Goal: Ask a question: Seek information or help from site administrators or community

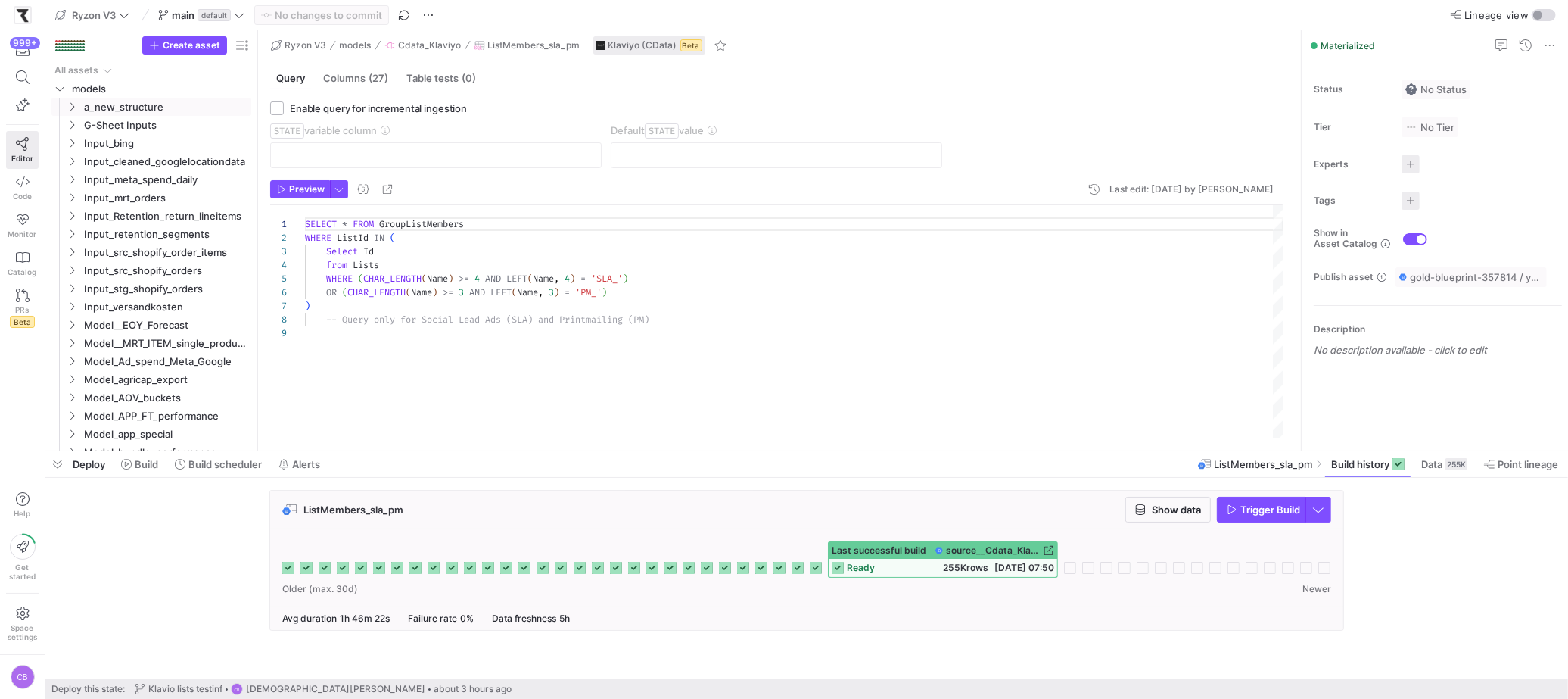
scroll to position [109, 0]
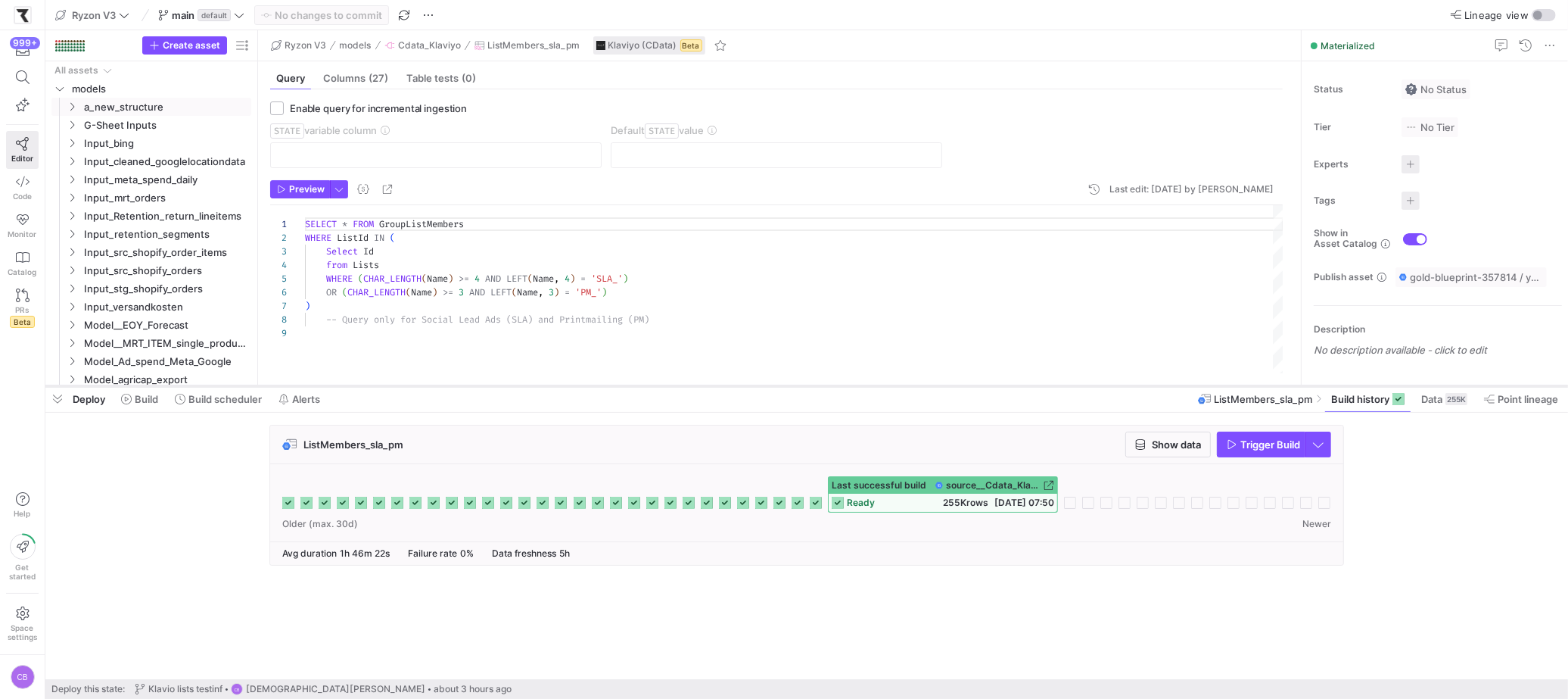
drag, startPoint x: 647, startPoint y: 451, endPoint x: 640, endPoint y: 386, distance: 65.4
click at [640, 386] on div at bounding box center [807, 386] width 1522 height 6
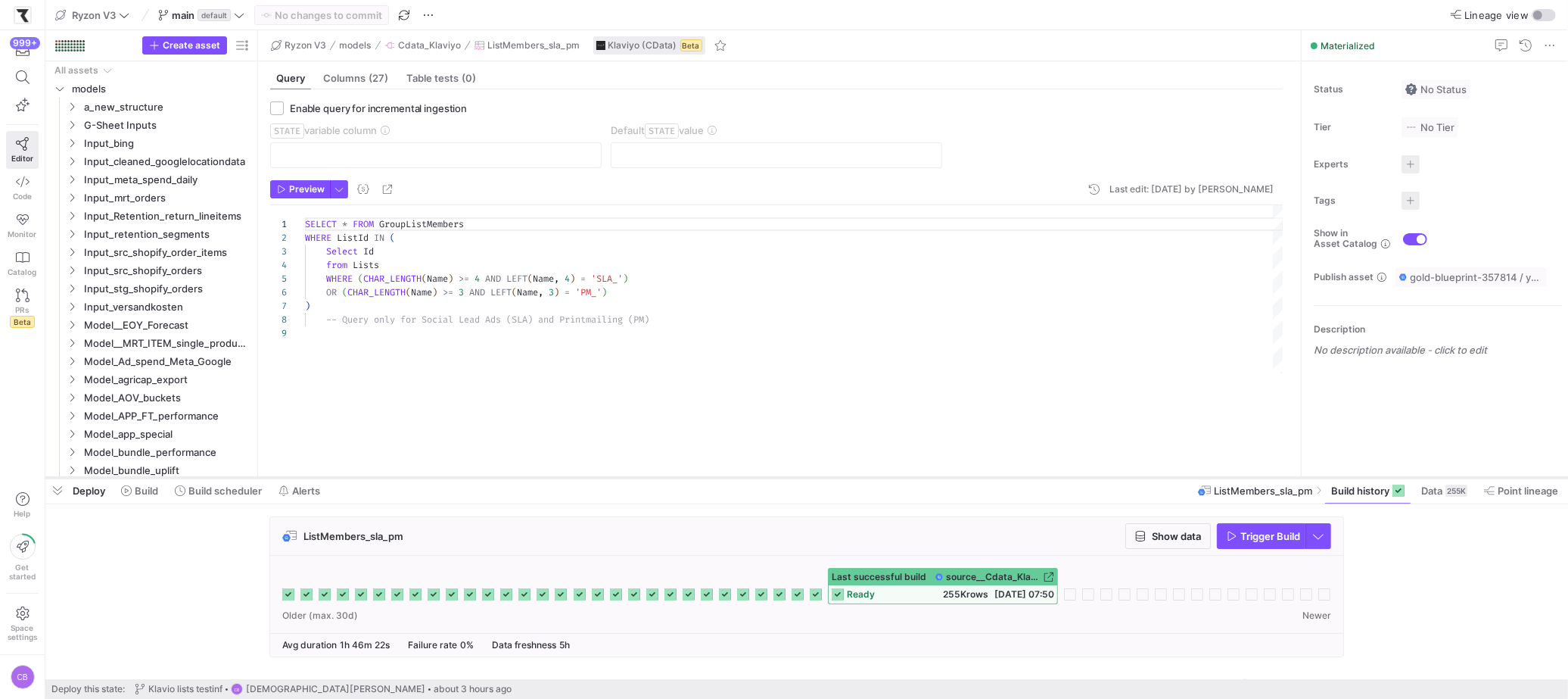
drag, startPoint x: 226, startPoint y: 383, endPoint x: 257, endPoint y: 474, distance: 96.1
click at [257, 474] on div at bounding box center [807, 477] width 1522 height 6
click at [238, 497] on span at bounding box center [218, 490] width 99 height 24
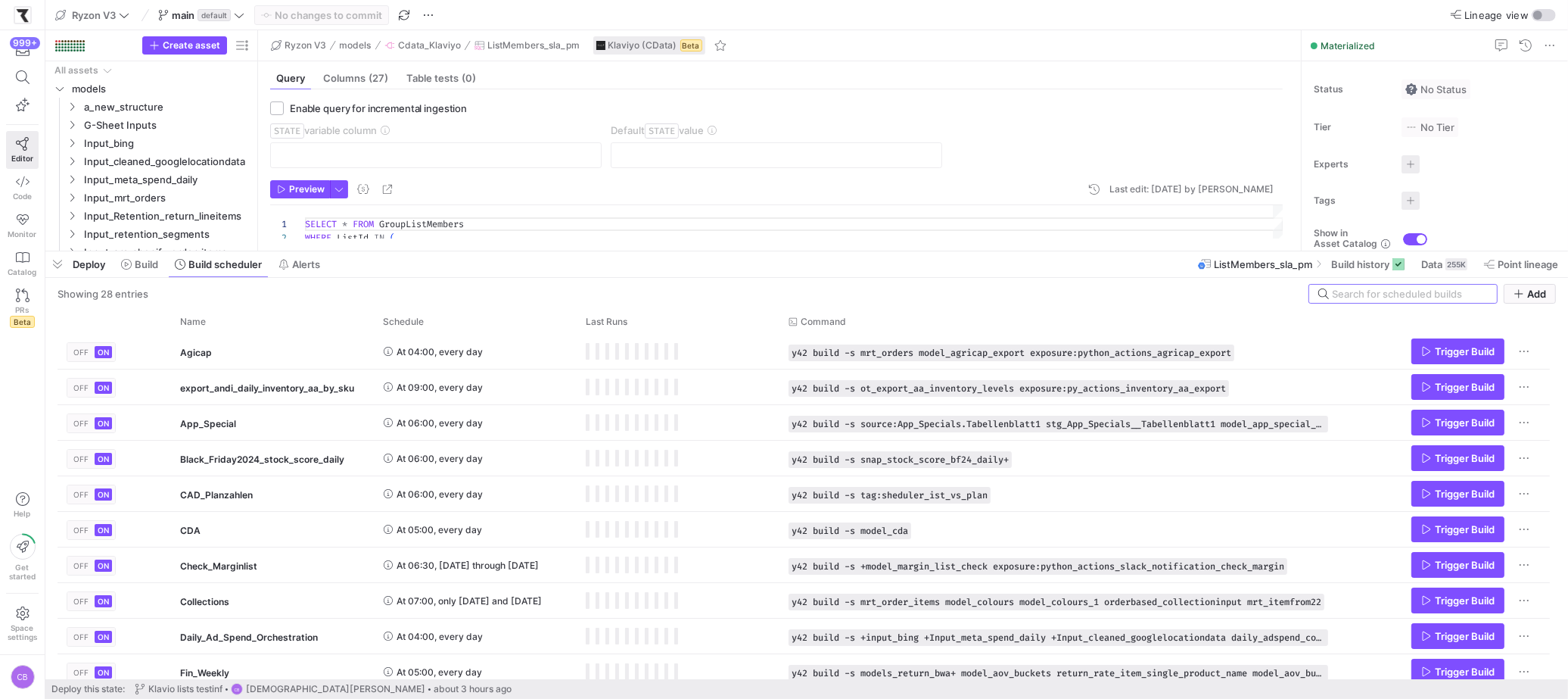
drag, startPoint x: 347, startPoint y: 474, endPoint x: 457, endPoint y: 280, distance: 223.0
click at [414, 248] on div at bounding box center [807, 251] width 1522 height 6
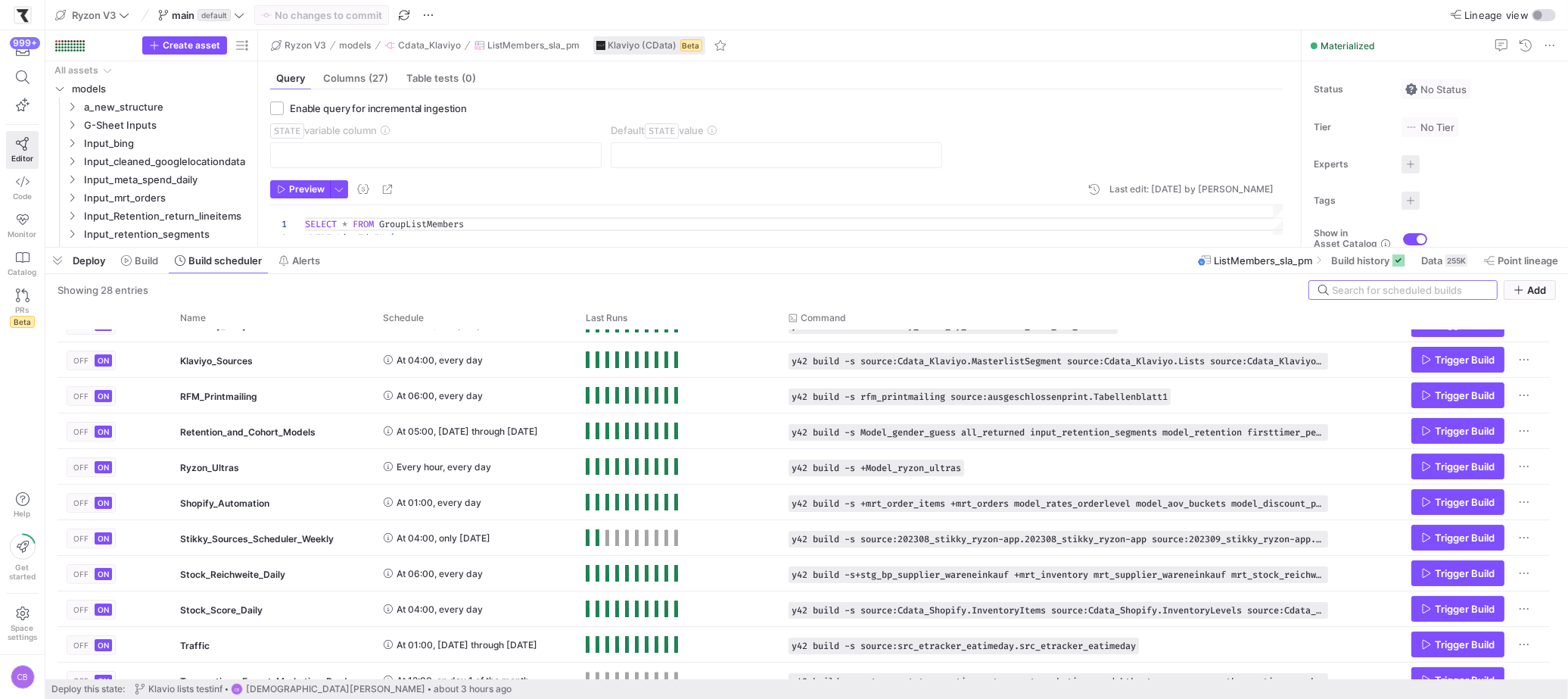
scroll to position [101, 0]
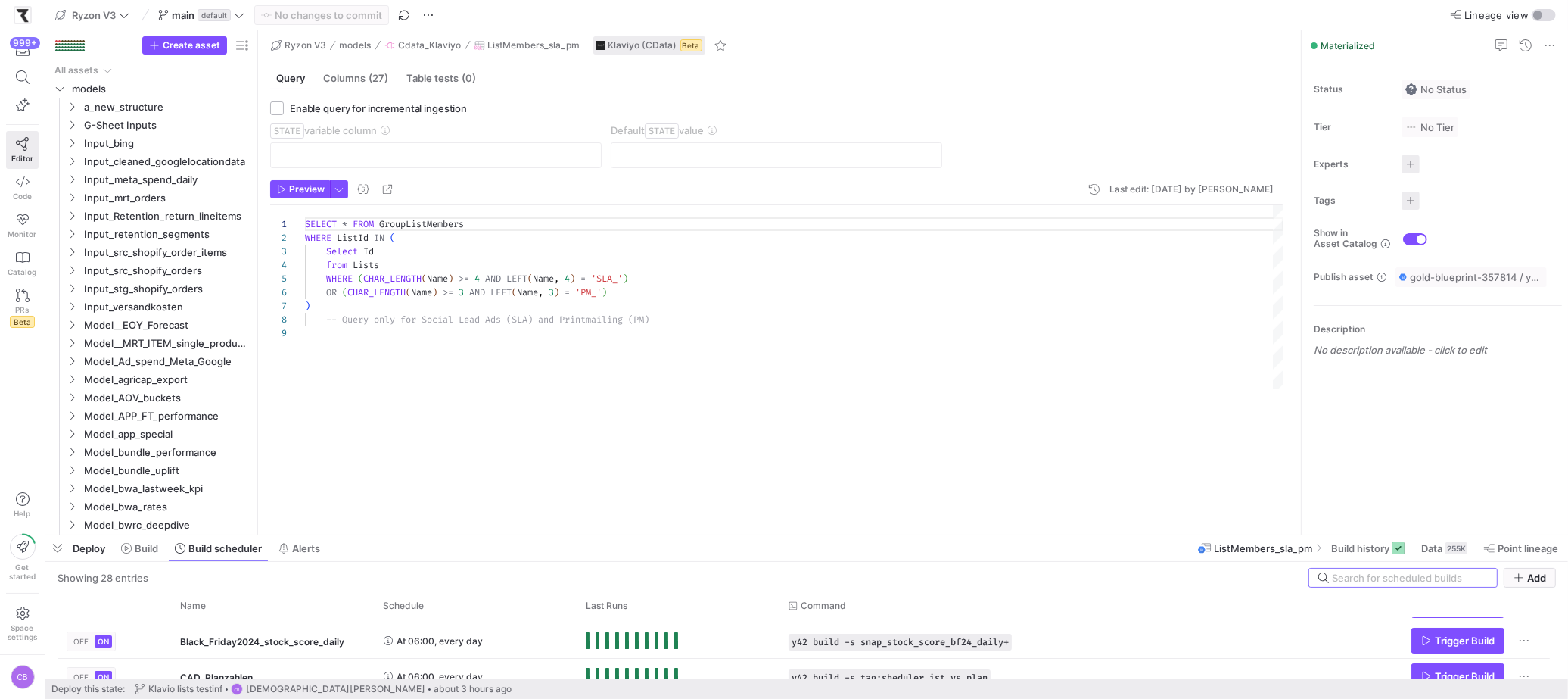
drag, startPoint x: 719, startPoint y: 247, endPoint x: 764, endPoint y: 532, distance: 288.5
click at [769, 538] on div at bounding box center [807, 534] width 1522 height 6
click at [625, 371] on div "SELECT * FROM GroupListMembers WHERE ListId IN ( Select Id from Lists WHERE ( C…" at bounding box center [793, 365] width 978 height 320
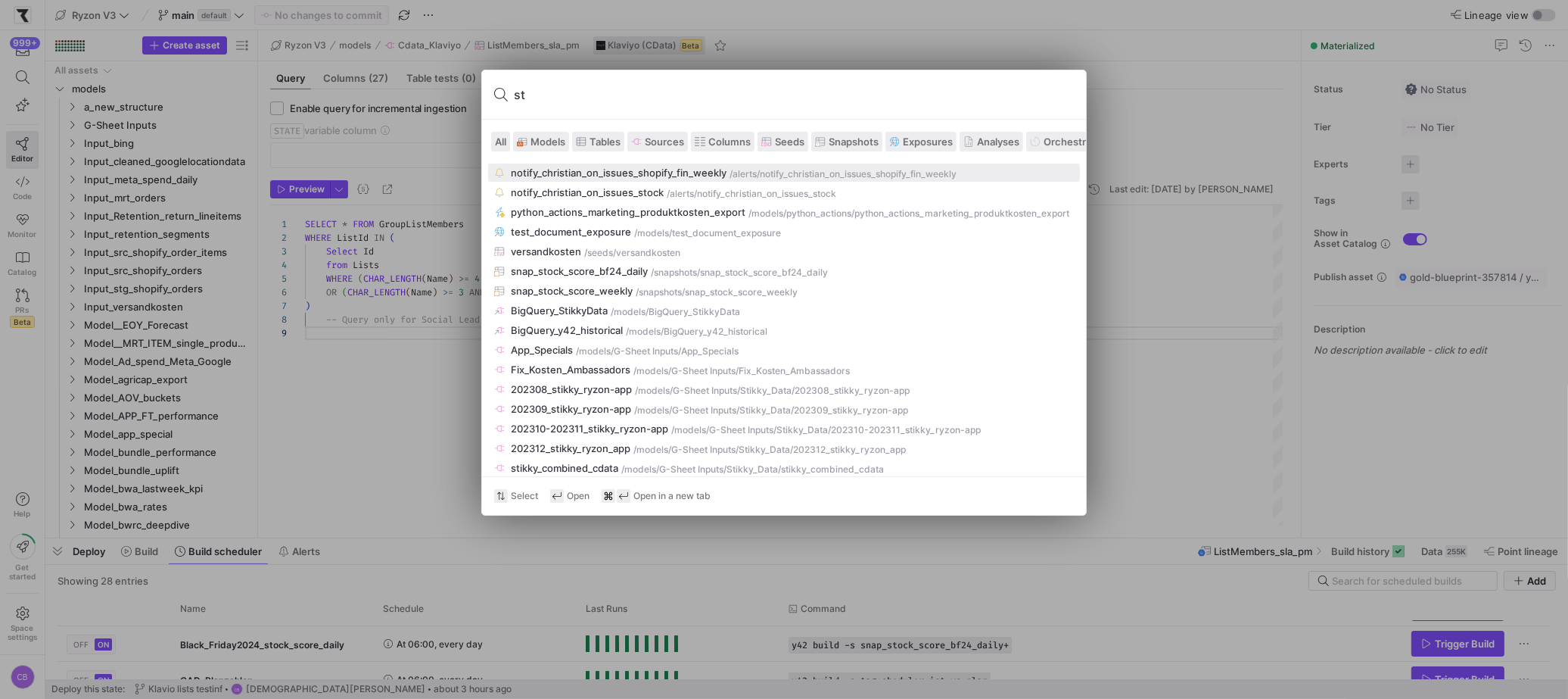
type input "s"
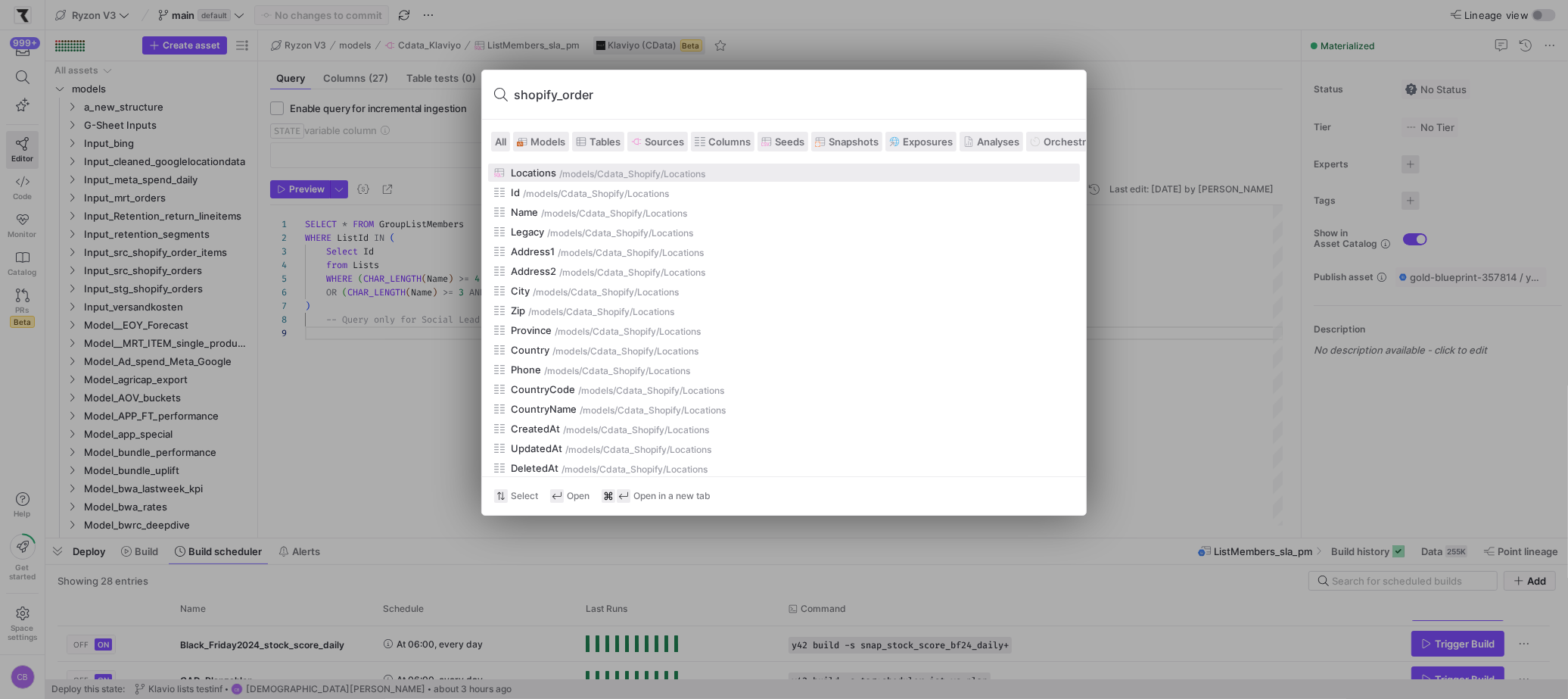
click at [676, 142] on span "Sources" at bounding box center [664, 141] width 40 height 12
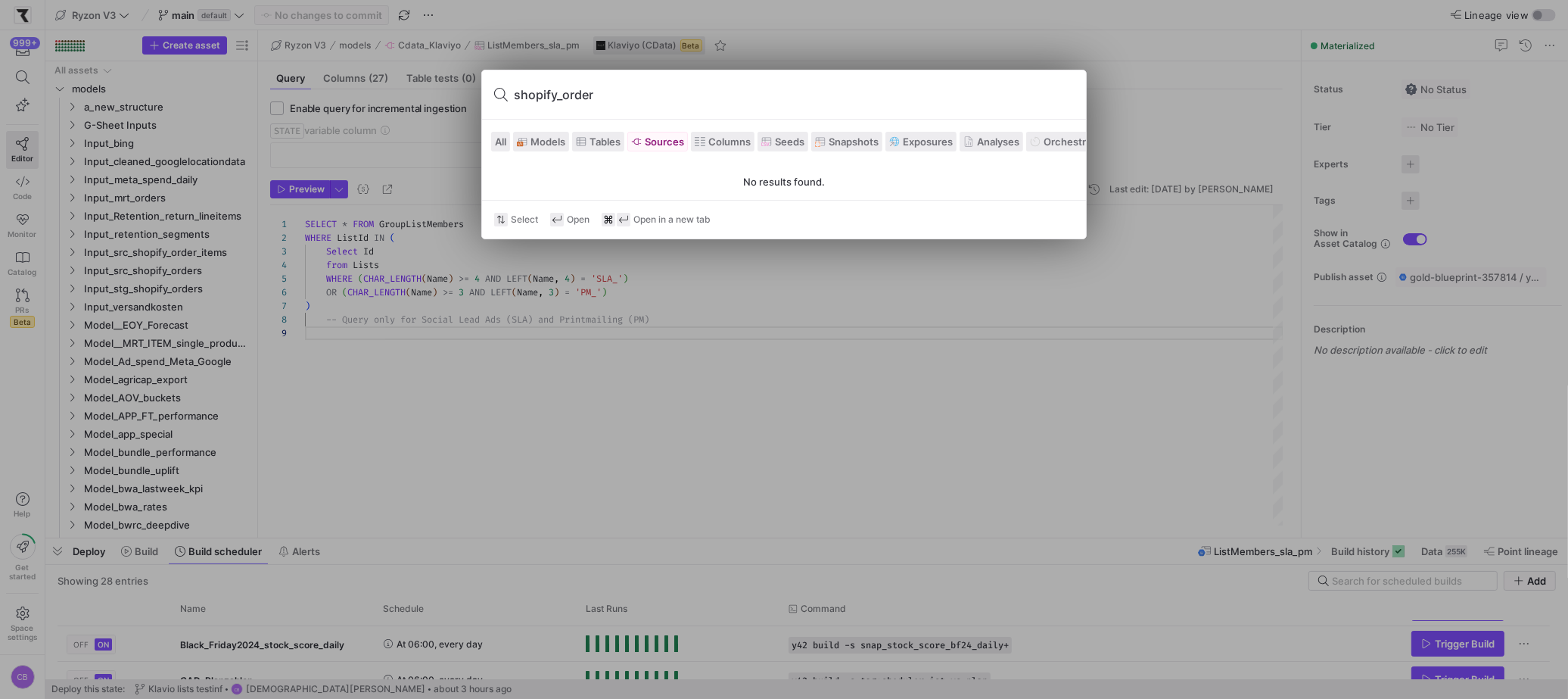
drag, startPoint x: 622, startPoint y: 99, endPoint x: 554, endPoint y: 95, distance: 68.1
click at [554, 95] on input "shopify_order" at bounding box center [793, 95] width 560 height 24
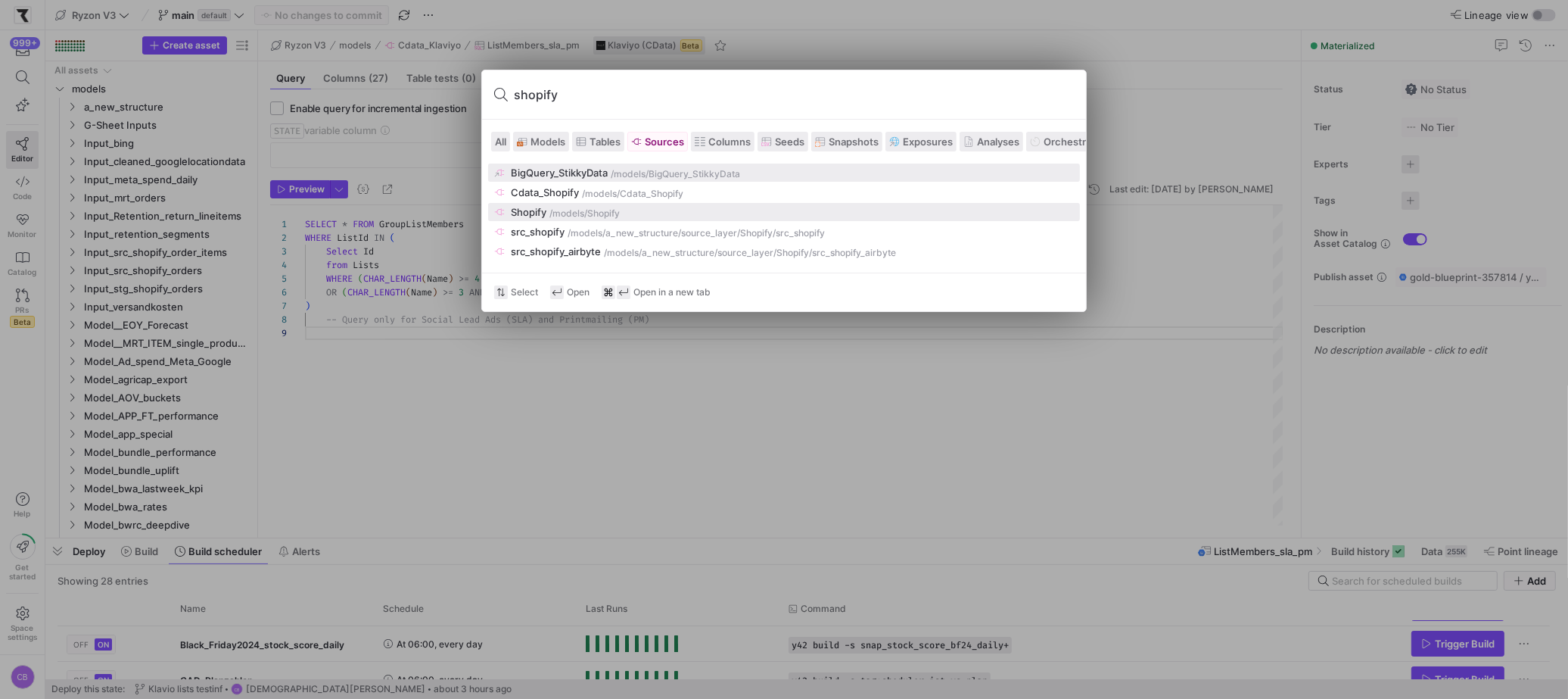
type input "shopify"
click at [533, 206] on div "Shopify" at bounding box center [528, 212] width 35 height 12
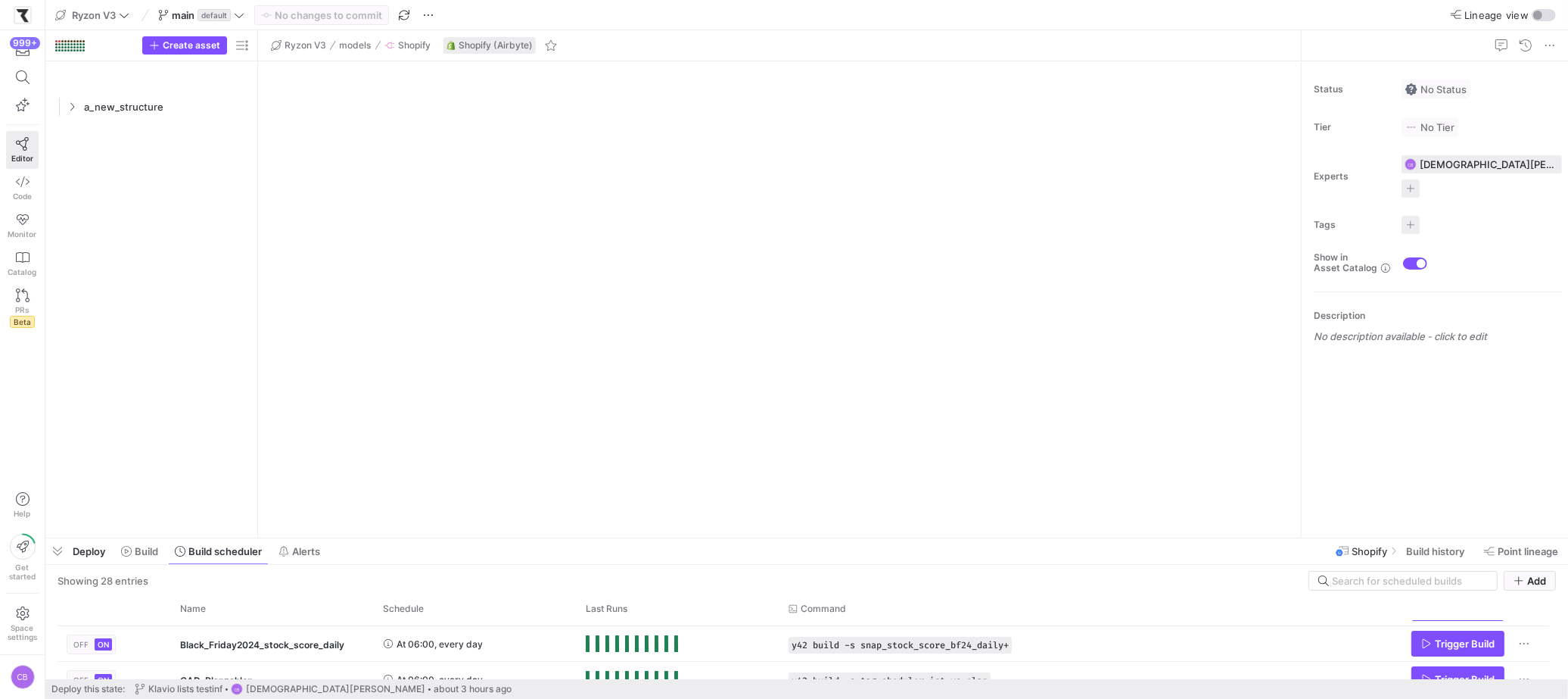
scroll to position [3283, 0]
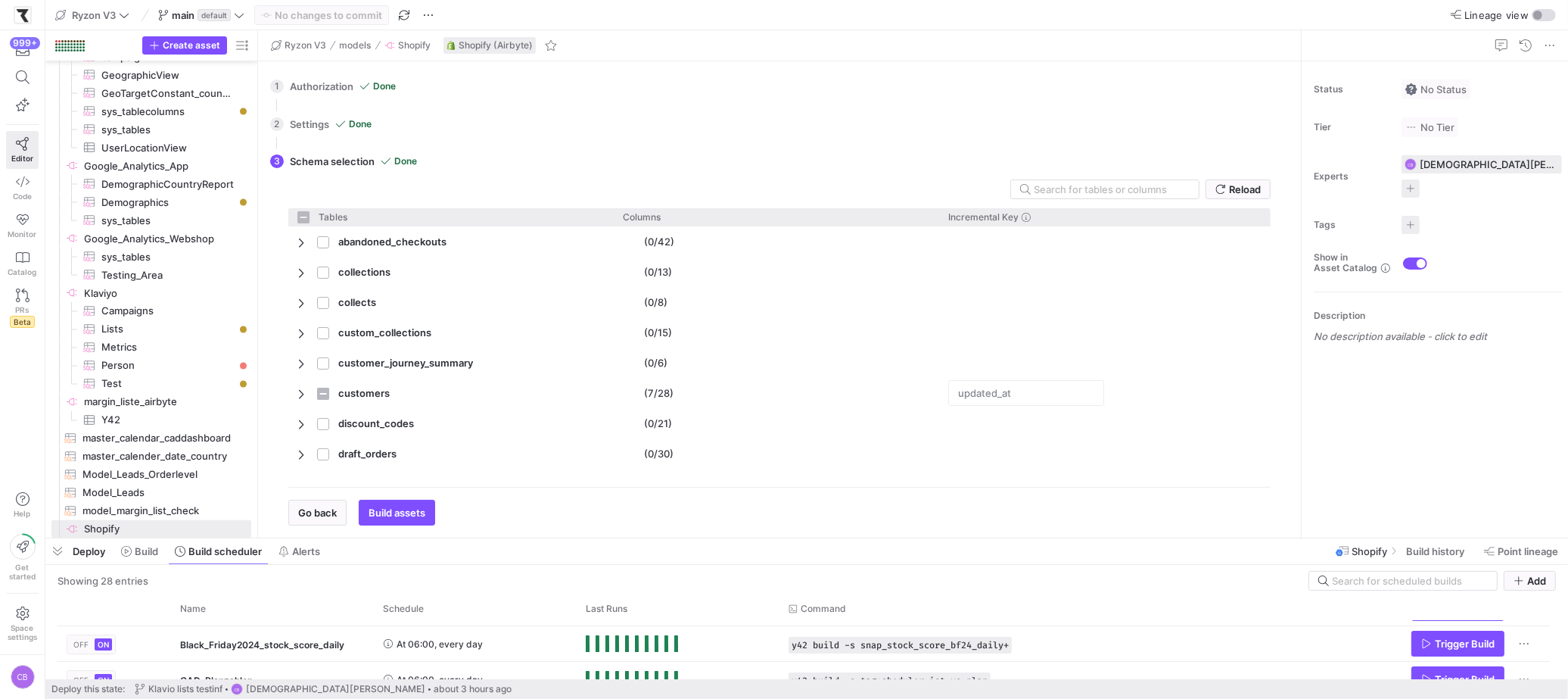
checkbox input "false"
click at [1430, 549] on span "Build history" at bounding box center [1435, 551] width 58 height 12
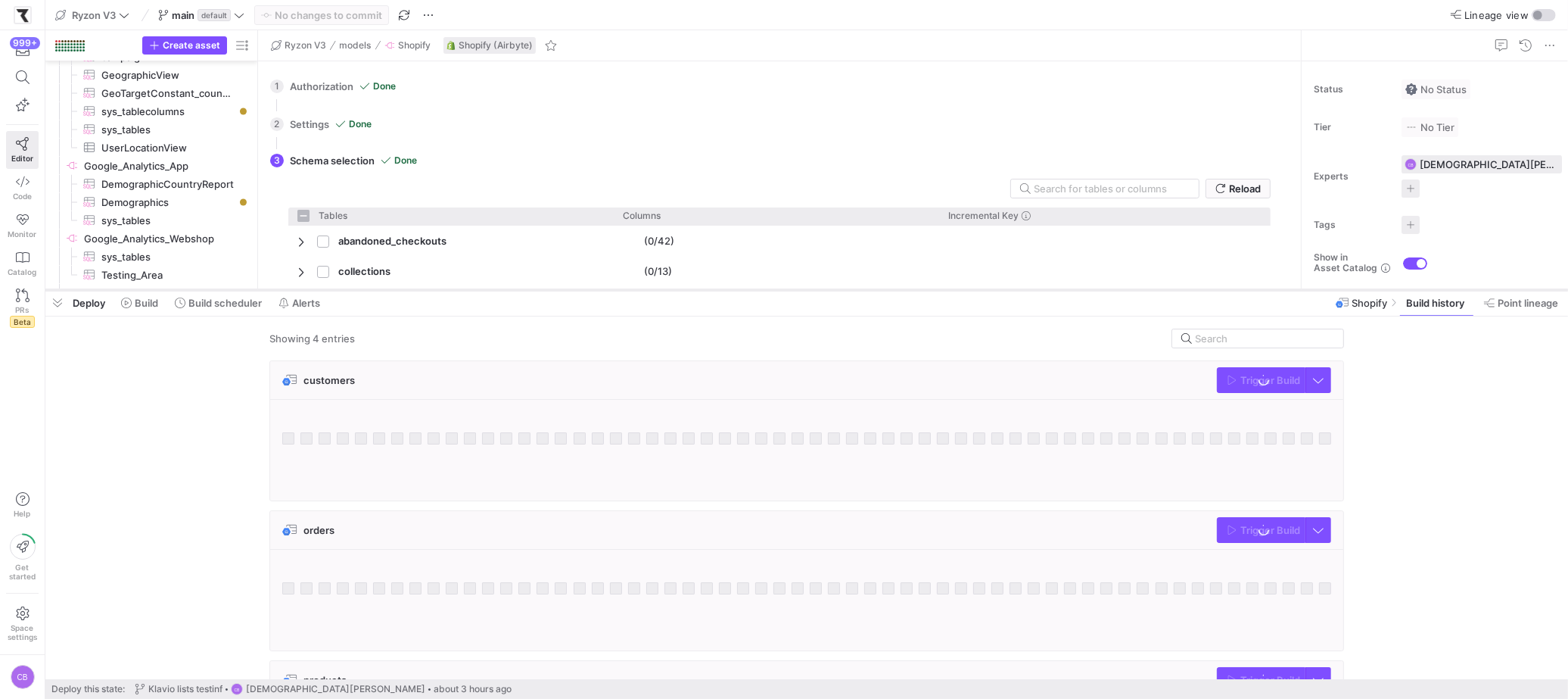
drag, startPoint x: 1190, startPoint y: 538, endPoint x: 1218, endPoint y: 289, distance: 250.6
click at [1218, 289] on div at bounding box center [807, 290] width 1522 height 6
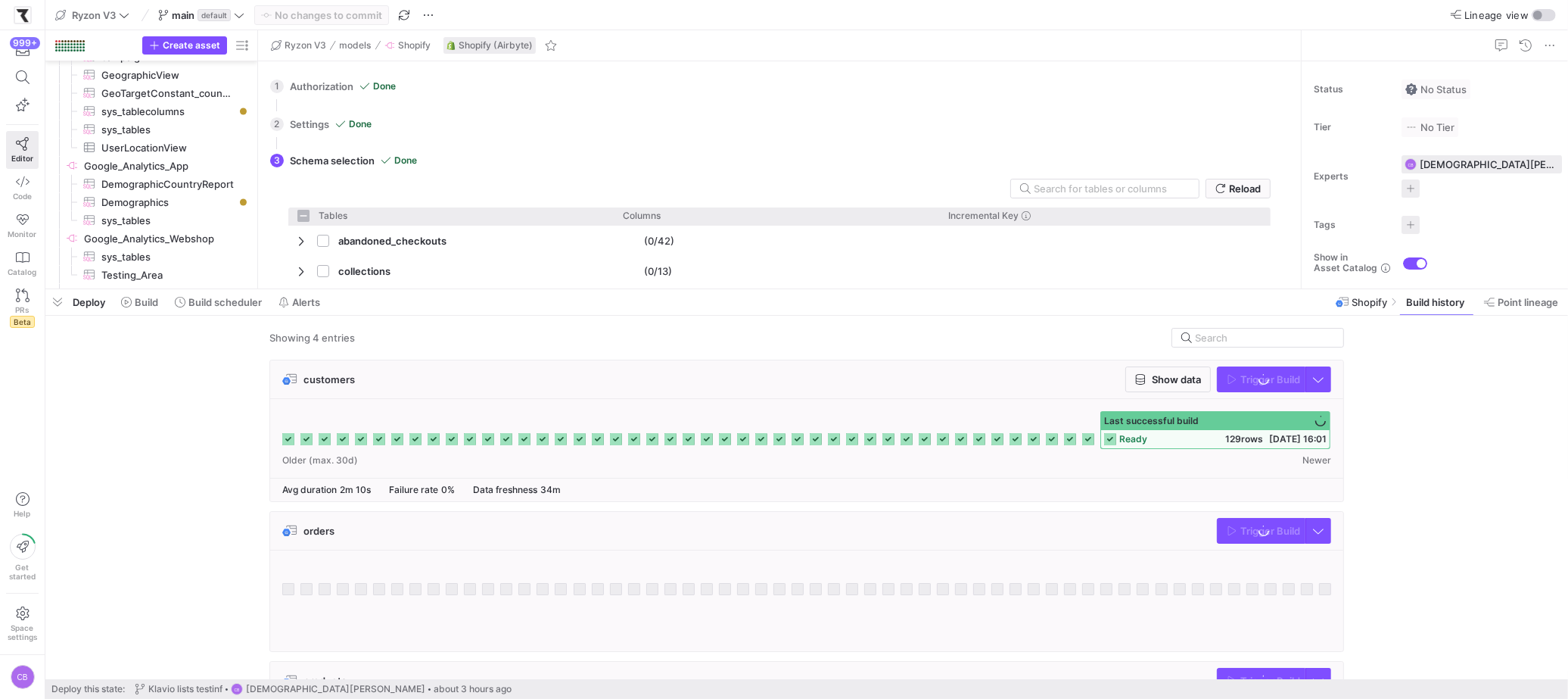
scroll to position [21, 0]
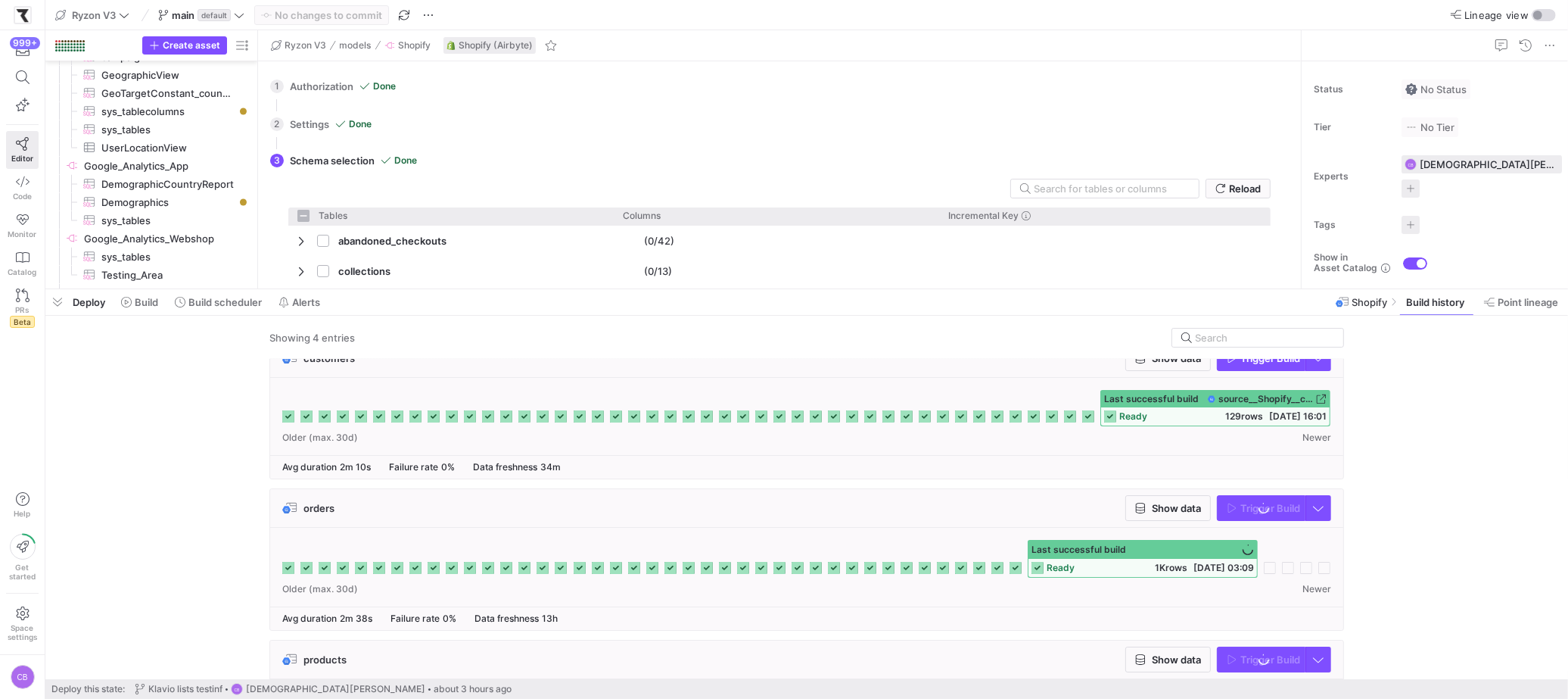
click at [1184, 507] on span "Show data" at bounding box center [1176, 507] width 49 height 12
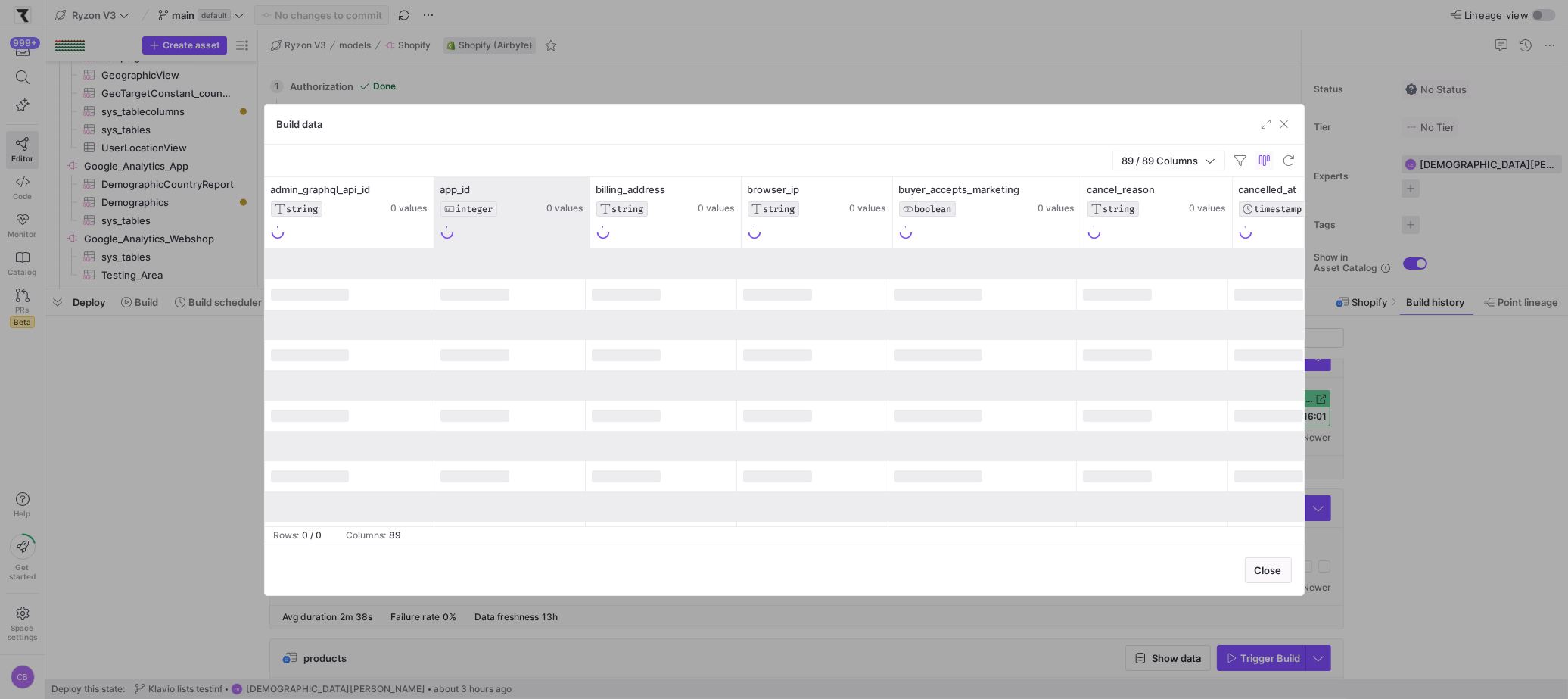
click at [587, 216] on div at bounding box center [589, 213] width 6 height 71
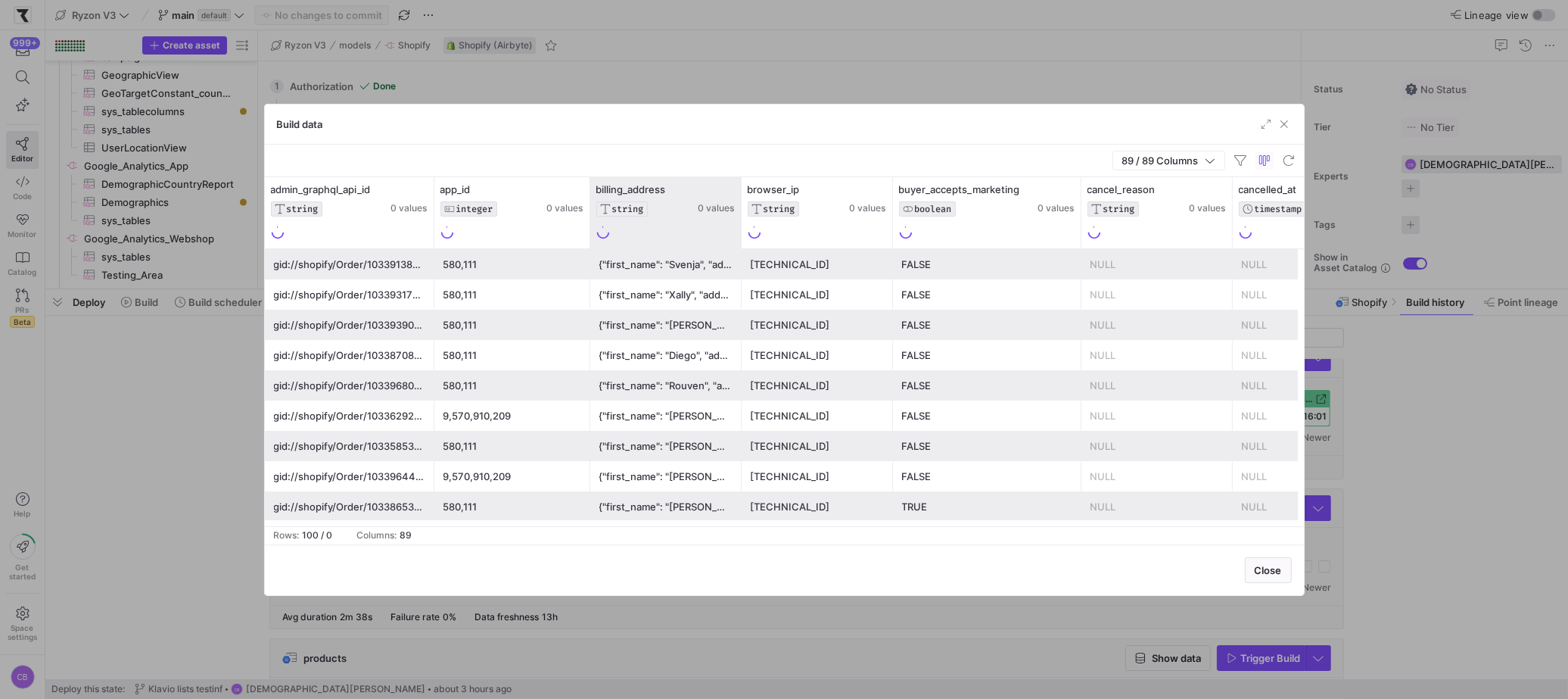
click at [590, 215] on div "billing_address STRING 0 values" at bounding box center [665, 213] width 151 height 71
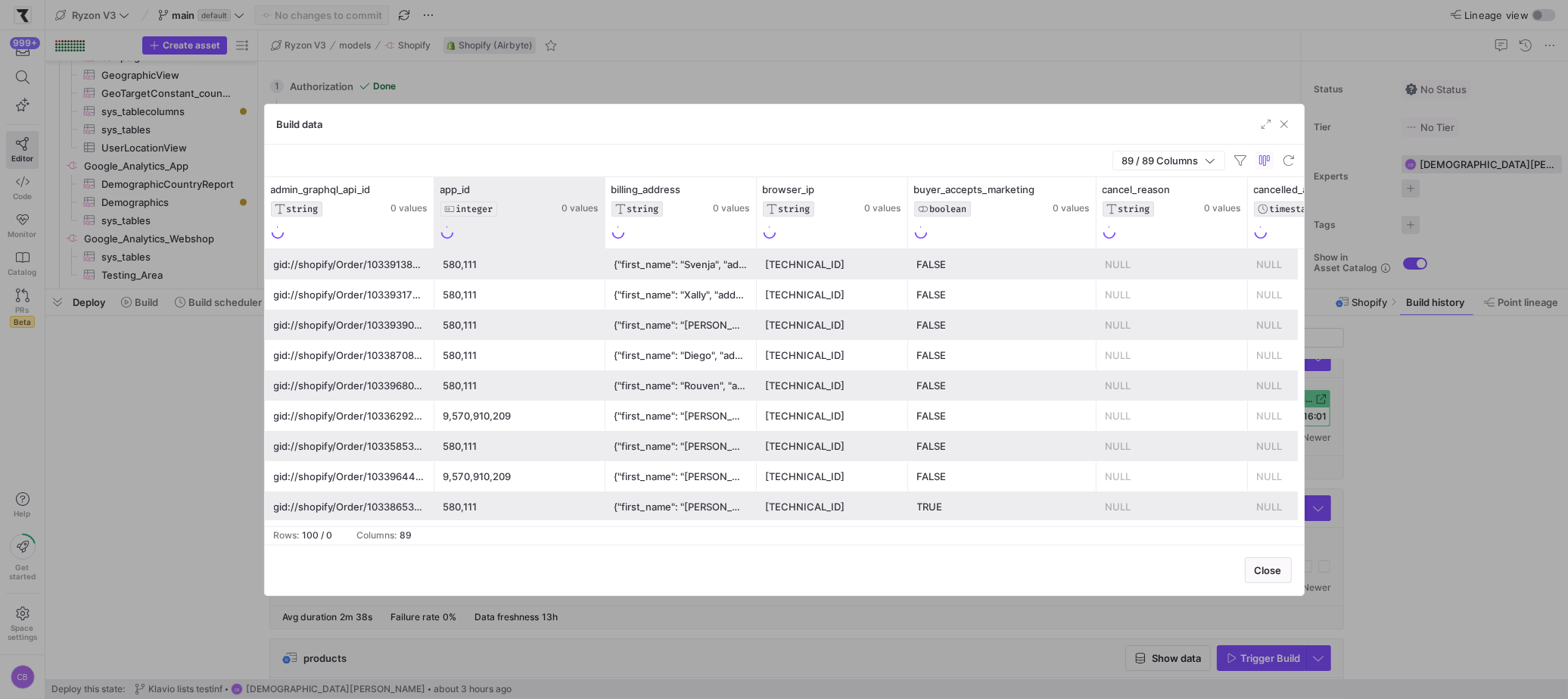
drag, startPoint x: 587, startPoint y: 214, endPoint x: 606, endPoint y: 213, distance: 19.0
click at [606, 213] on div at bounding box center [604, 213] width 6 height 71
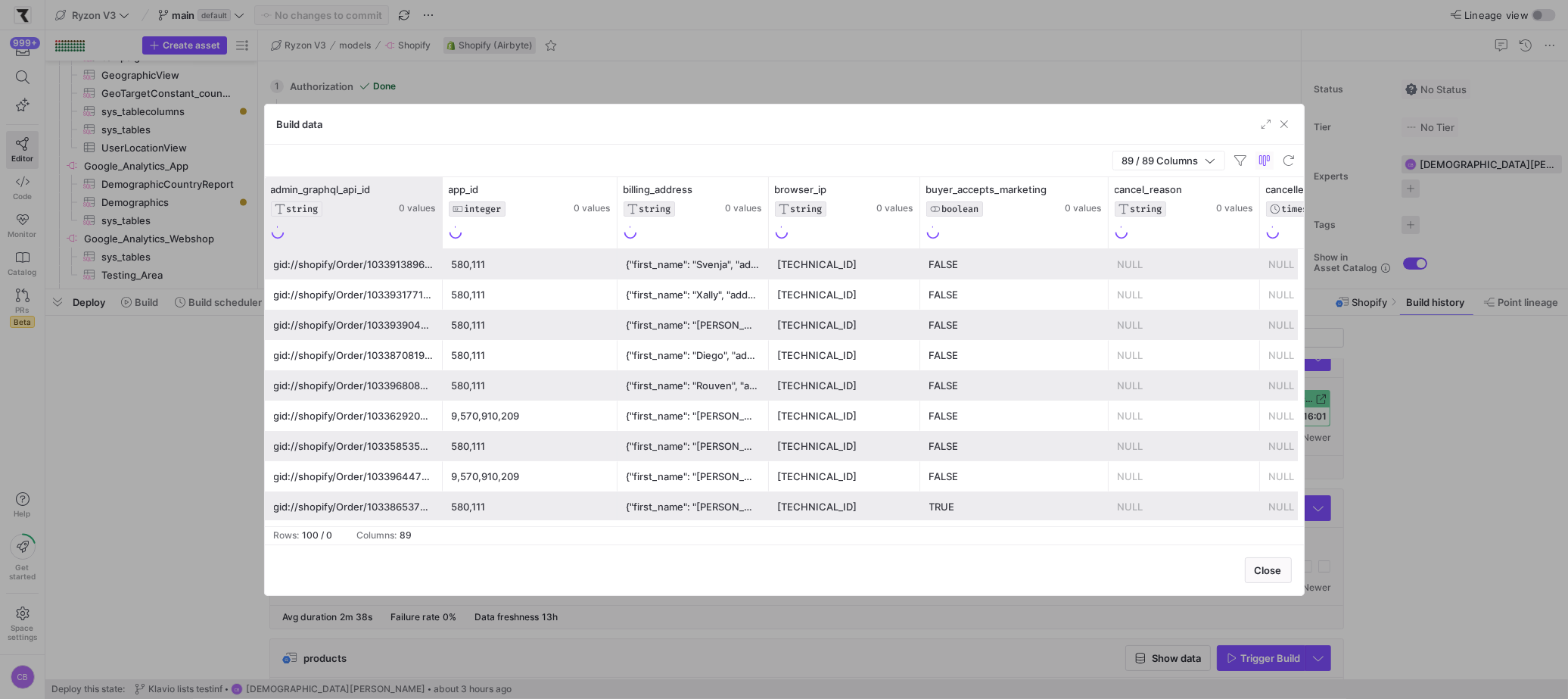
drag, startPoint x: 431, startPoint y: 226, endPoint x: 464, endPoint y: 226, distance: 33.0
click at [445, 226] on div at bounding box center [441, 213] width 6 height 71
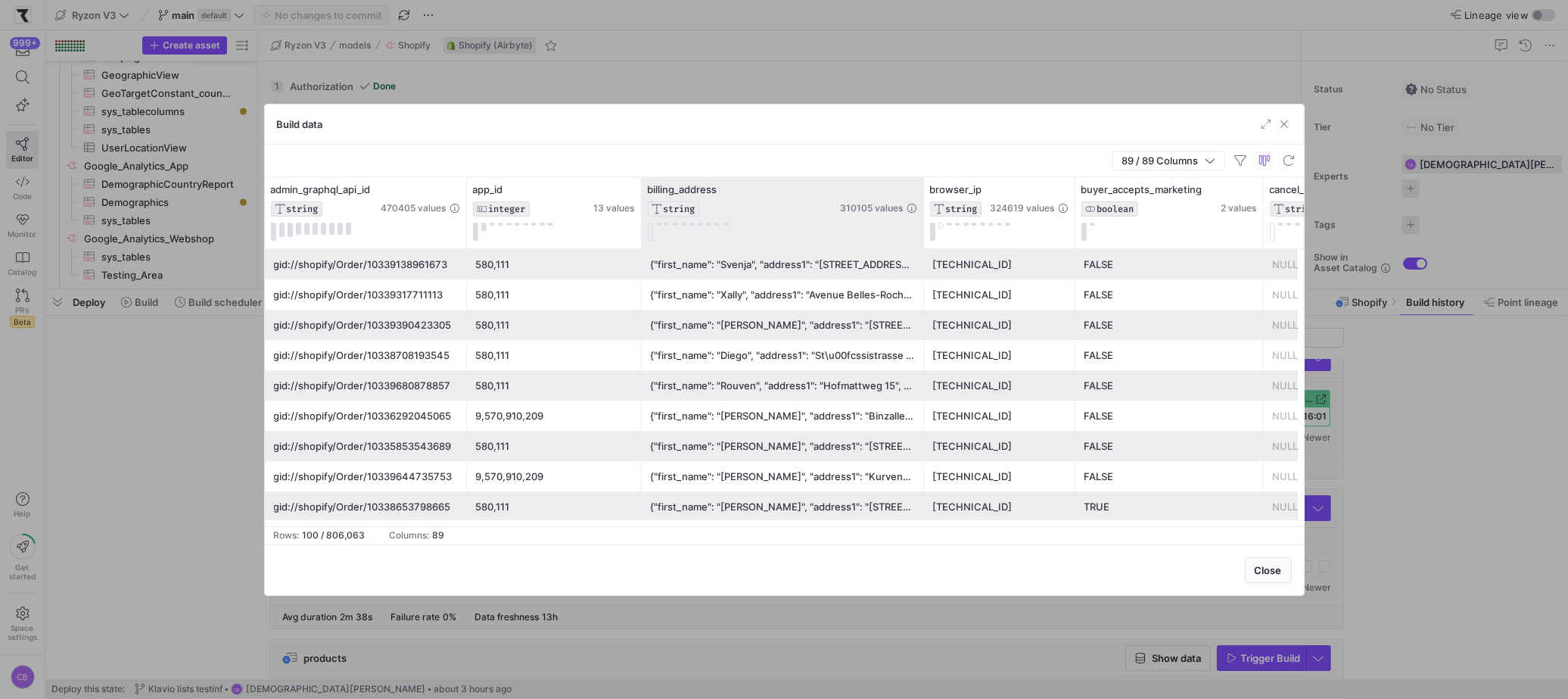
drag, startPoint x: 789, startPoint y: 215, endPoint x: 920, endPoint y: 234, distance: 132.4
click at [920, 234] on div at bounding box center [922, 213] width 6 height 71
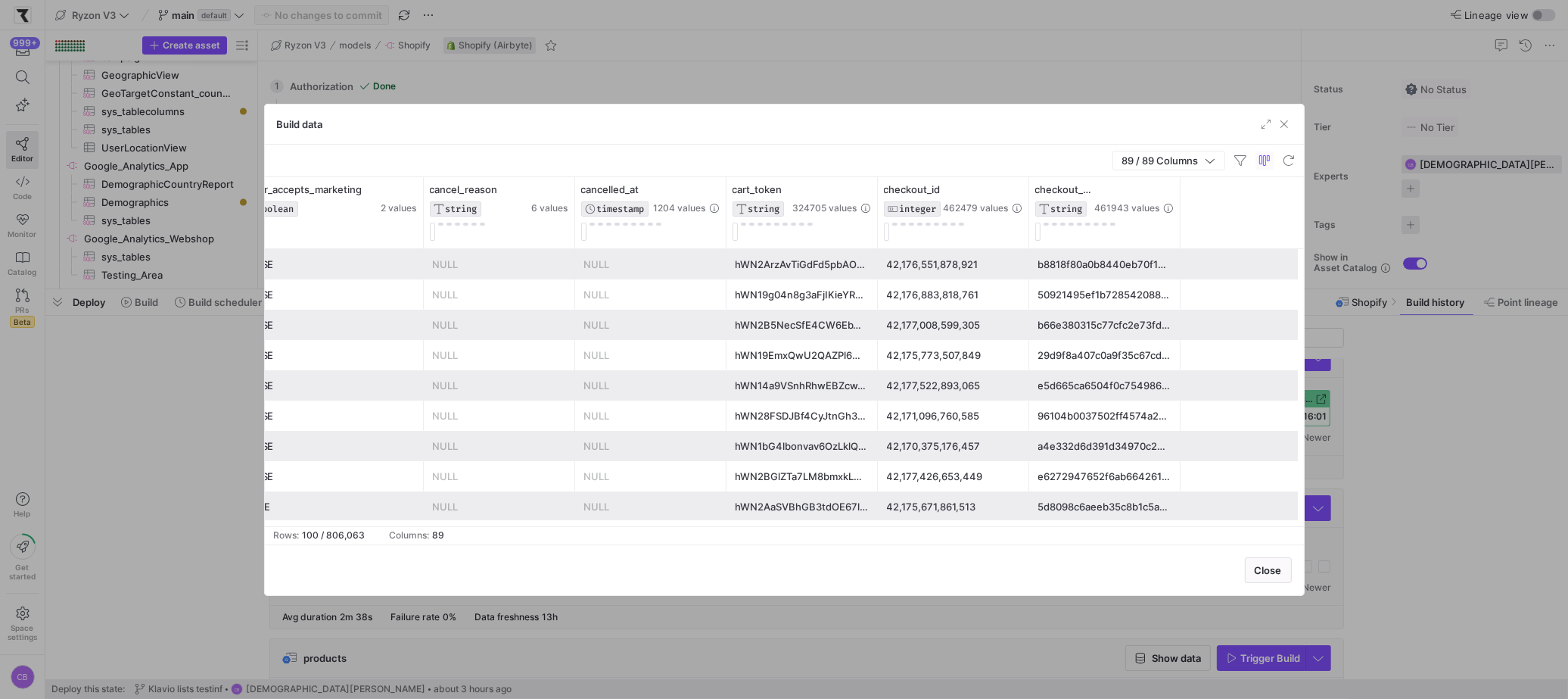
scroll to position [0, 902]
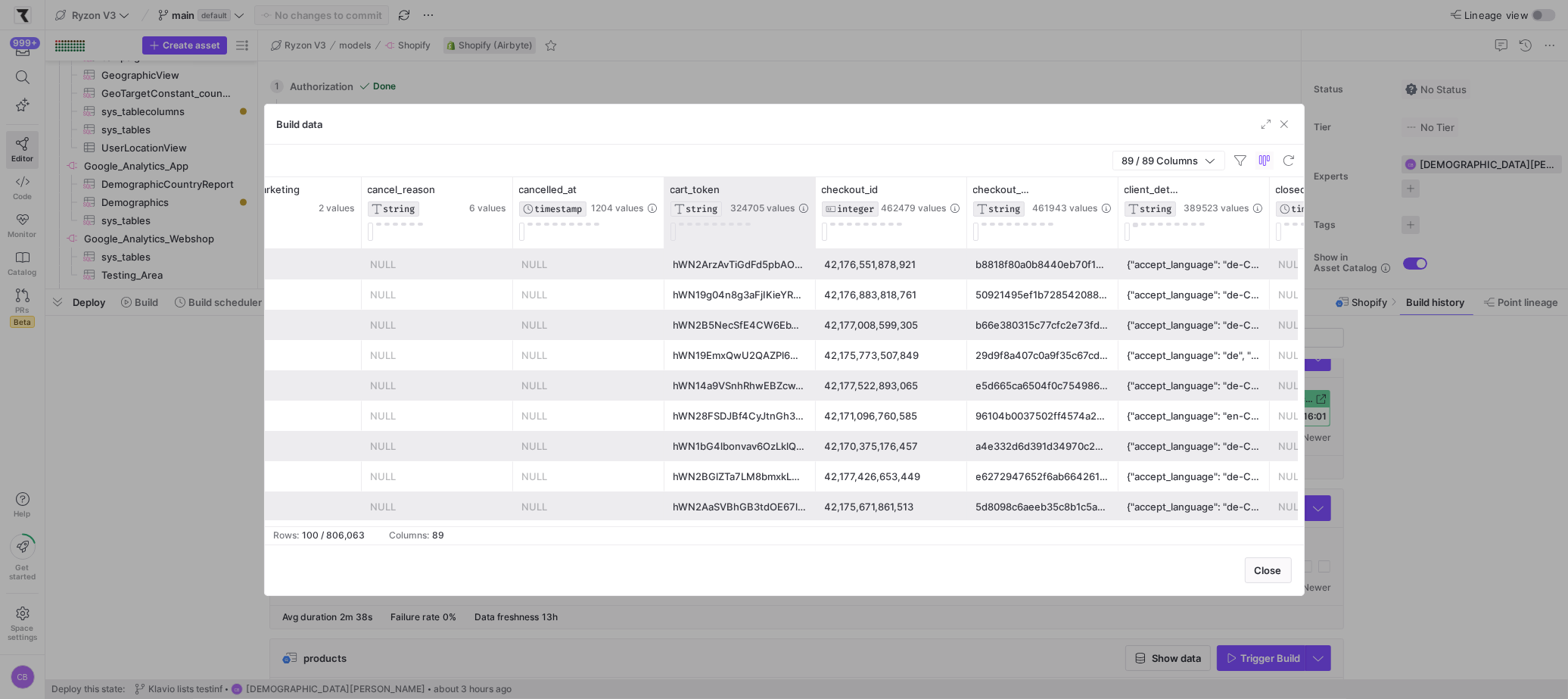
drag, startPoint x: 813, startPoint y: 223, endPoint x: 853, endPoint y: 238, distance: 42.7
click at [818, 238] on div at bounding box center [814, 213] width 6 height 71
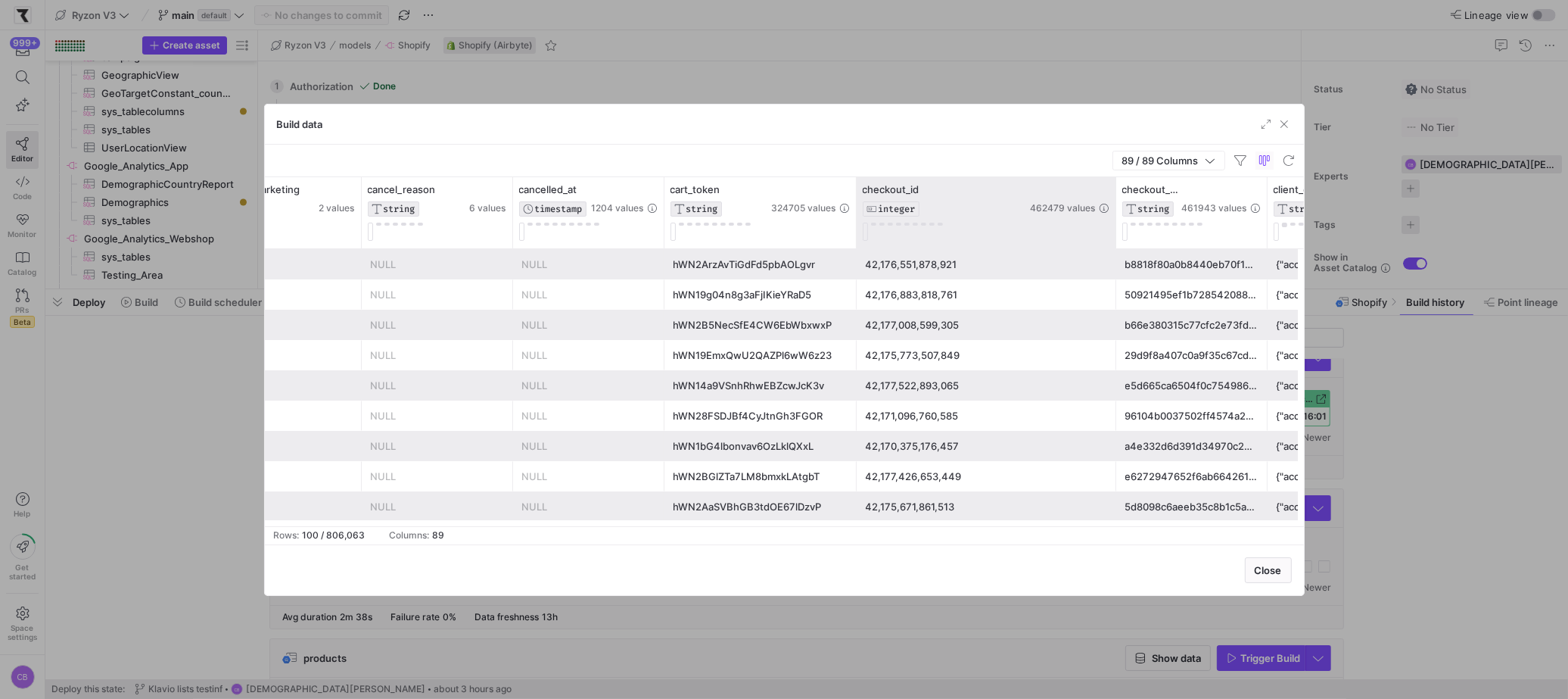
drag, startPoint x: 1006, startPoint y: 211, endPoint x: 1117, endPoint y: 230, distance: 112.6
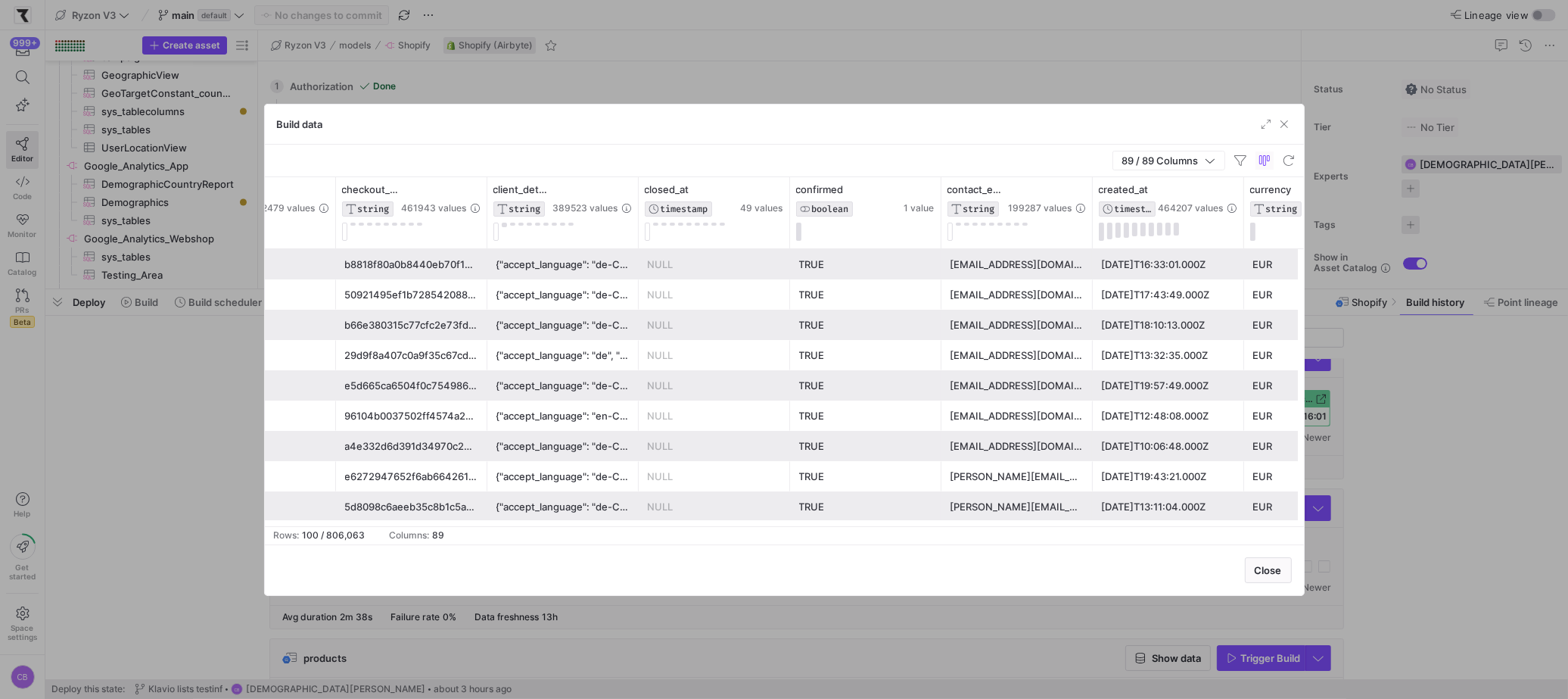
scroll to position [0, 0]
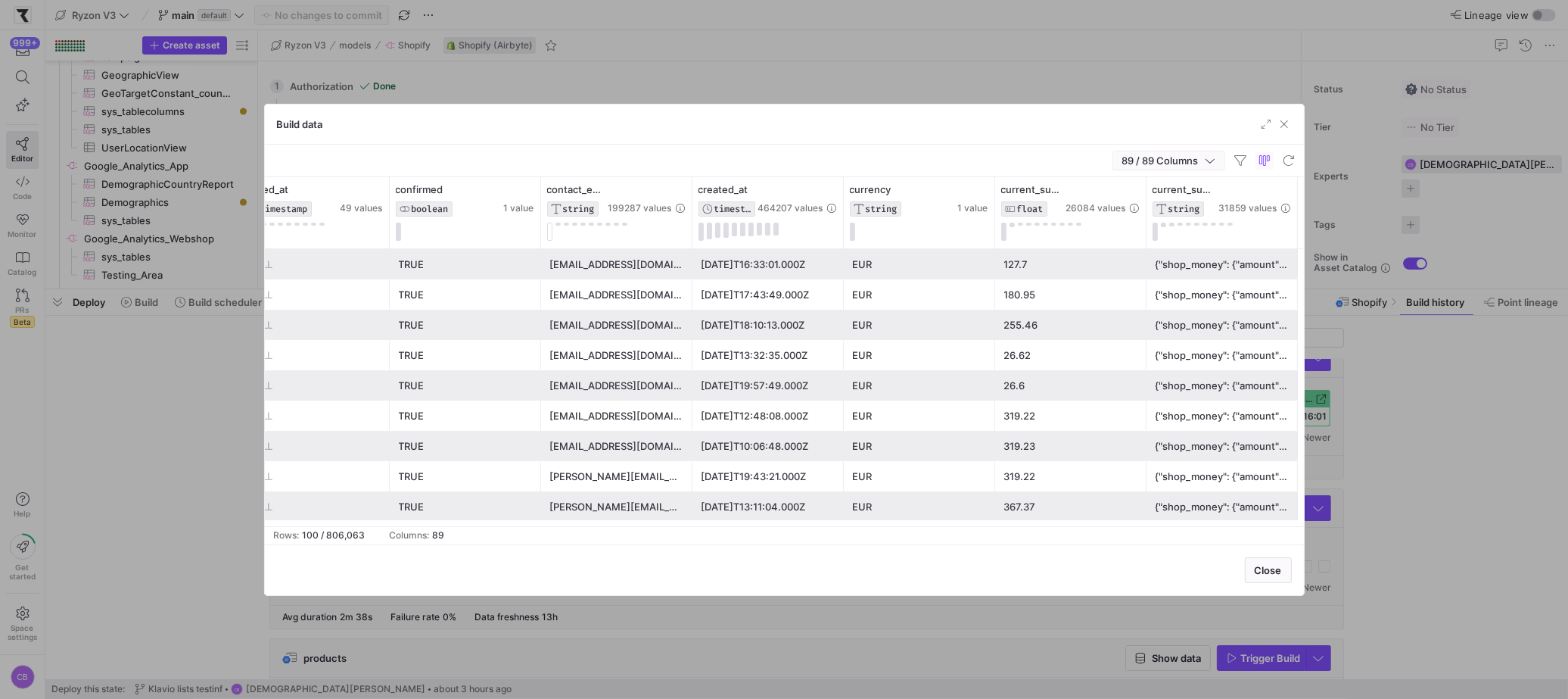
click at [1219, 163] on span "button" at bounding box center [1169, 160] width 111 height 19
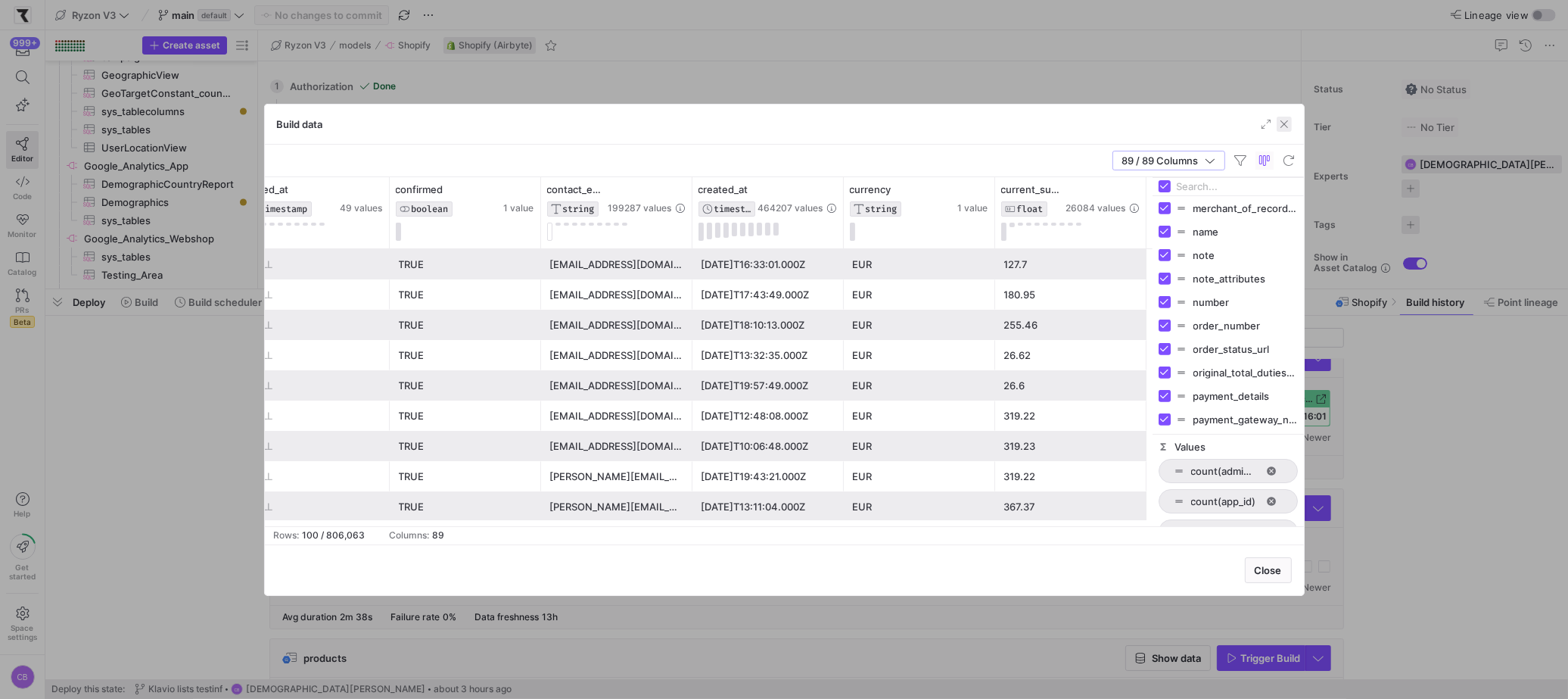
click at [1288, 127] on span "button" at bounding box center [1284, 124] width 15 height 15
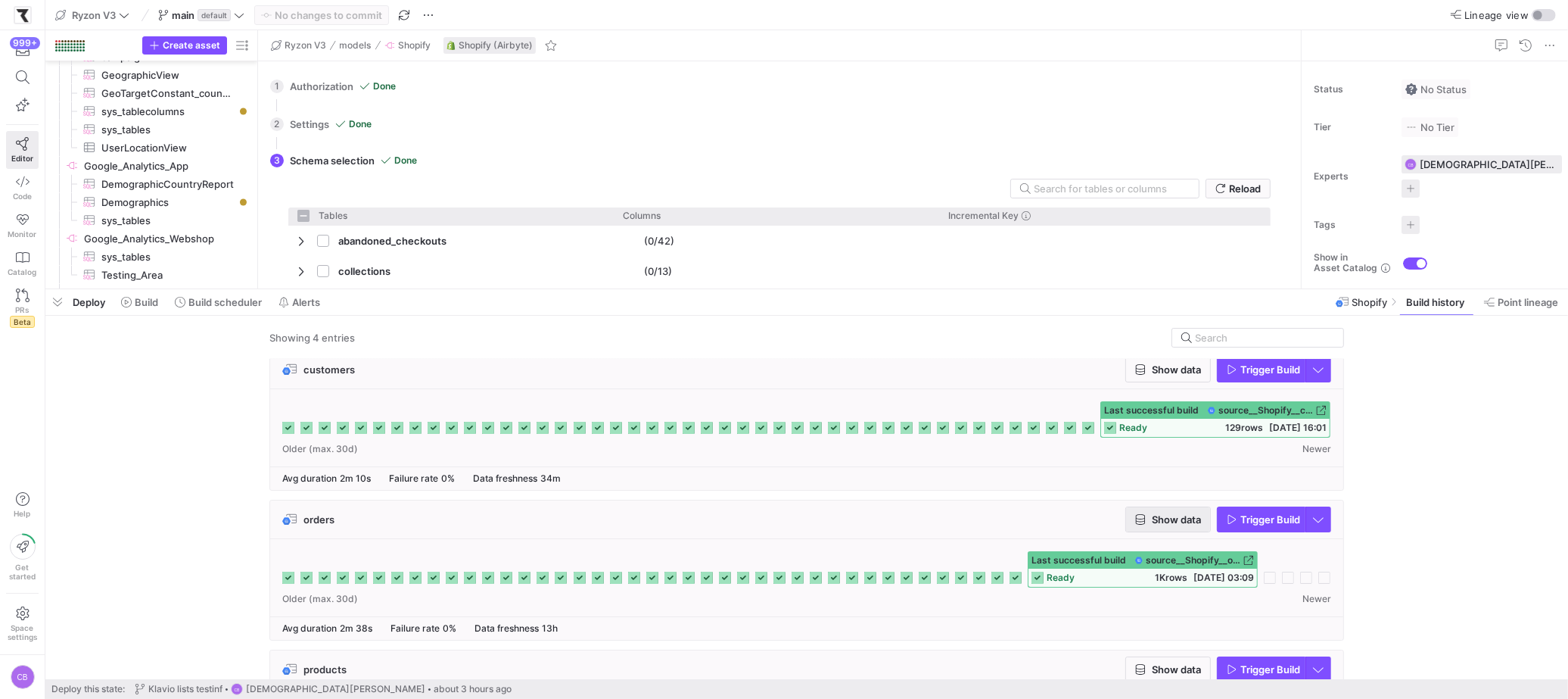
click at [1141, 520] on icon "button" at bounding box center [1140, 519] width 11 height 11
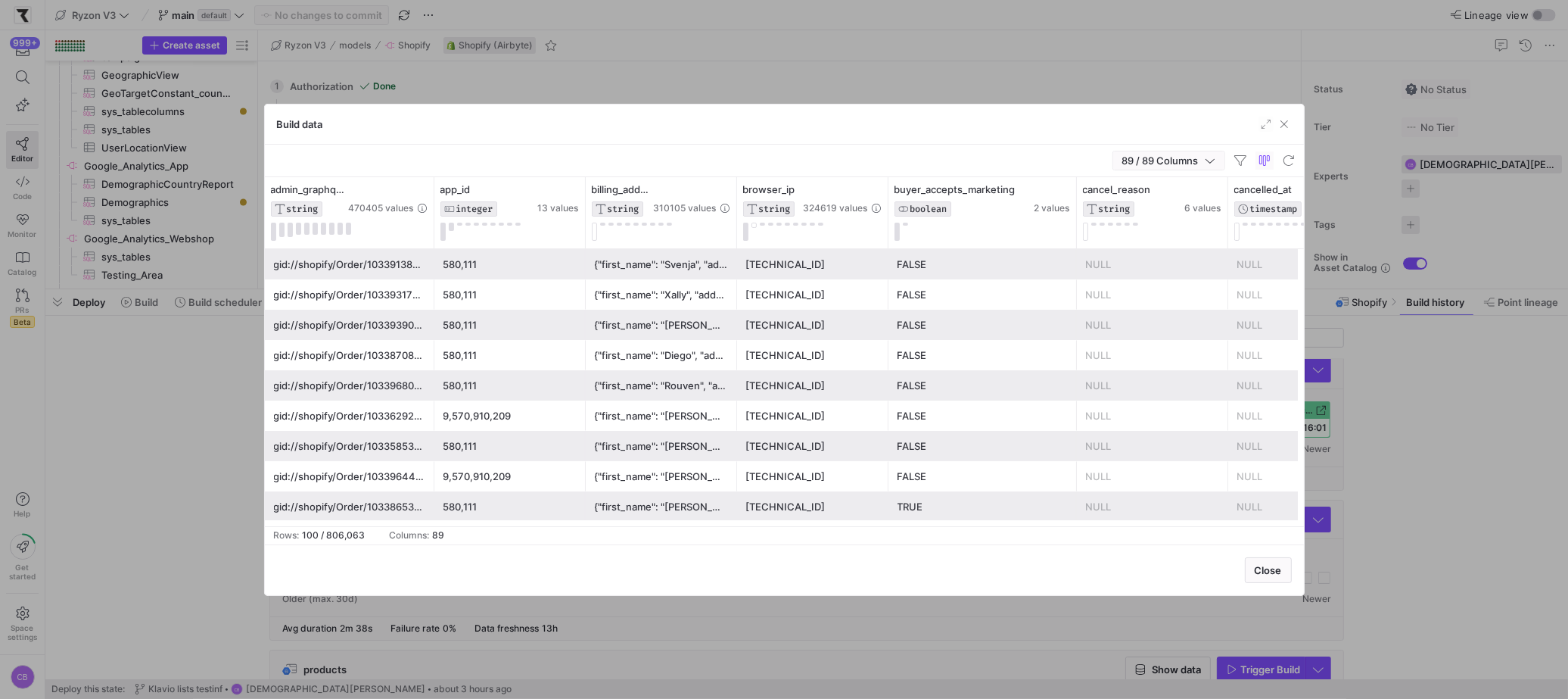
click at [1219, 158] on span "button" at bounding box center [1169, 160] width 111 height 19
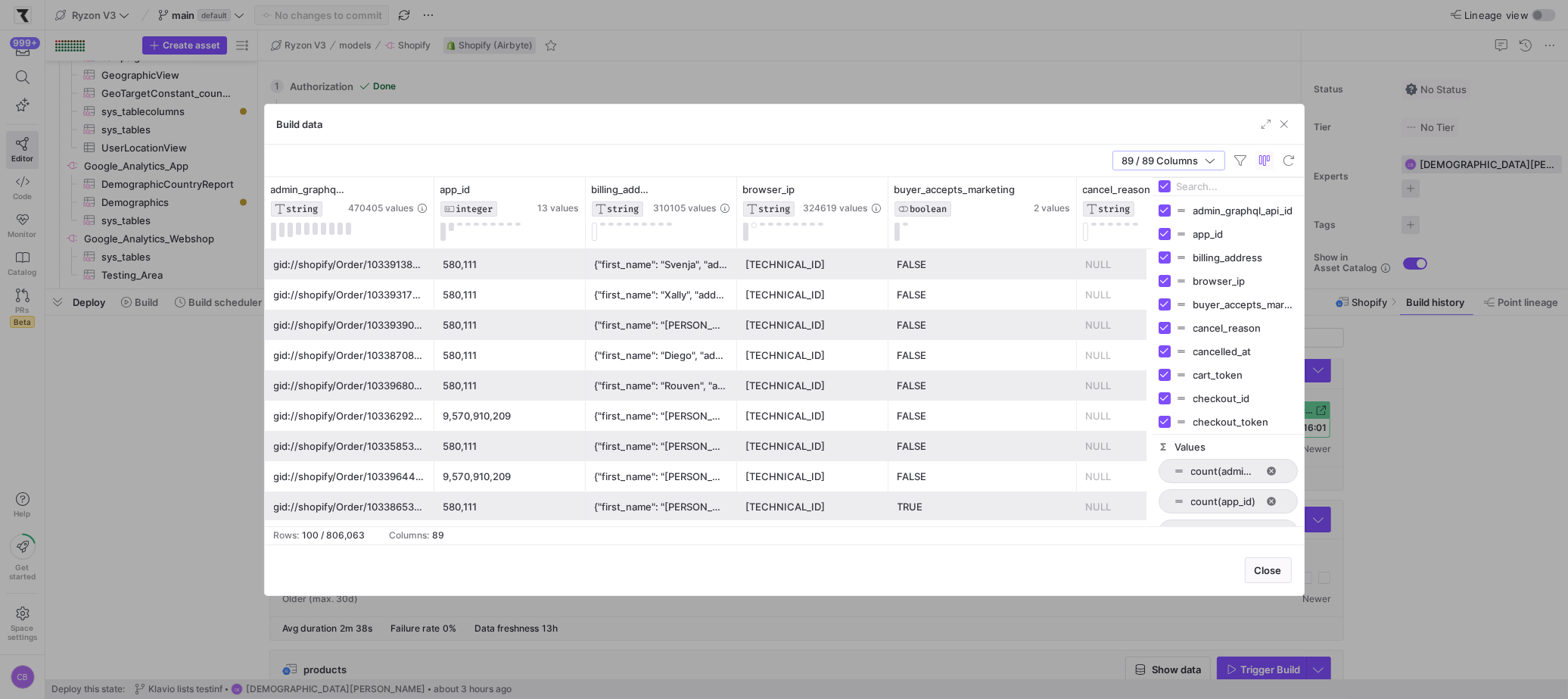
click at [1220, 191] on input "Filter Columns Input" at bounding box center [1236, 187] width 121 height 30
type input "items"
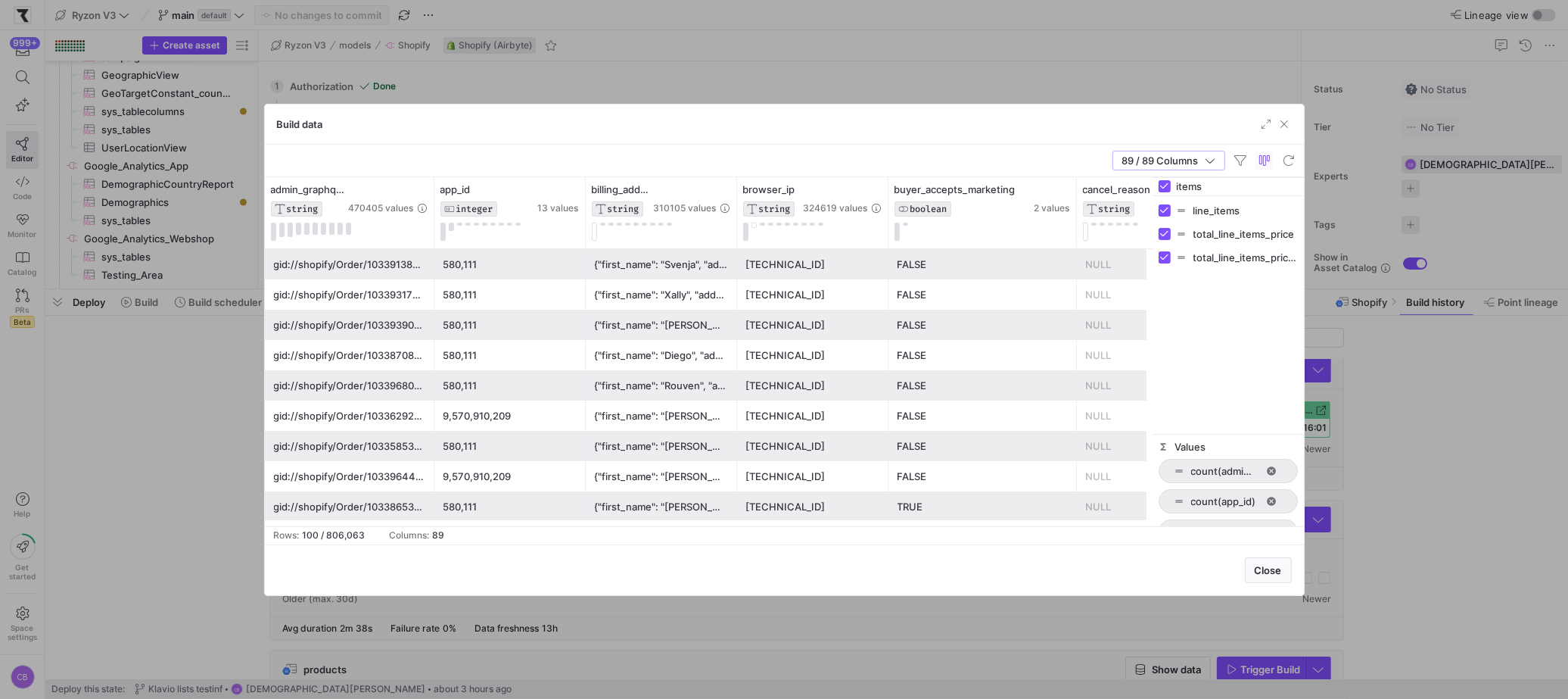
drag, startPoint x: 1234, startPoint y: 193, endPoint x: 1168, endPoint y: 182, distance: 66.9
click at [1168, 182] on div "items" at bounding box center [1227, 187] width 151 height 19
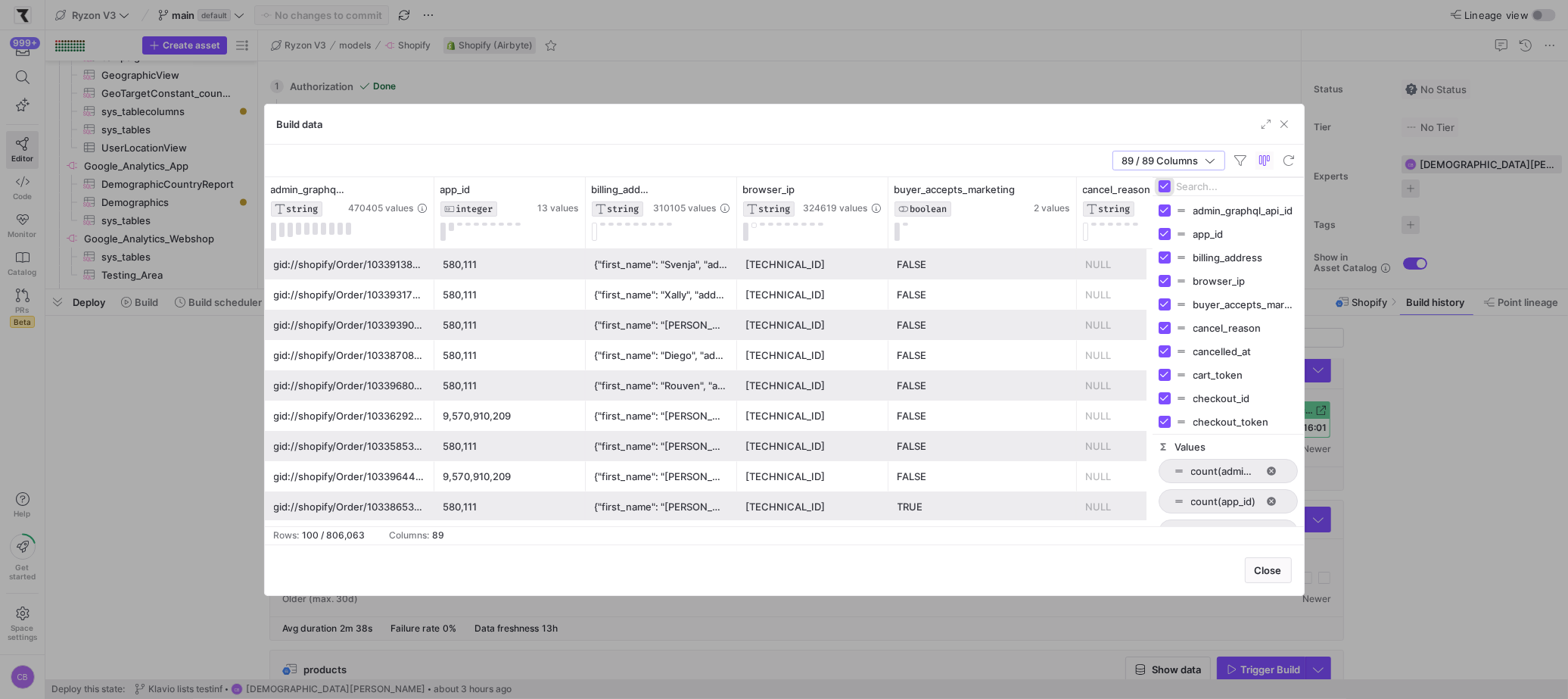
click at [1166, 184] on input "Toggle Select All Columns" at bounding box center [1165, 186] width 12 height 12
checkbox input "false"
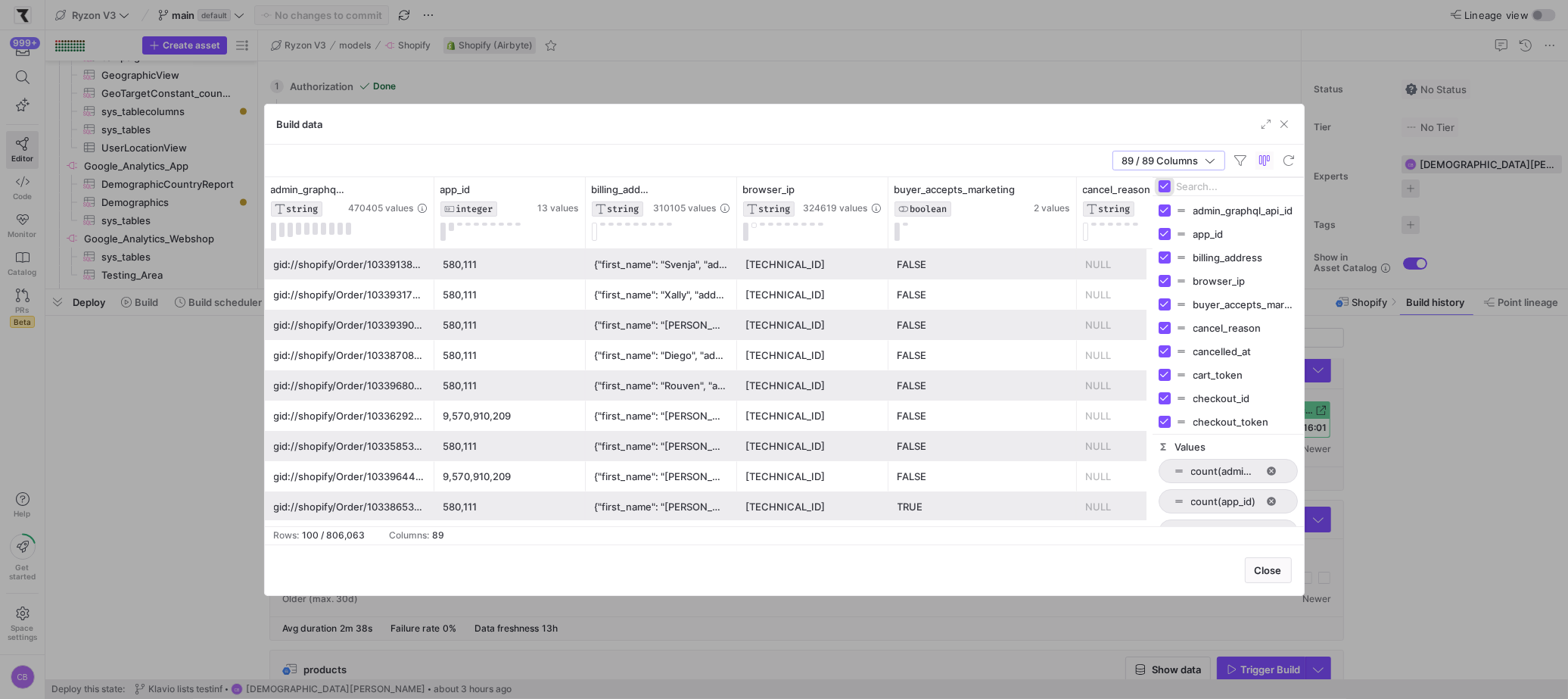
checkbox input "false"
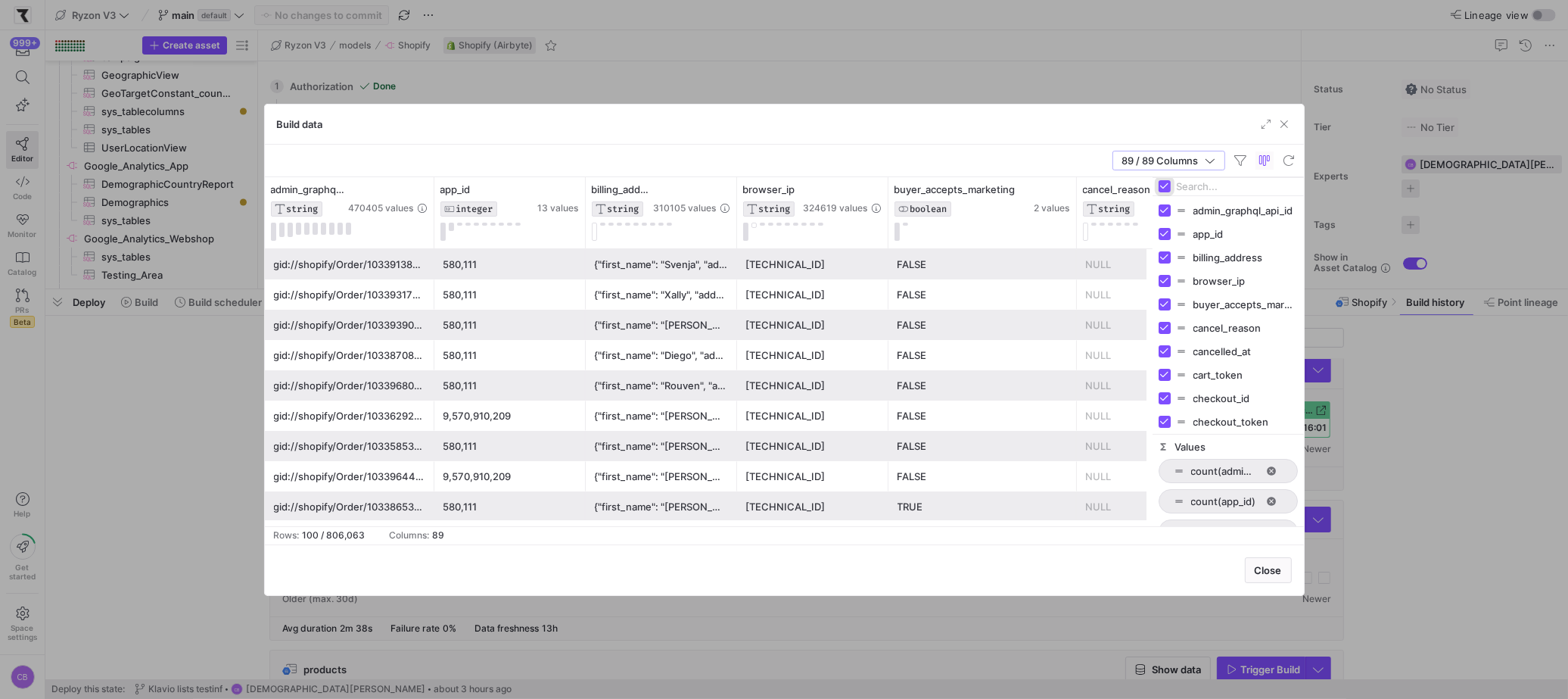
checkbox input "false"
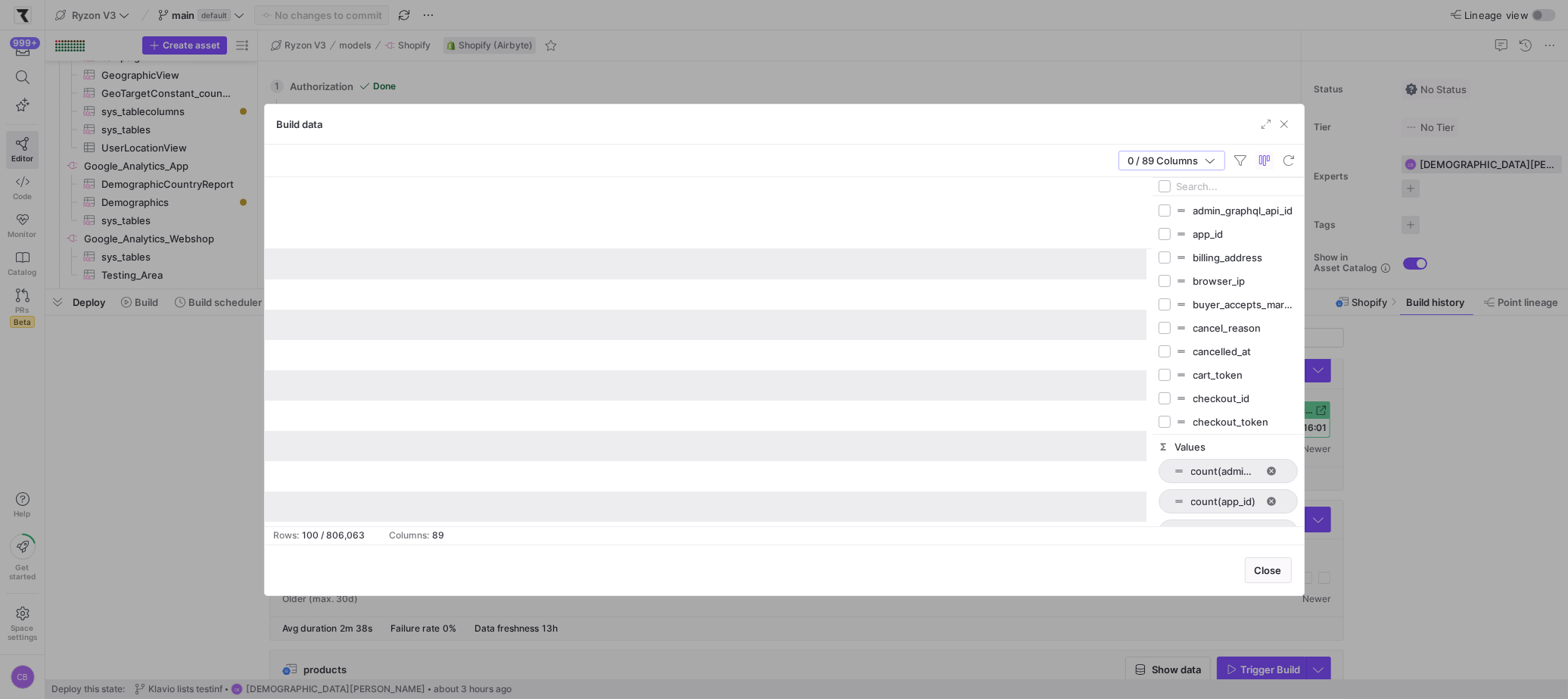
click at [1196, 188] on input "Filter Columns Input" at bounding box center [1236, 187] width 121 height 30
type input "line_"
click at [1167, 214] on input "Press SPACE to toggle visibility (hidden)" at bounding box center [1165, 210] width 12 height 12
checkbox input "true"
checkbox input "false"
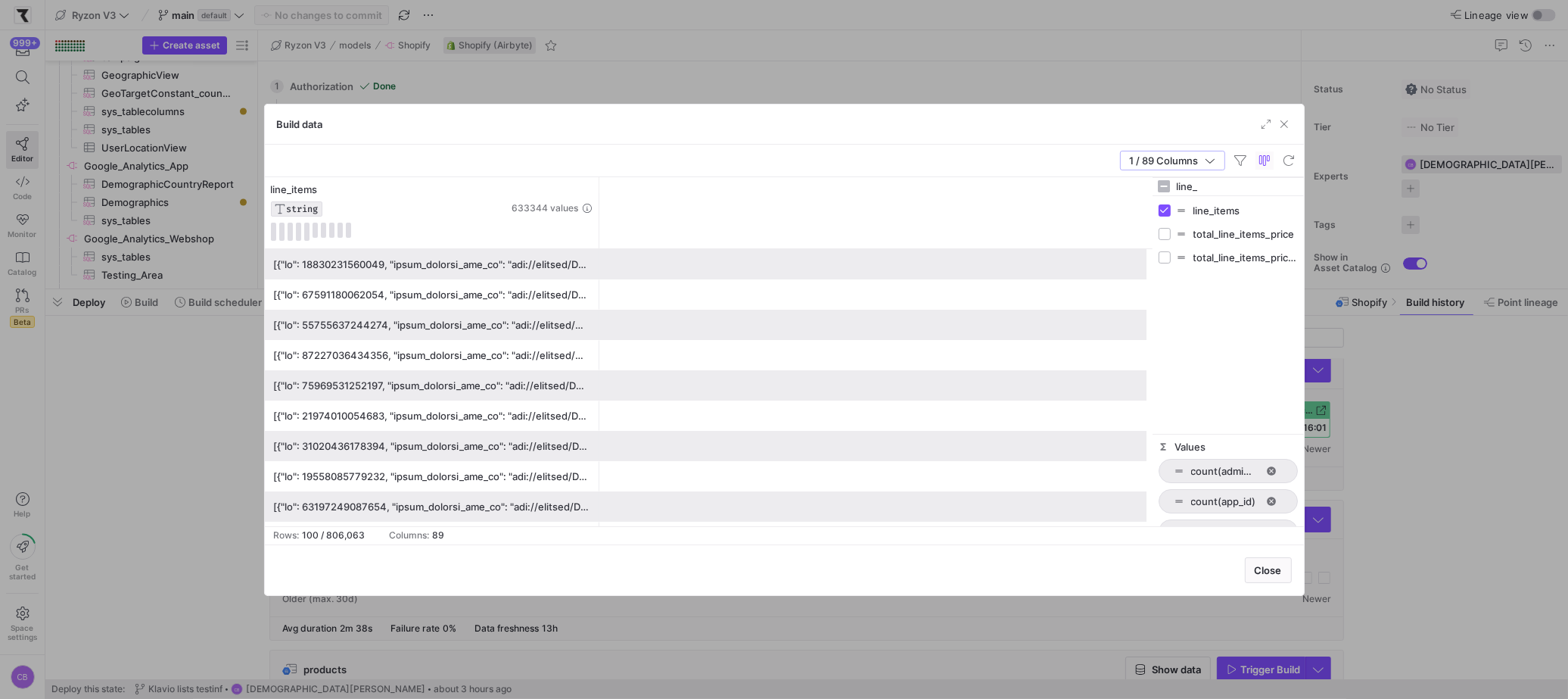
drag, startPoint x: 414, startPoint y: 230, endPoint x: 608, endPoint y: 225, distance: 194.1
click at [597, 231] on div at bounding box center [598, 213] width 6 height 71
drag, startPoint x: 1220, startPoint y: 182, endPoint x: 1147, endPoint y: 186, distance: 73.1
click at [1147, 186] on div "line_items STRING 633344 values id" at bounding box center [784, 351] width 1039 height 349
type input "creat"
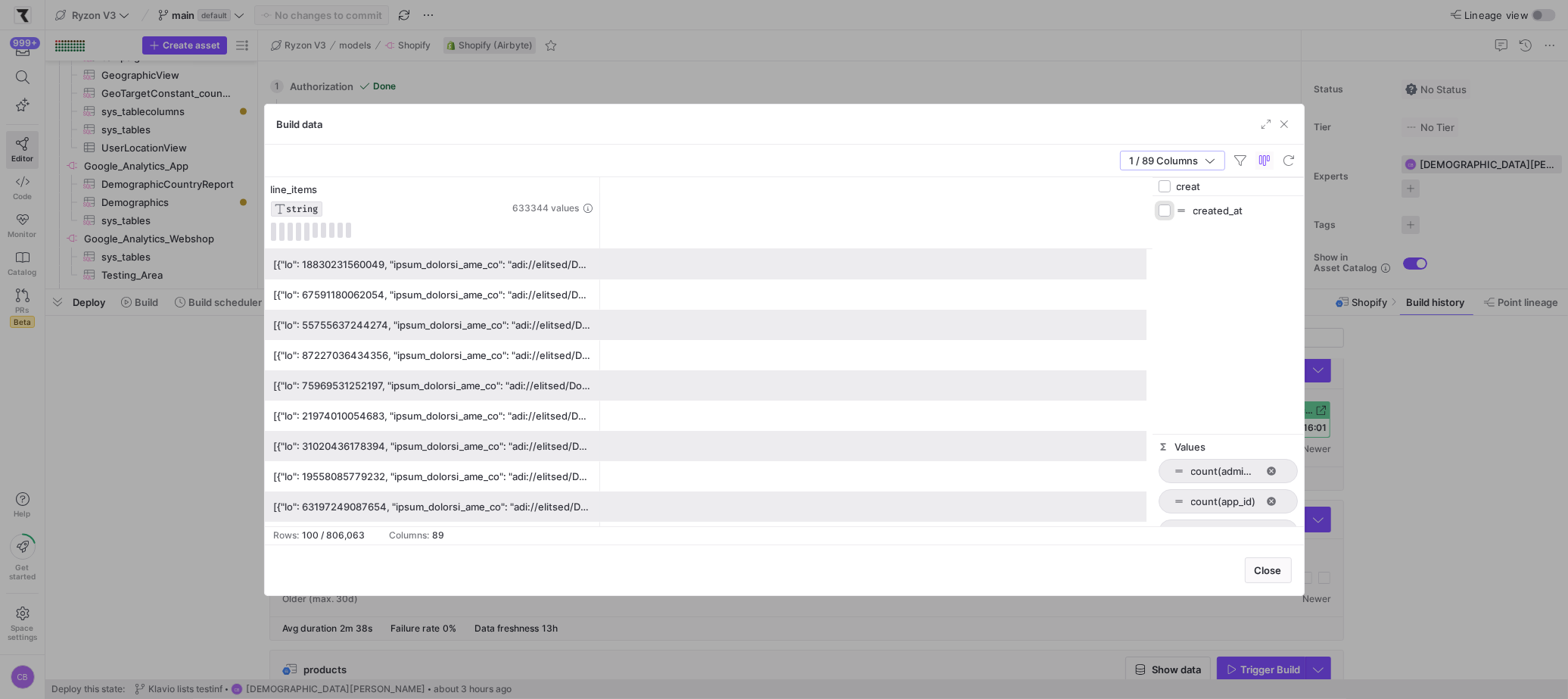
click at [1164, 216] on input "Press SPACE to toggle visibility (hidden)" at bounding box center [1165, 210] width 12 height 12
checkbox input "true"
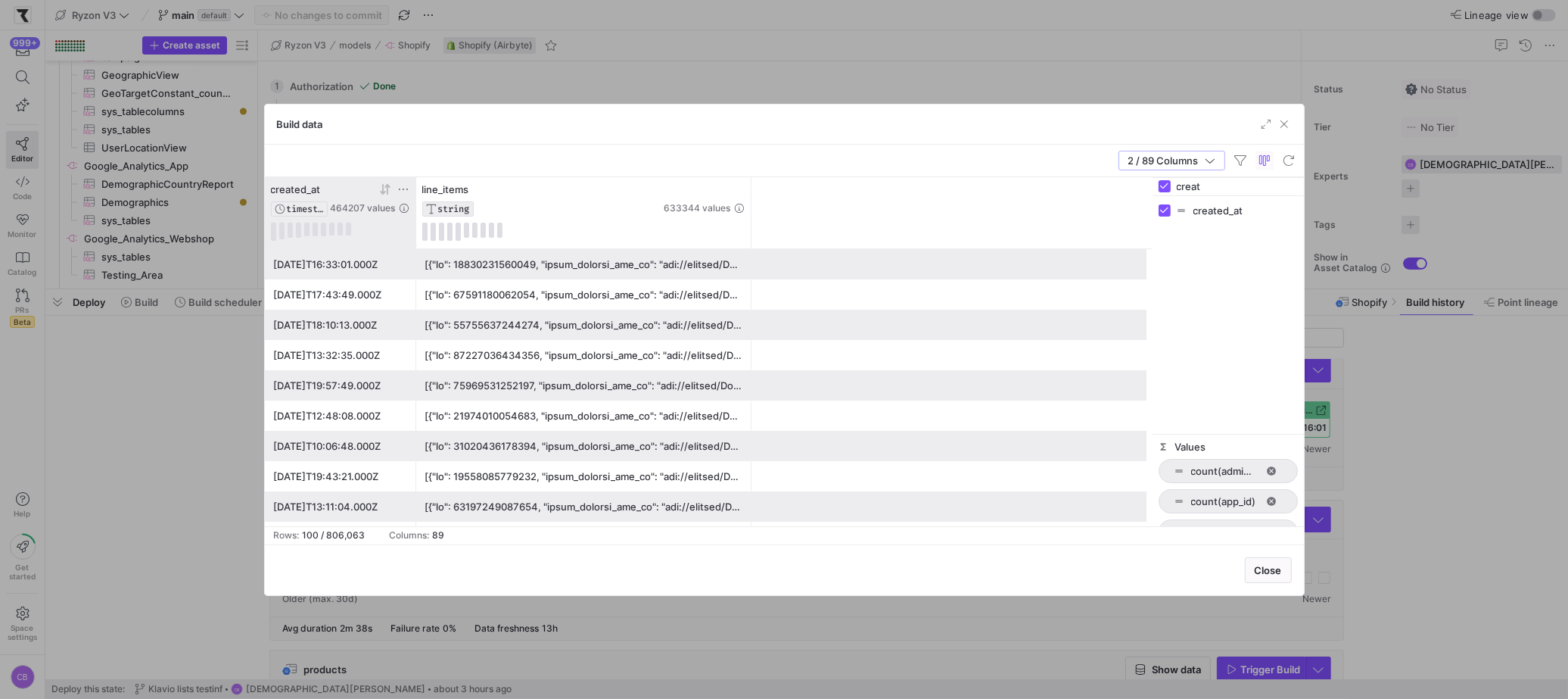
click at [384, 190] on icon at bounding box center [385, 189] width 12 height 12
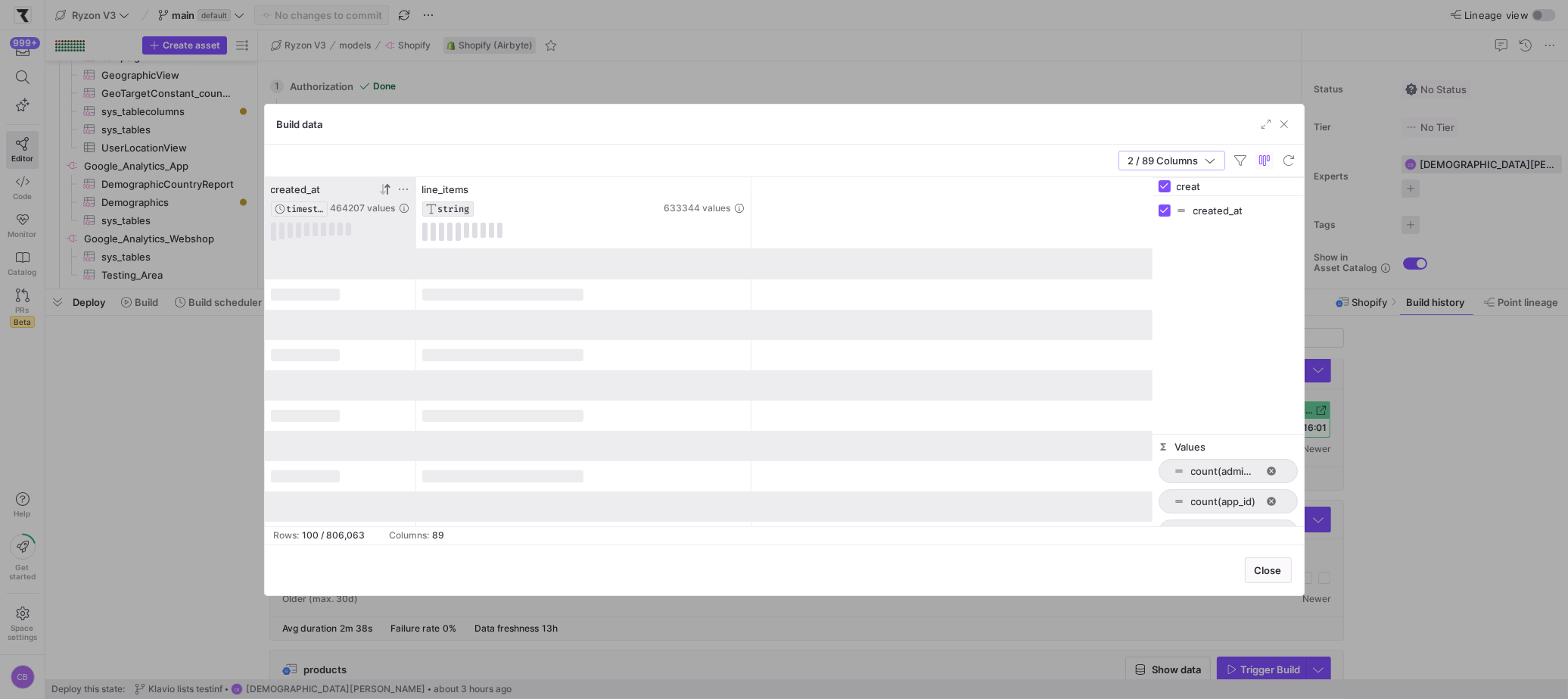
drag, startPoint x: 1203, startPoint y: 185, endPoint x: 1154, endPoint y: 182, distance: 49.1
click at [1154, 182] on div "creat" at bounding box center [1227, 187] width 151 height 19
type input "order"
checkbox input "false"
type input "o"
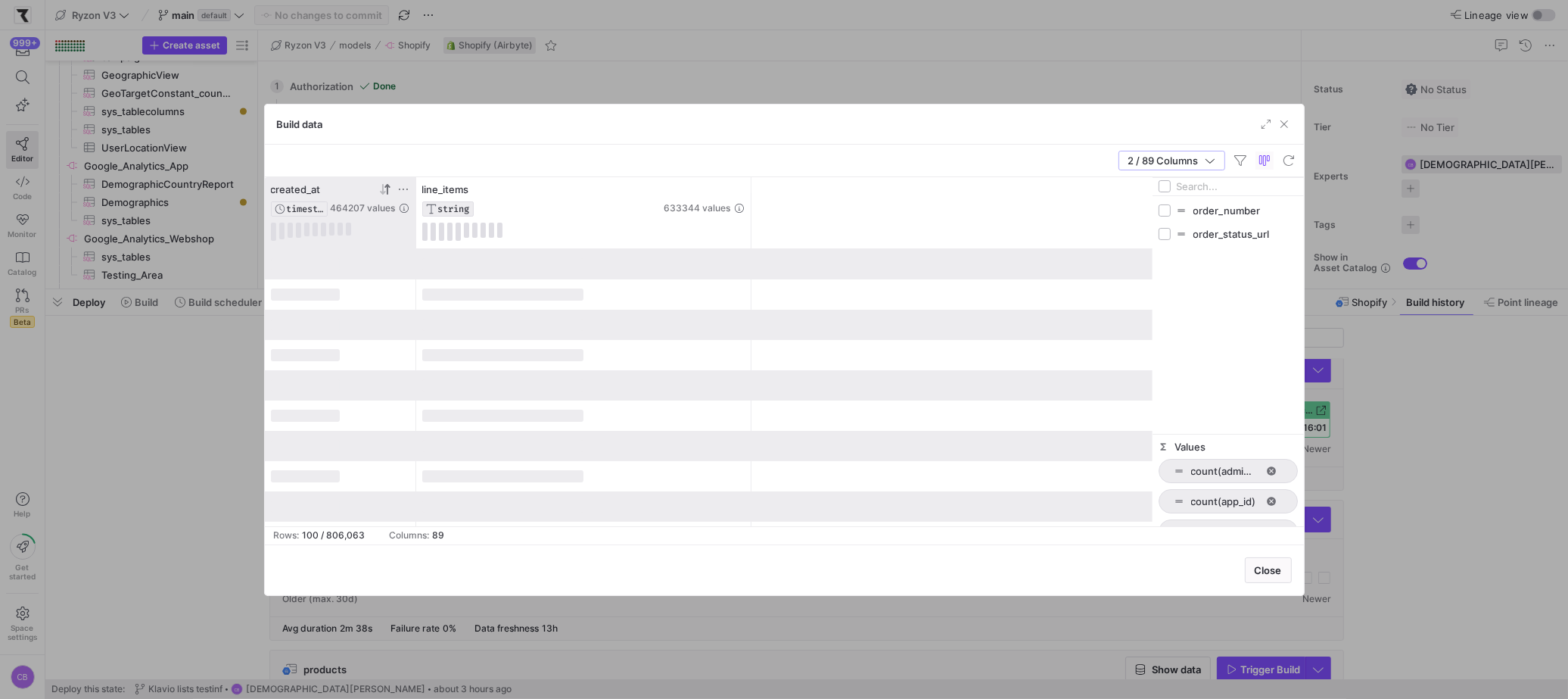
checkbox input "false"
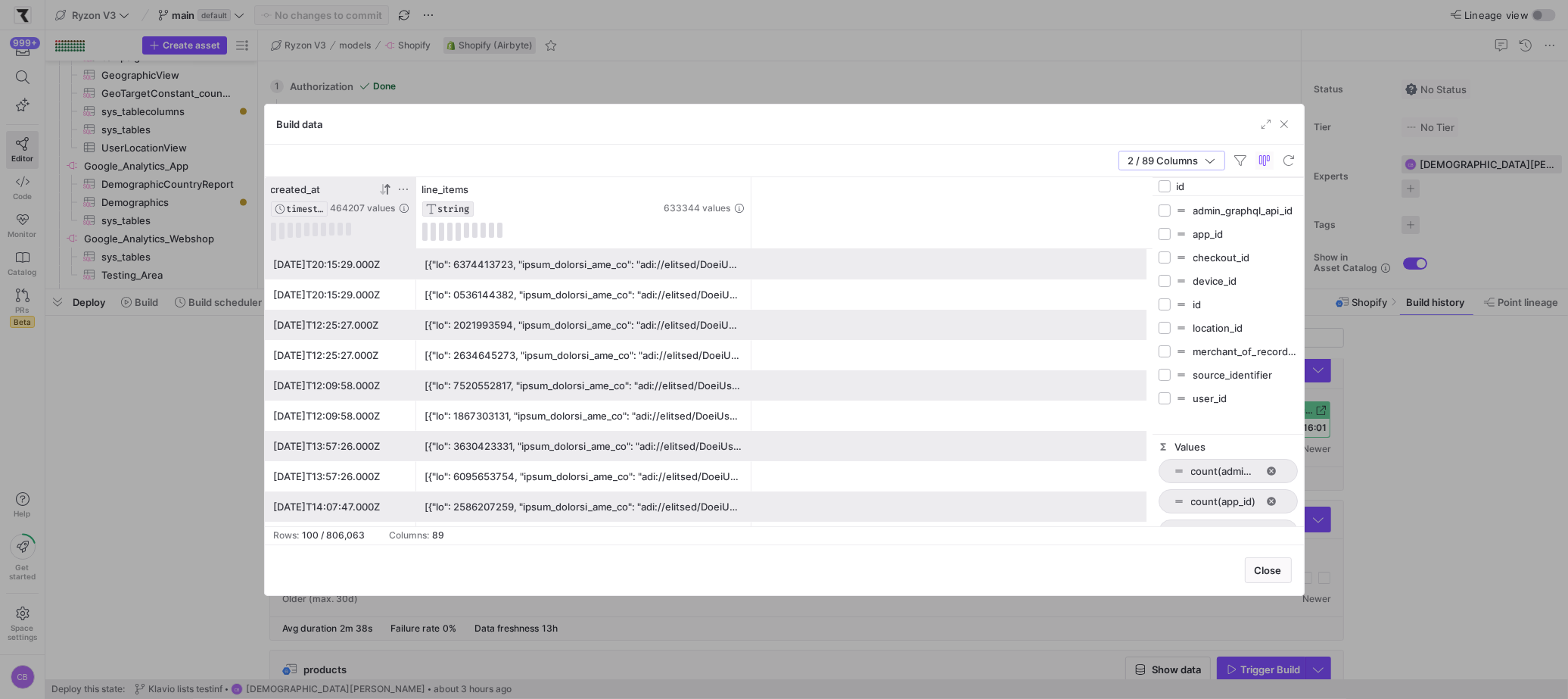
type input "id"
click at [1166, 303] on input "Press SPACE to toggle visibility (hidden)" at bounding box center [1165, 304] width 12 height 12
checkbox input "true"
checkbox input "false"
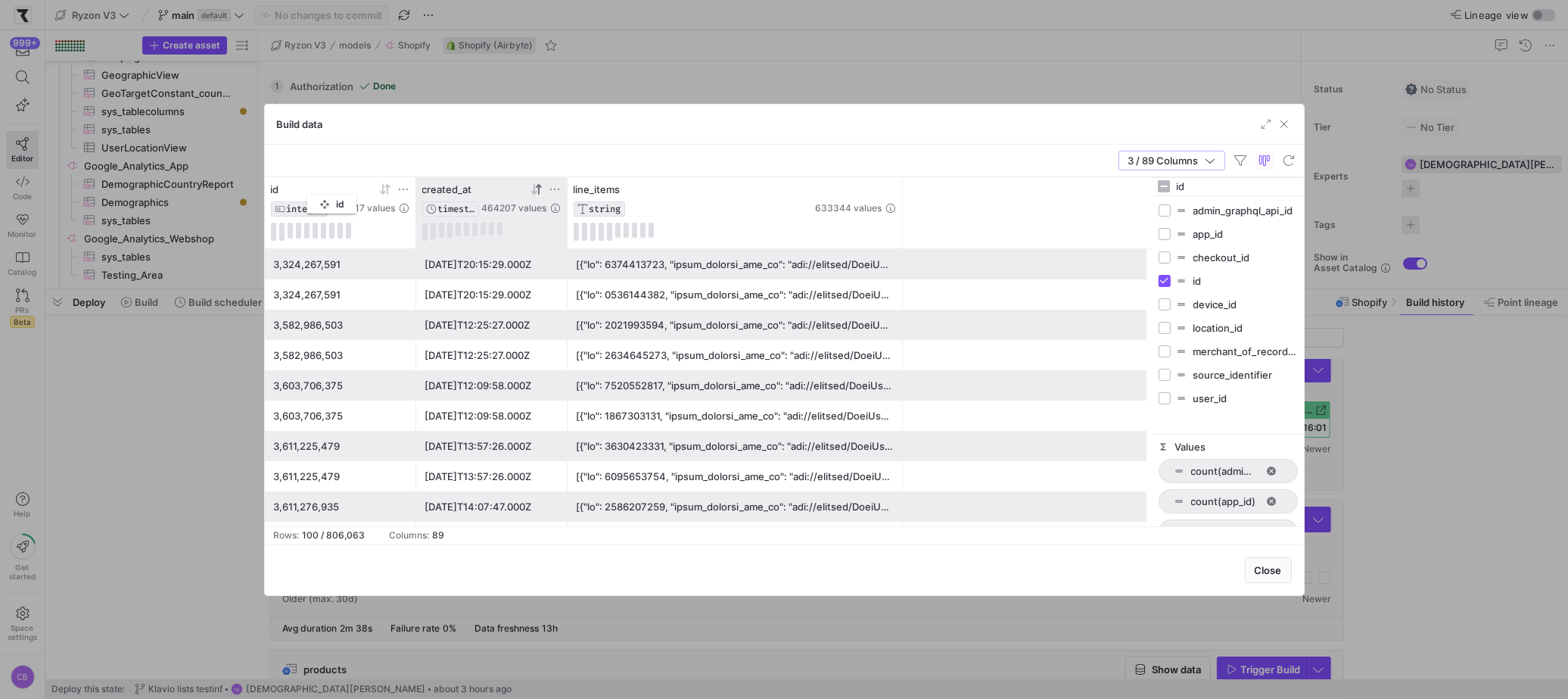
drag, startPoint x: 458, startPoint y: 191, endPoint x: 315, endPoint y: 192, distance: 143.0
click at [315, 192] on div "id INTEGER 472017 values" at bounding box center [340, 199] width 138 height 33
click at [534, 192] on icon at bounding box center [533, 189] width 5 height 11
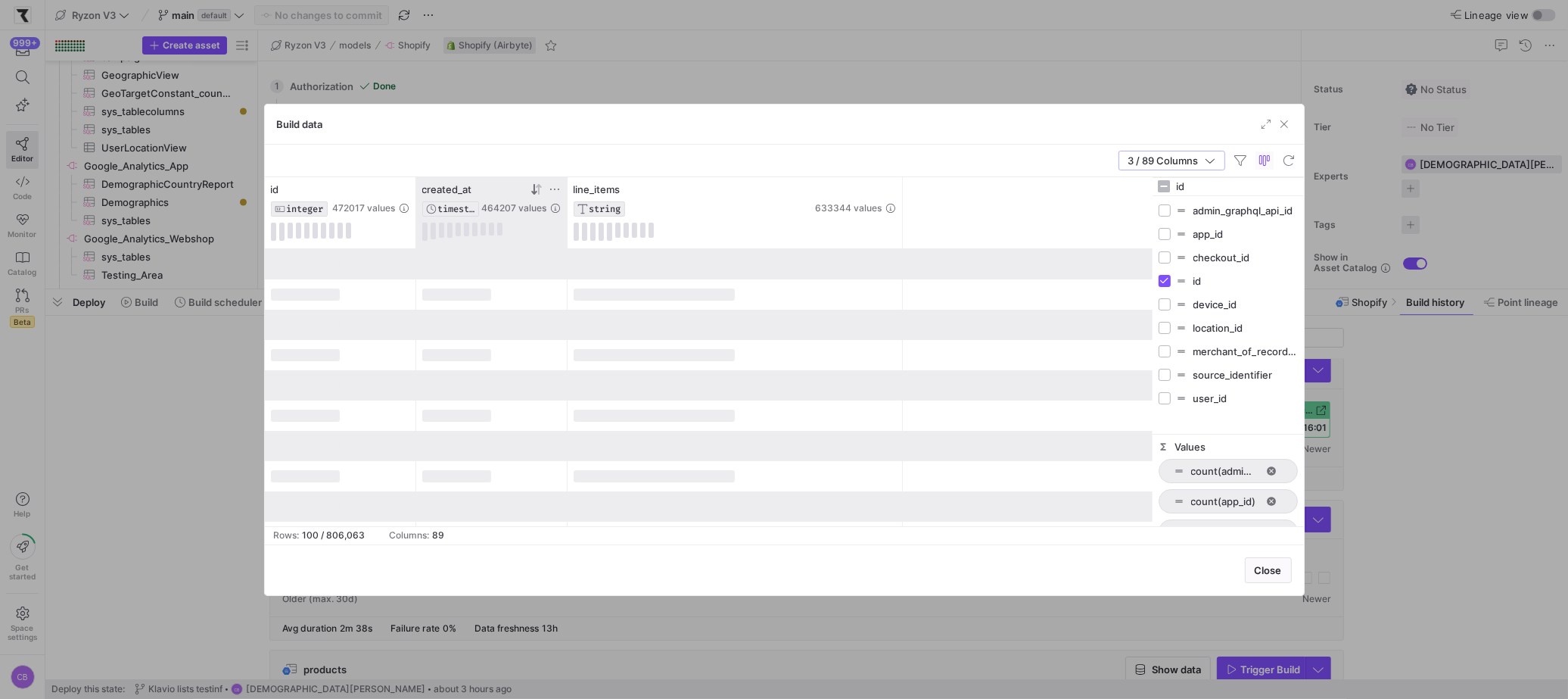
click at [947, 165] on div "3 / 89 Columns" at bounding box center [784, 160] width 1039 height 33
click at [1217, 160] on span "button" at bounding box center [1171, 160] width 105 height 19
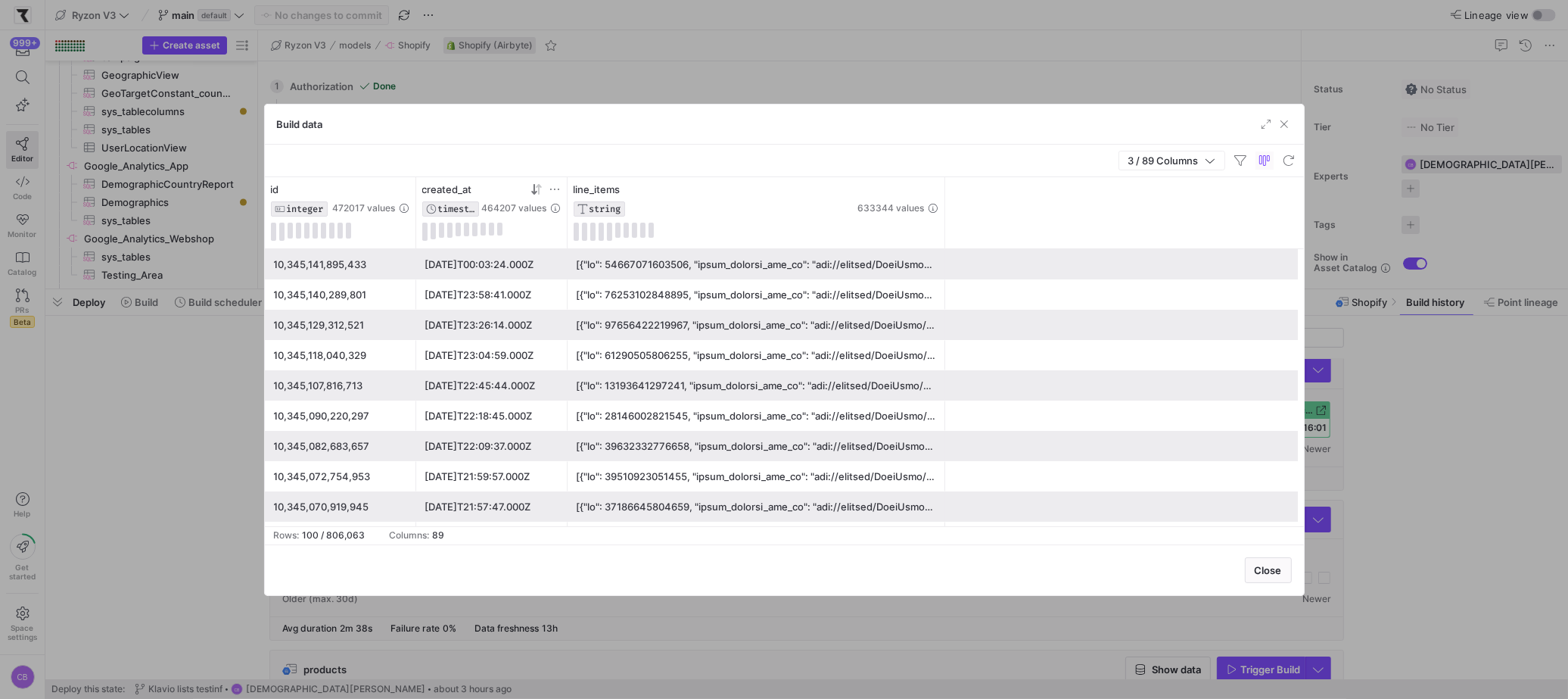
drag, startPoint x: 900, startPoint y: 226, endPoint x: 931, endPoint y: 250, distance: 39.2
click at [946, 235] on div "line_items STRING 633344 values created_at TIMESTAMP 464207 values id INTEGER 4…" at bounding box center [784, 213] width 1039 height 72
click at [779, 341] on div at bounding box center [756, 355] width 360 height 30
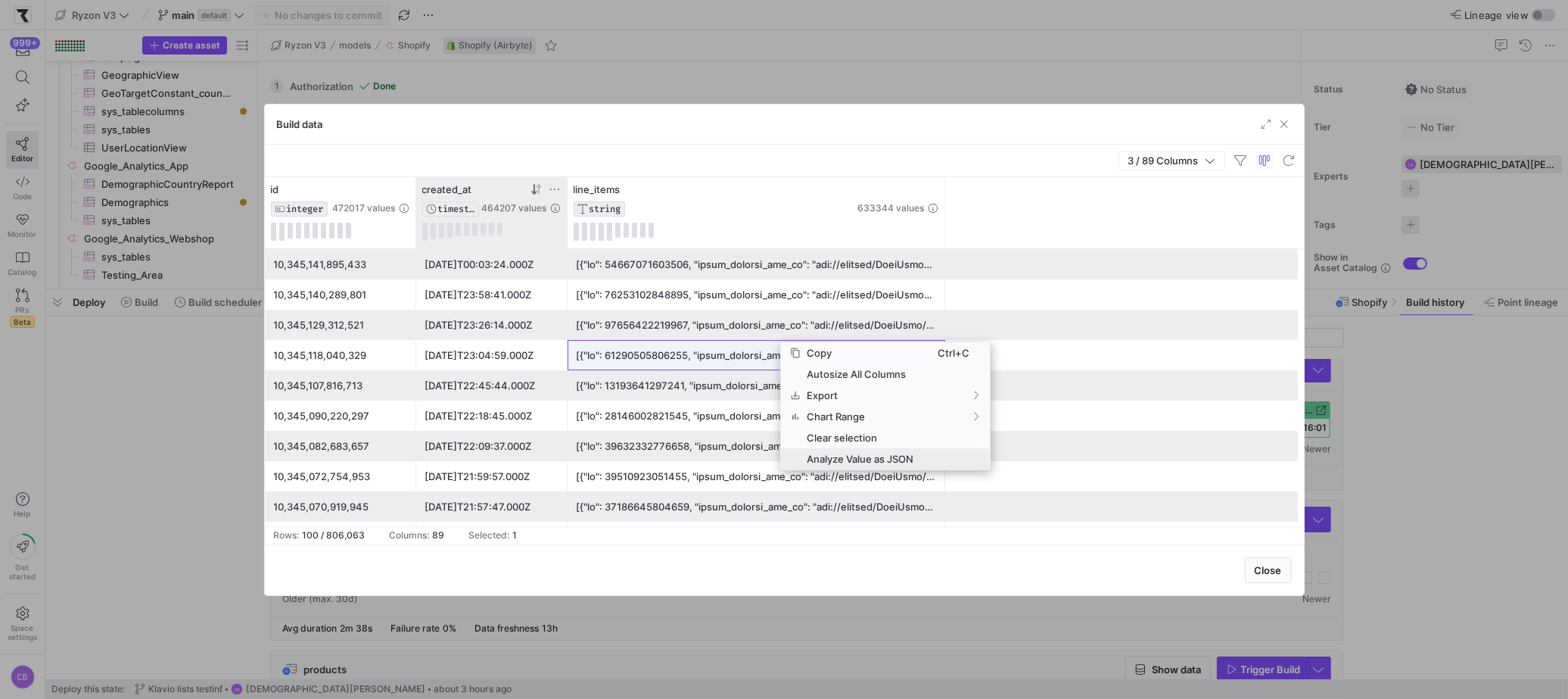
click at [858, 448] on span "Analyze Value as JSON" at bounding box center [869, 458] width 137 height 21
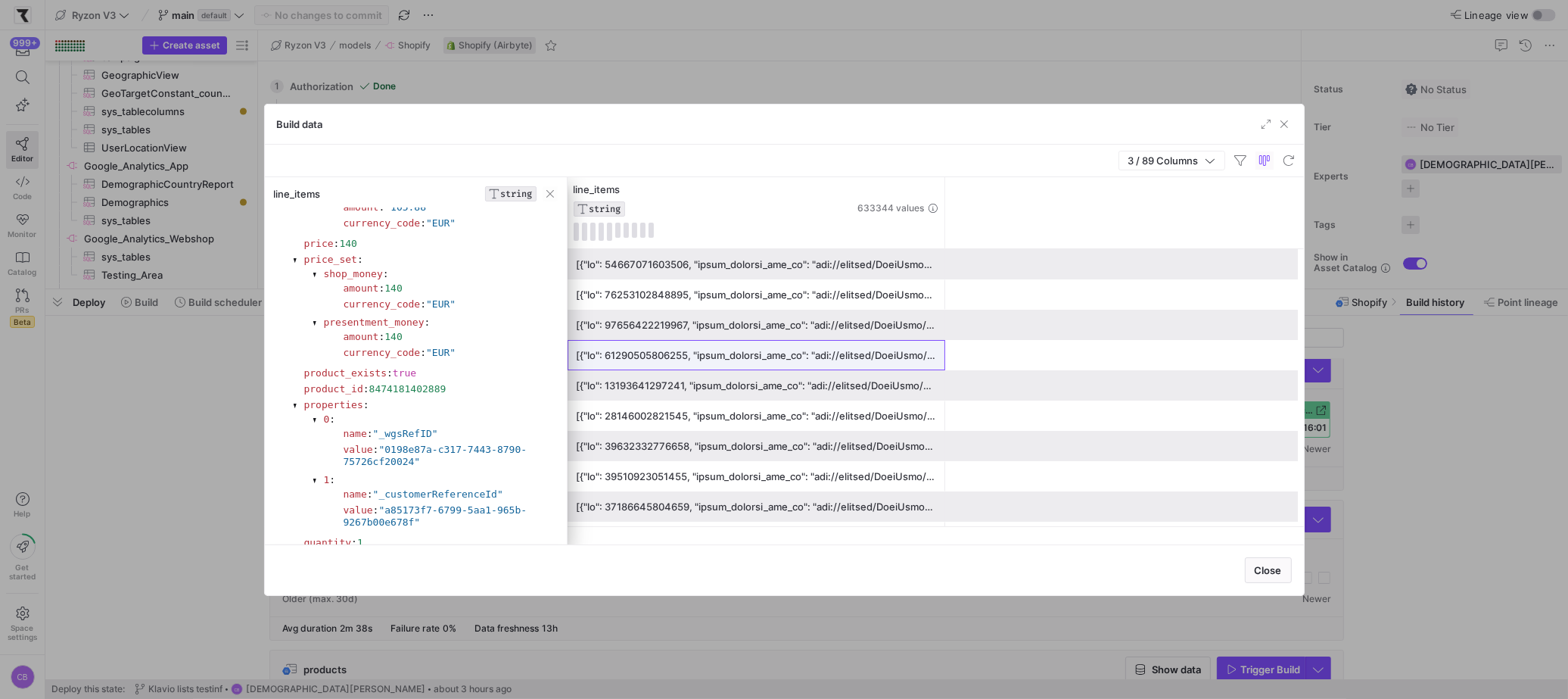
scroll to position [311, 0]
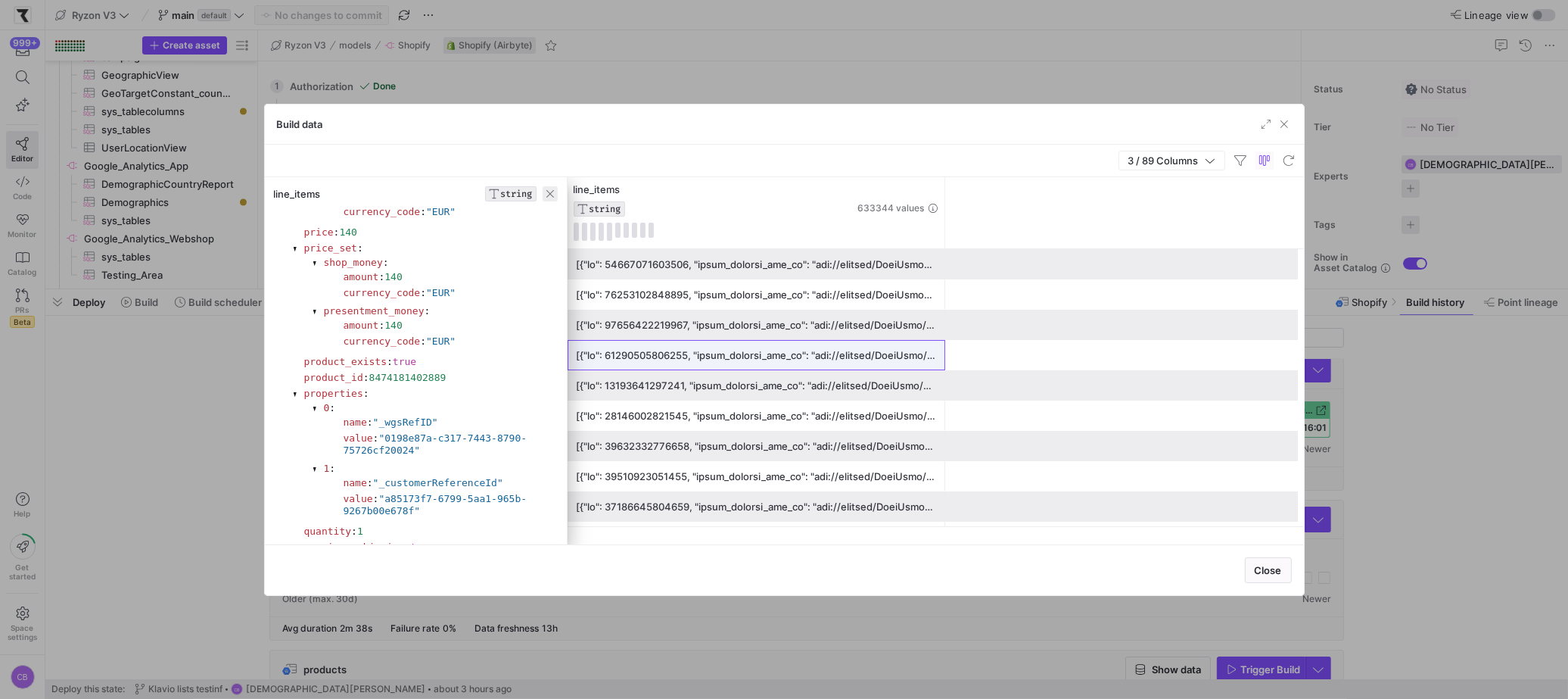
click at [548, 194] on span "button" at bounding box center [550, 194] width 15 height 15
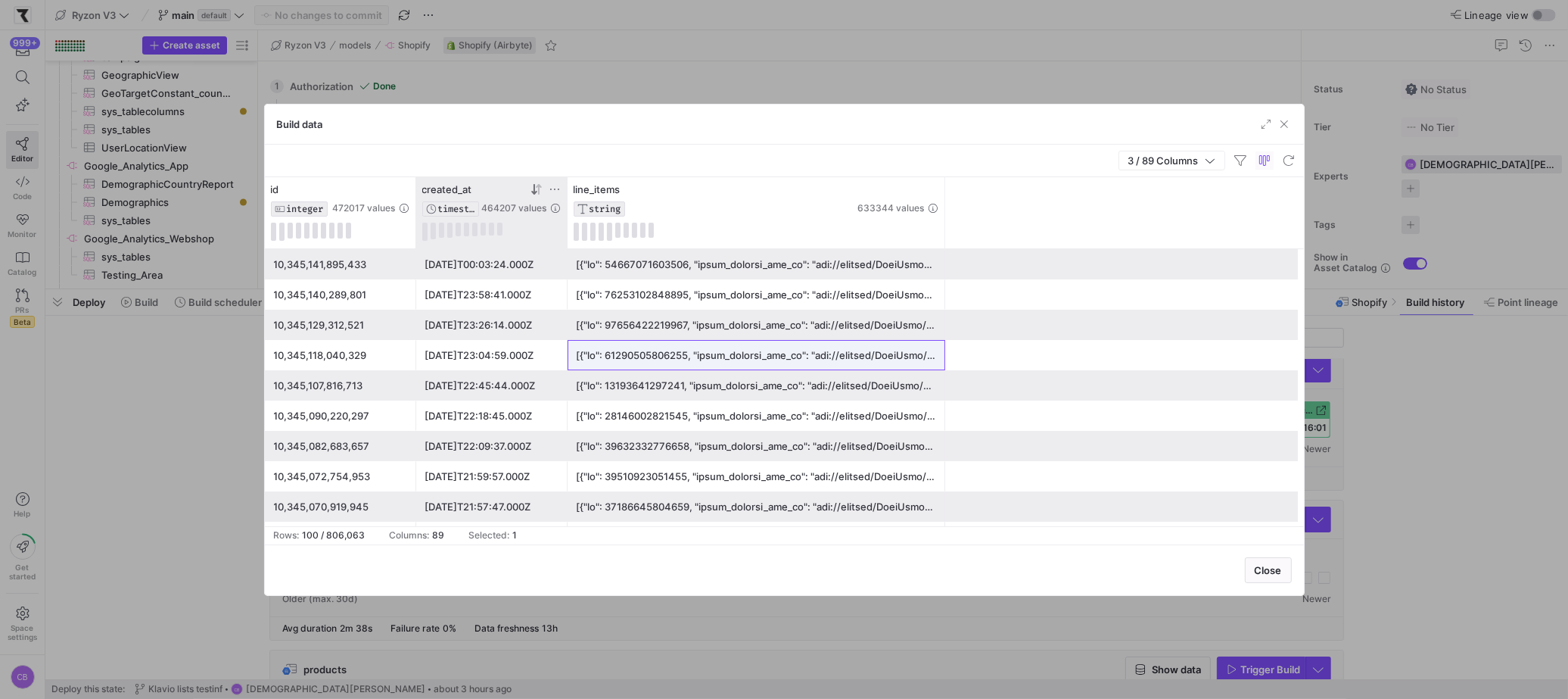
click at [671, 358] on div at bounding box center [756, 355] width 360 height 30
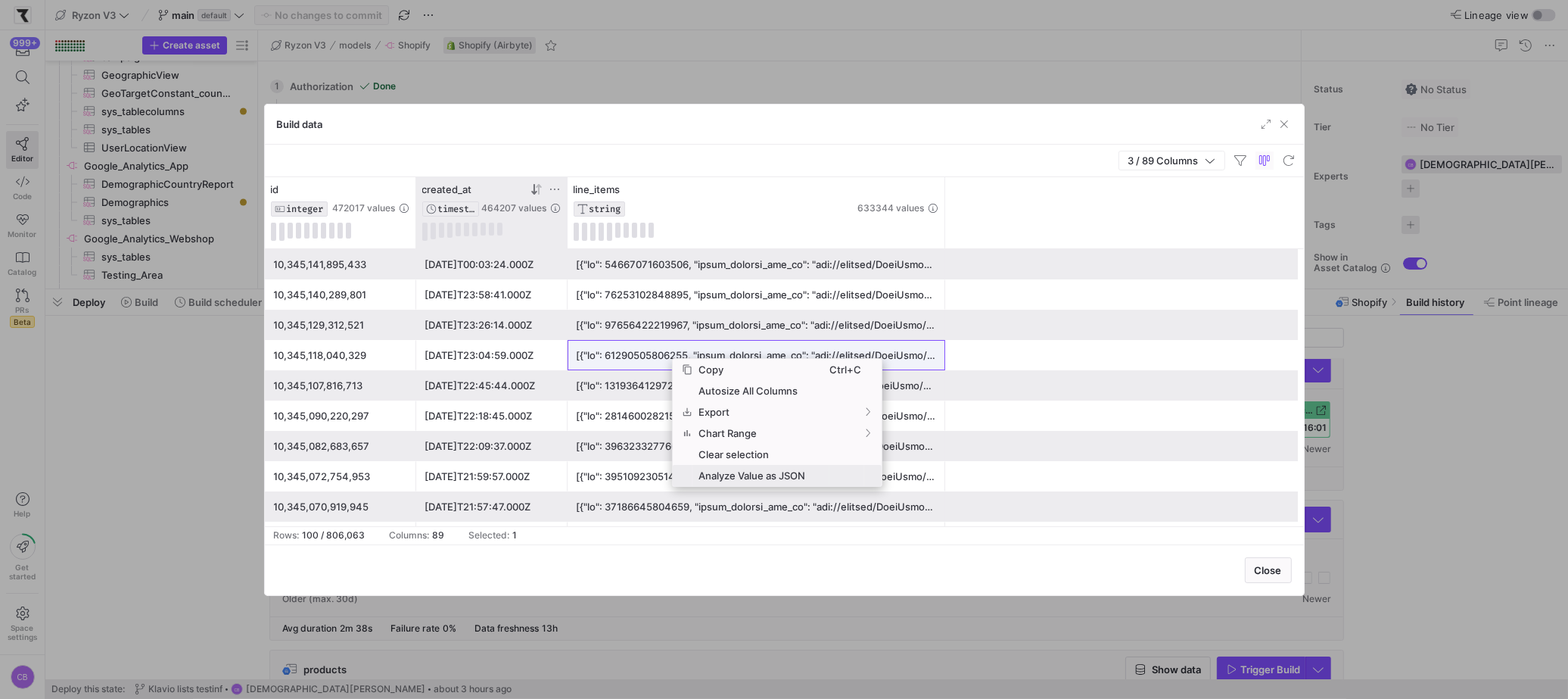
click at [741, 472] on span "Analyze Value as JSON" at bounding box center [760, 474] width 137 height 21
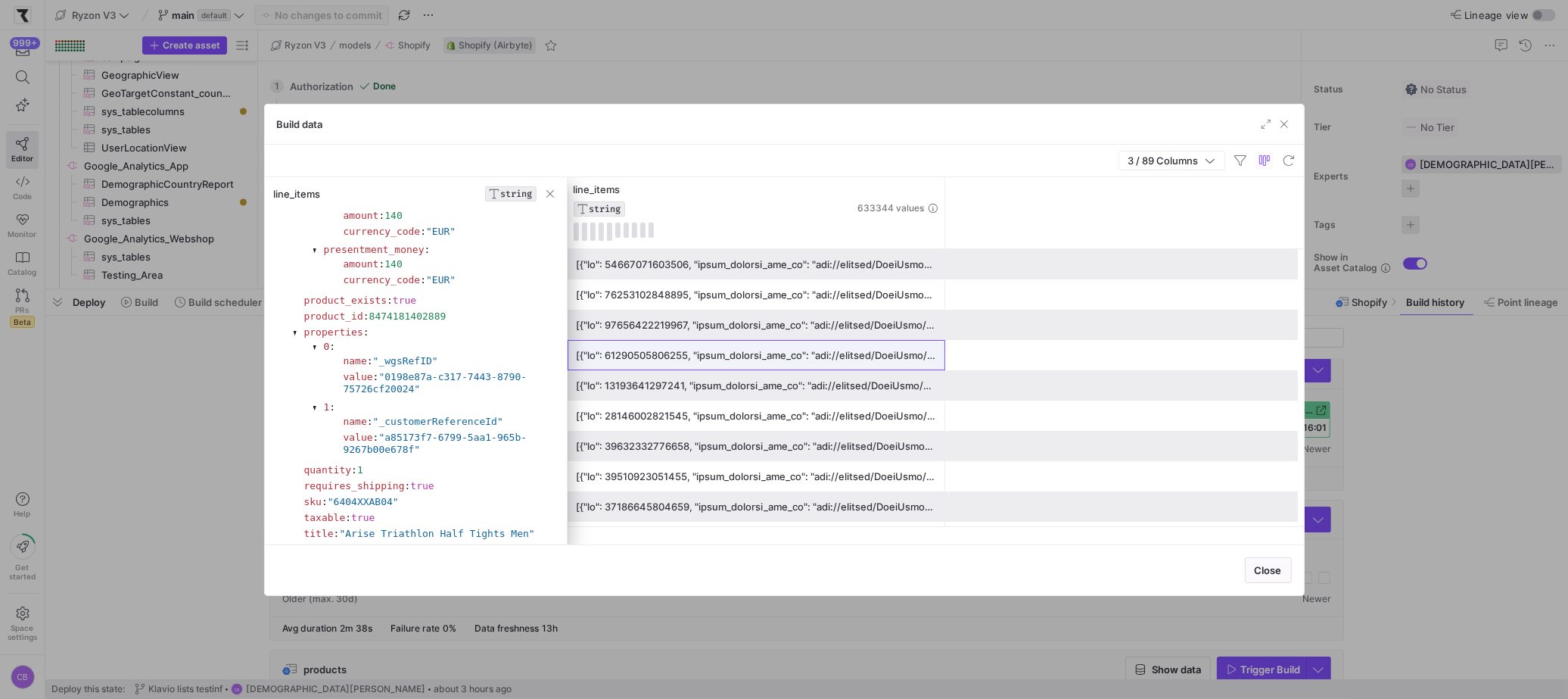
scroll to position [0, 0]
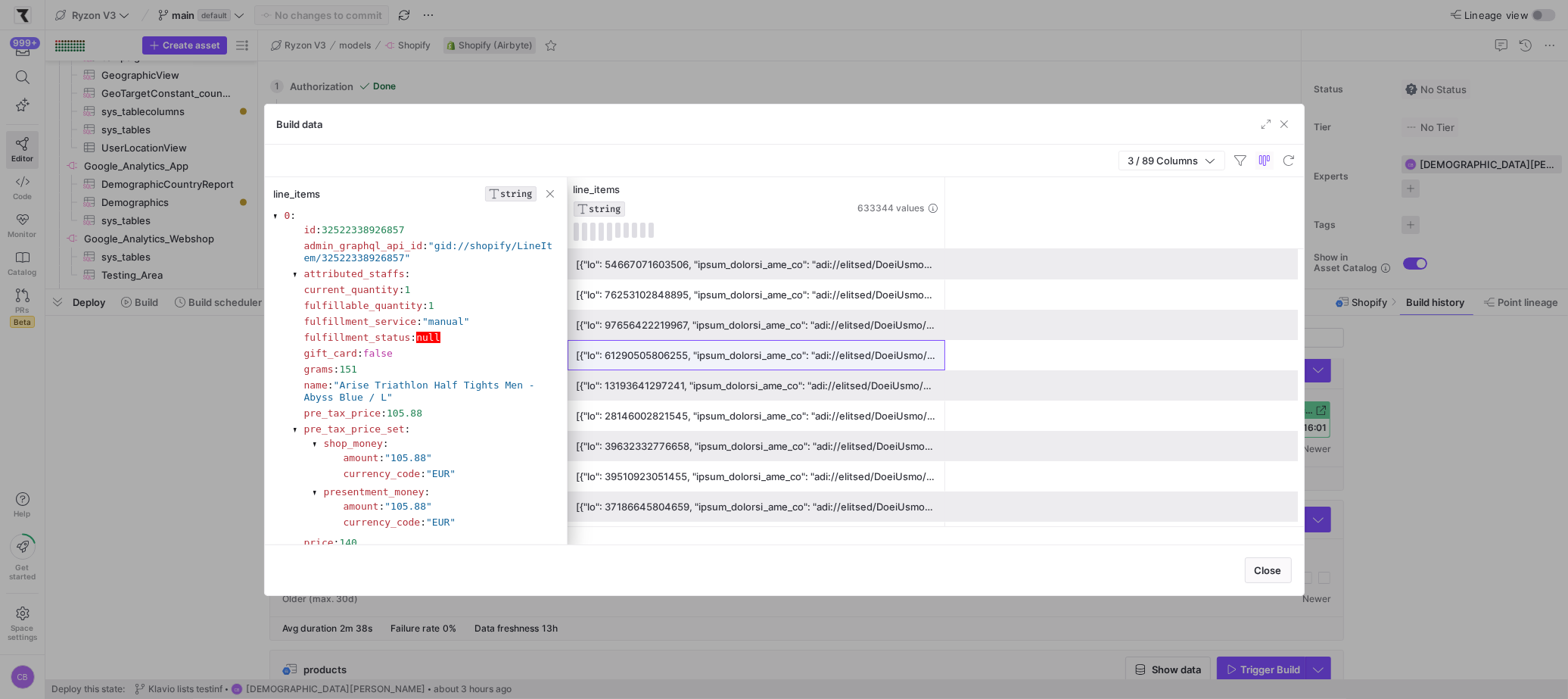
drag, startPoint x: 535, startPoint y: 533, endPoint x: 280, endPoint y: 215, distance: 407.6
click at [1278, 125] on span "button" at bounding box center [1284, 124] width 15 height 15
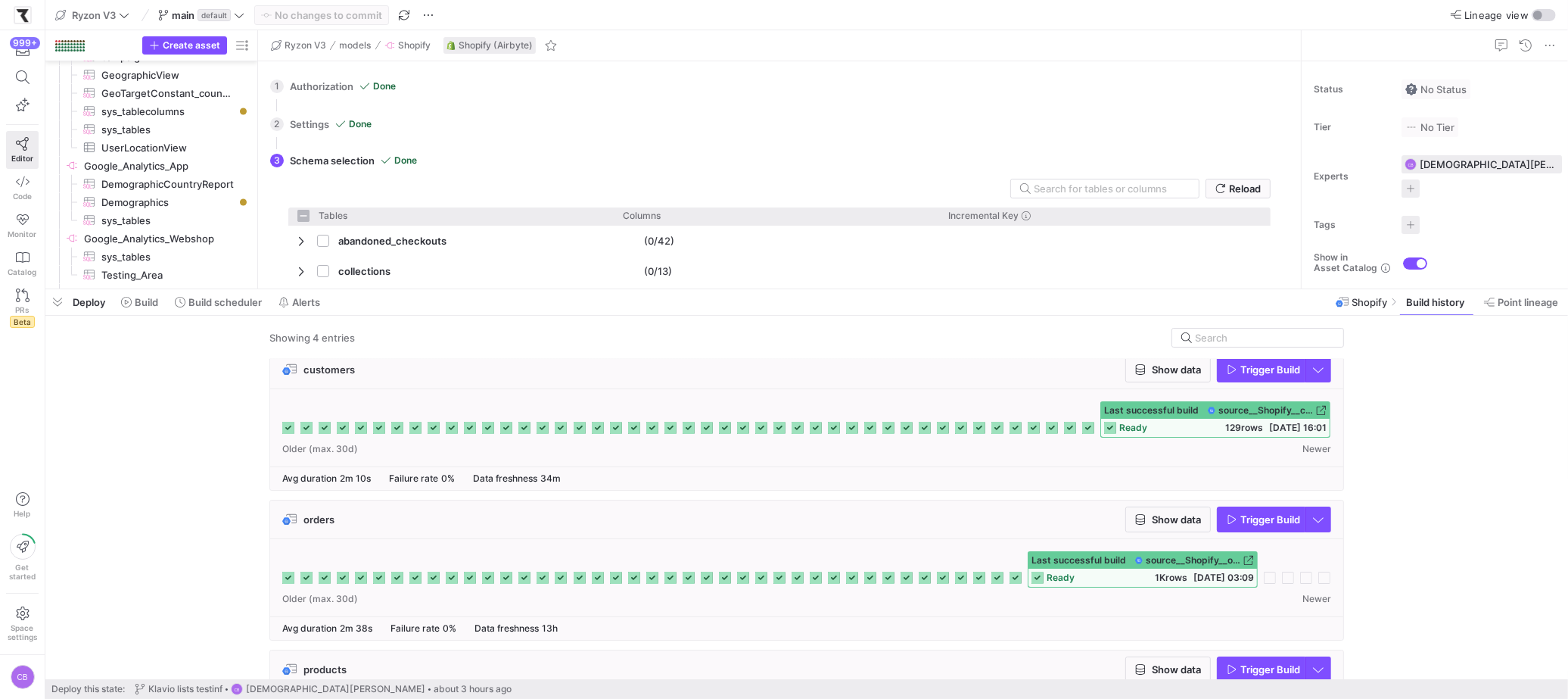
click at [1414, 443] on div "customers Show data Trigger Build Last successful build" at bounding box center [803, 649] width 1517 height 599
click at [25, 495] on icon "button" at bounding box center [23, 499] width 14 height 14
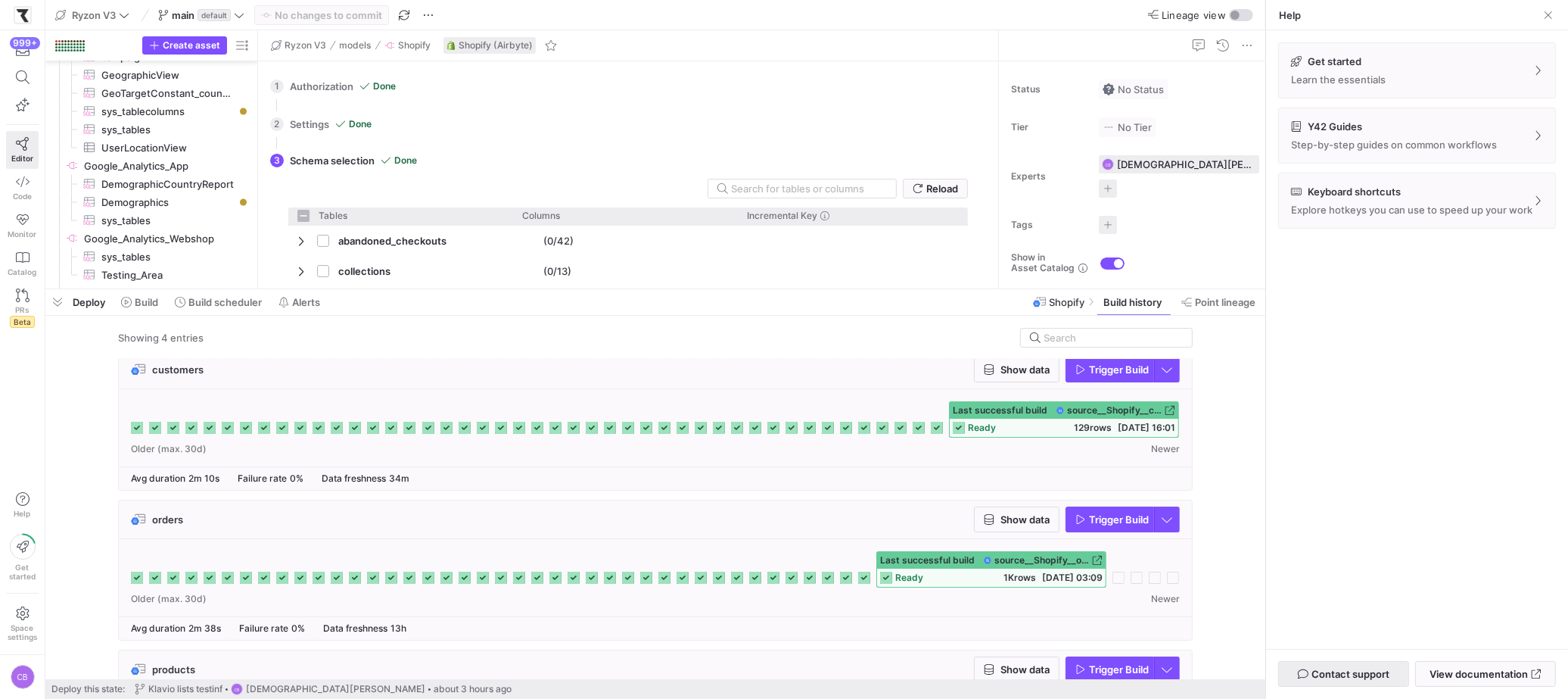
click at [1330, 670] on span "Contact support" at bounding box center [1350, 674] width 78 height 12
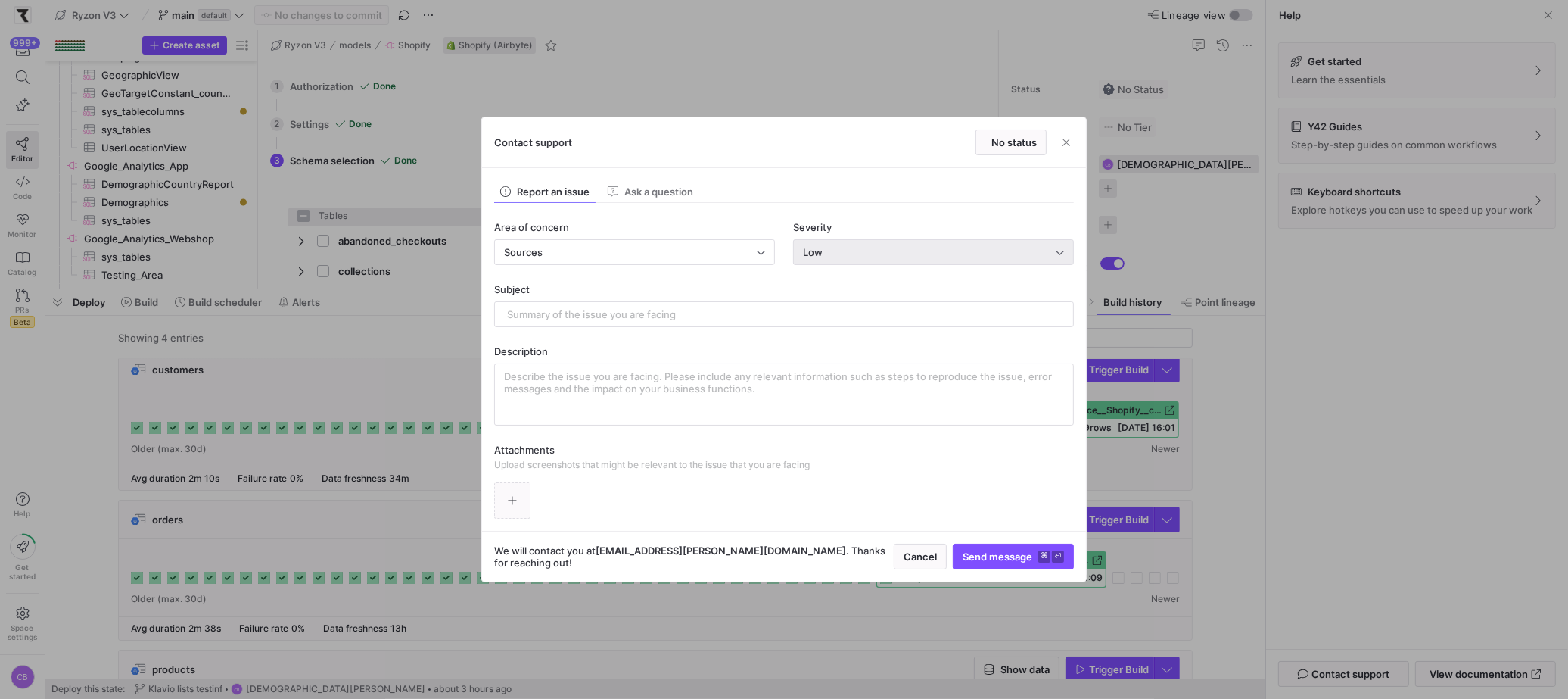
click at [861, 260] on div "Low" at bounding box center [933, 252] width 261 height 24
click at [845, 309] on div "Normal Partial service failure" at bounding box center [933, 304] width 267 height 12
click at [608, 306] on div at bounding box center [784, 314] width 554 height 24
click at [598, 382] on textarea at bounding box center [783, 393] width 560 height 48
paste textarea "Lo I84 Dolorsi, Am con adipiscin elits doei tem Incidid utl ETdol magnaaliqu en…"
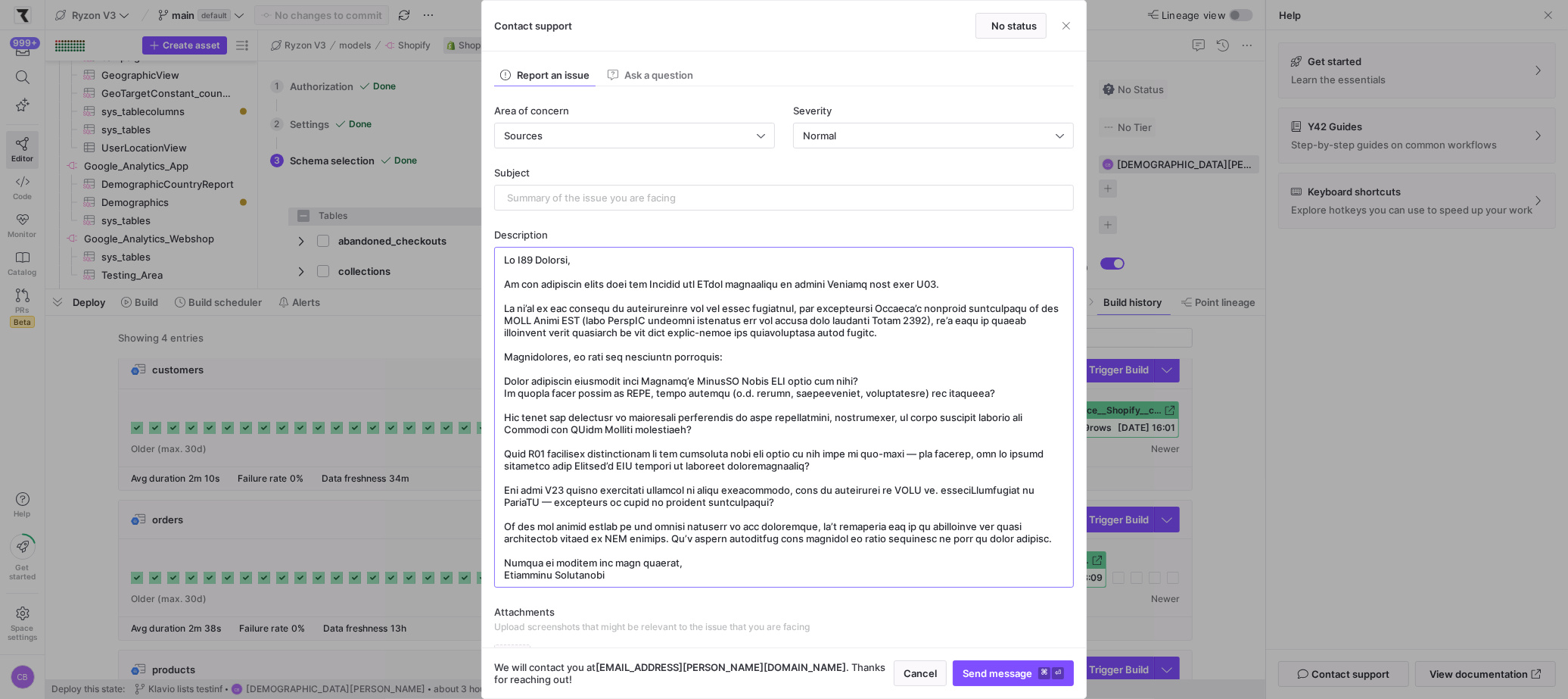
type textarea "Lo I84 Dolorsi, Am con adipiscin elits doei tem Incidid utl ETdol magnaaliqu en…"
click at [566, 200] on input "text" at bounding box center [784, 198] width 554 height 12
paste input "Recommendation on Shopify Connector (Airbyte vs. CData) in Light of API Depreca…"
drag, startPoint x: 965, startPoint y: 198, endPoint x: 874, endPoint y: 192, distance: 91.2
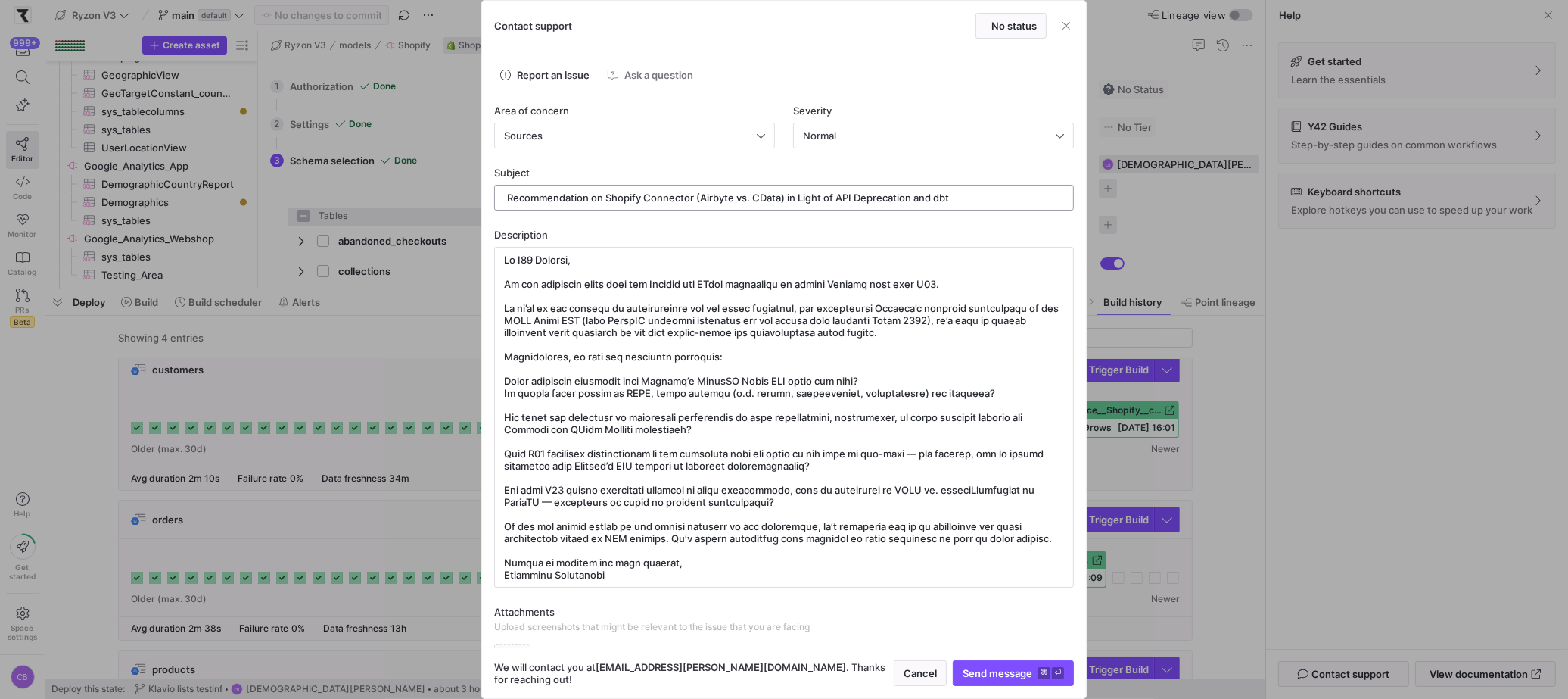
click at [874, 192] on input "Recommendation on Shopify Connector (Airbyte vs. CData) in Light of API Depreca…" at bounding box center [784, 198] width 554 height 12
type input "Recommendation on Shopify Connector (Airbyte vs. CData) in Light of API Depreca…"
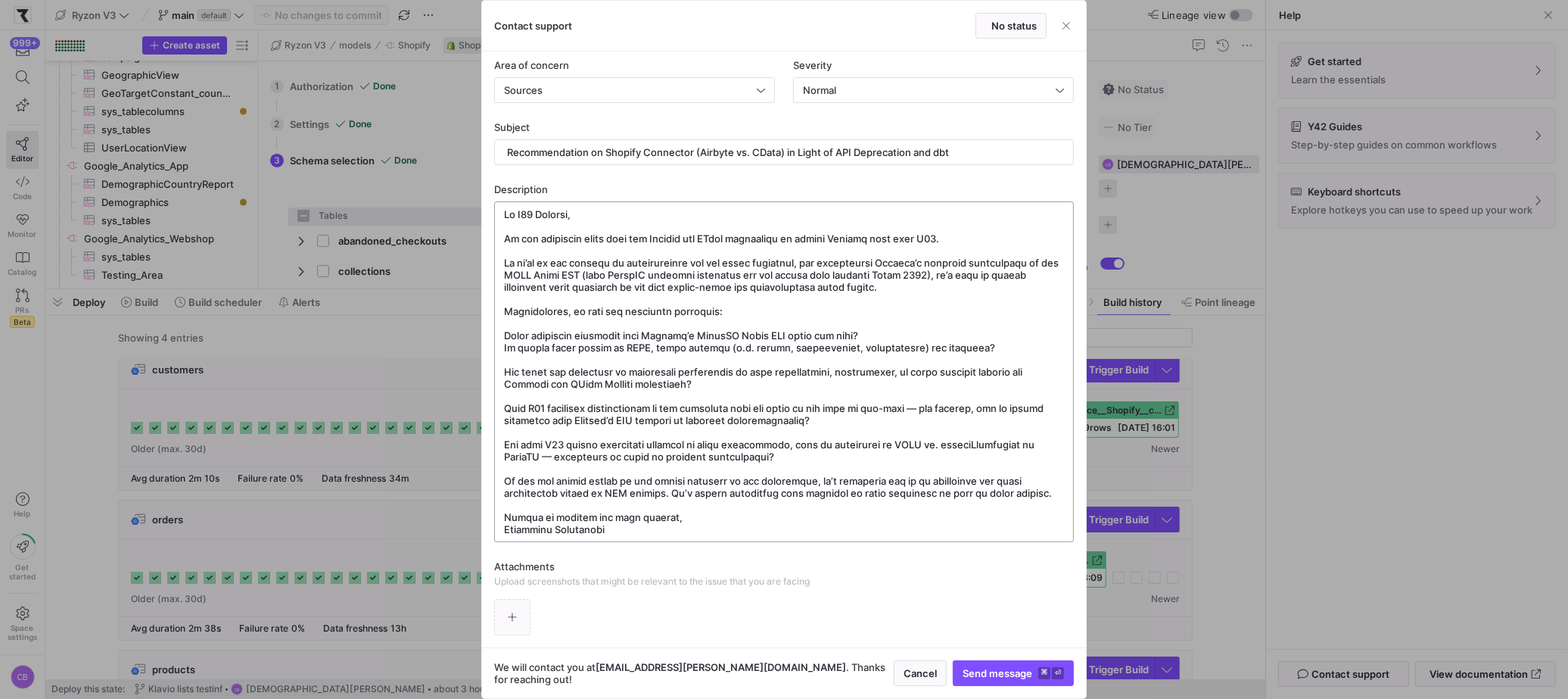
drag, startPoint x: 611, startPoint y: 530, endPoint x: 506, endPoint y: 214, distance: 333.0
click at [506, 214] on textarea at bounding box center [783, 371] width 560 height 327
paste textarea "Loremip: Dolorsitametc ADIP el. SeddoEI Temporincidi utl Etdolor Magnaaliqu en …"
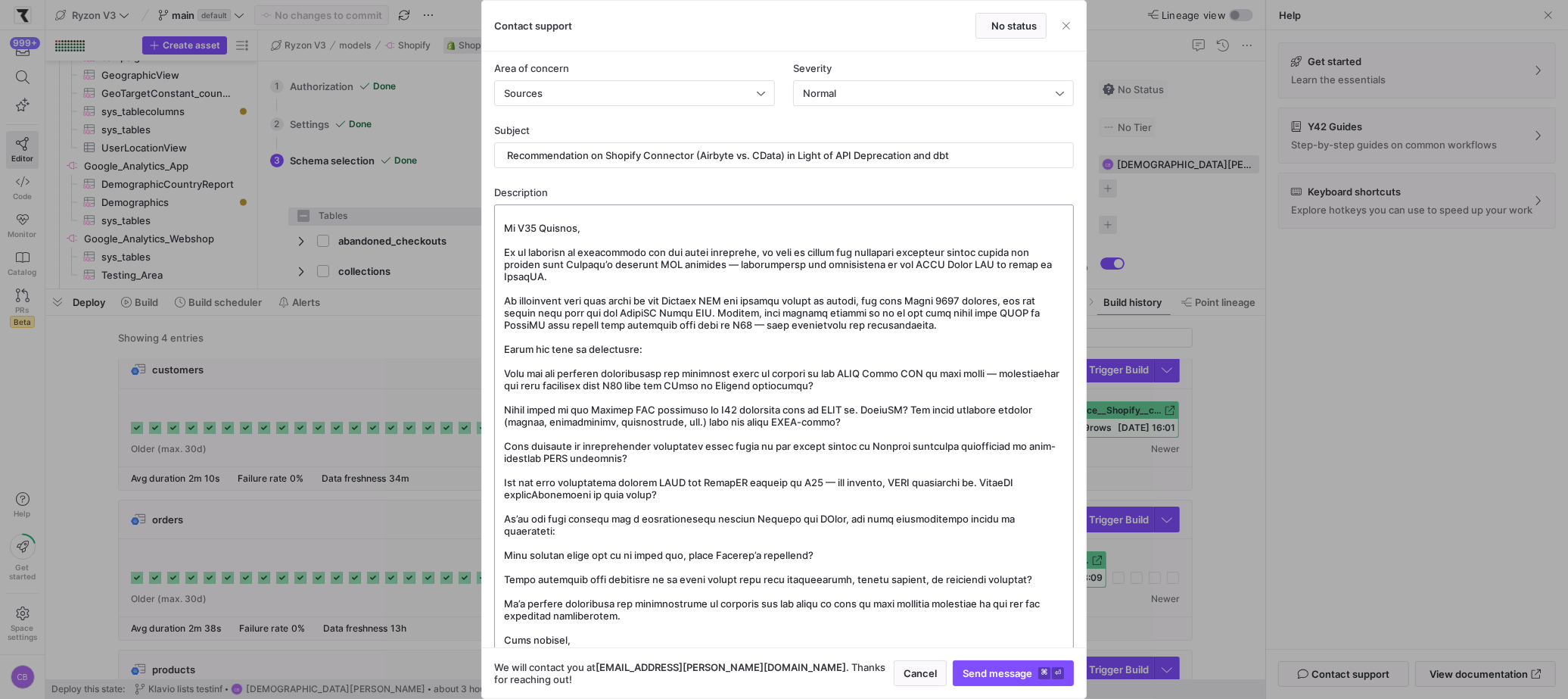
scroll to position [0, 0]
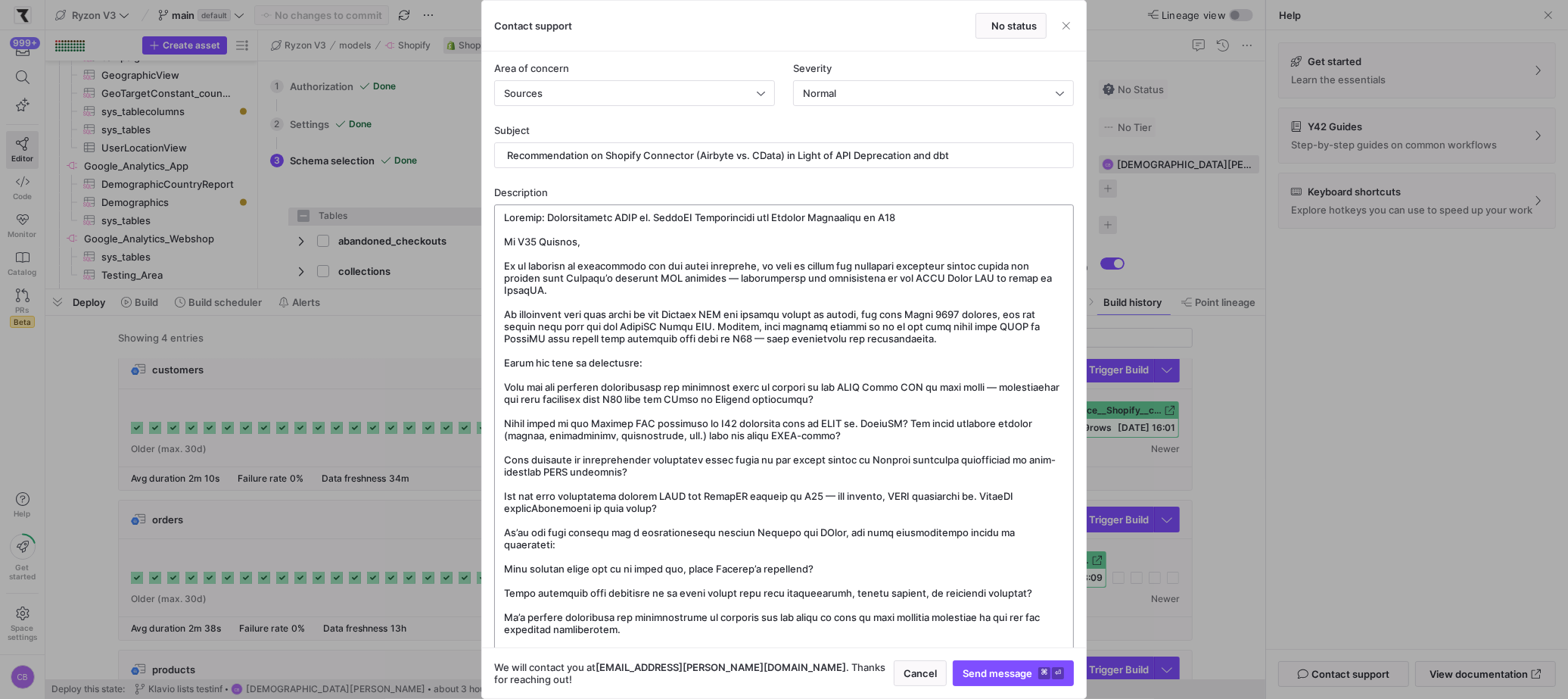
drag, startPoint x: 881, startPoint y: 209, endPoint x: 495, endPoint y: 207, distance: 386.0
click at [495, 207] on div at bounding box center [783, 429] width 580 height 450
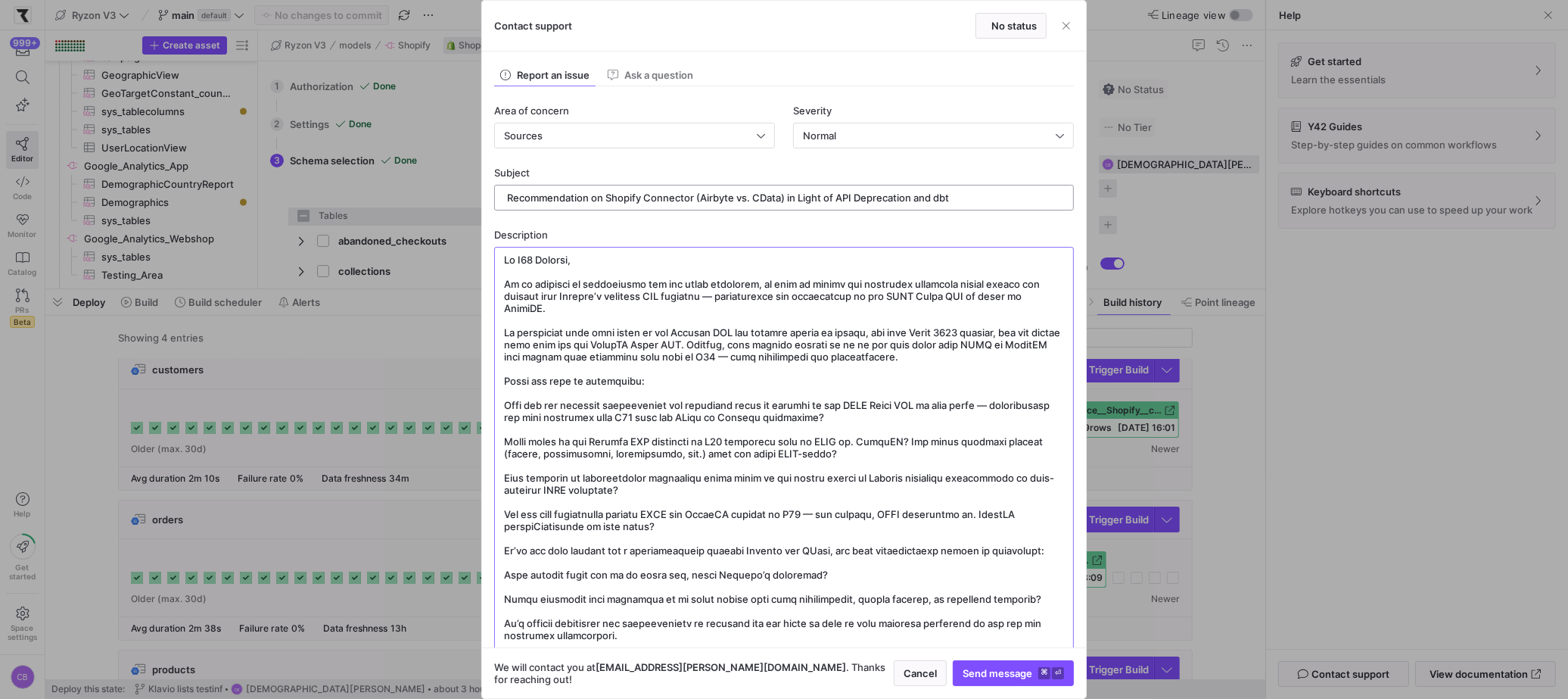
type textarea "Lo I29 Dolorsi, Am co adipisci el seddoeiusmo tem inc utlab etdolorem, al enim …"
click at [589, 191] on div "Recommendation on Shopify Connector (Airbyte vs. CData) in Light of API Depreca…" at bounding box center [784, 198] width 554 height 24
paste input "Subject: Understanding REST vs. GraphQL Implications for Shopify Connectors in …"
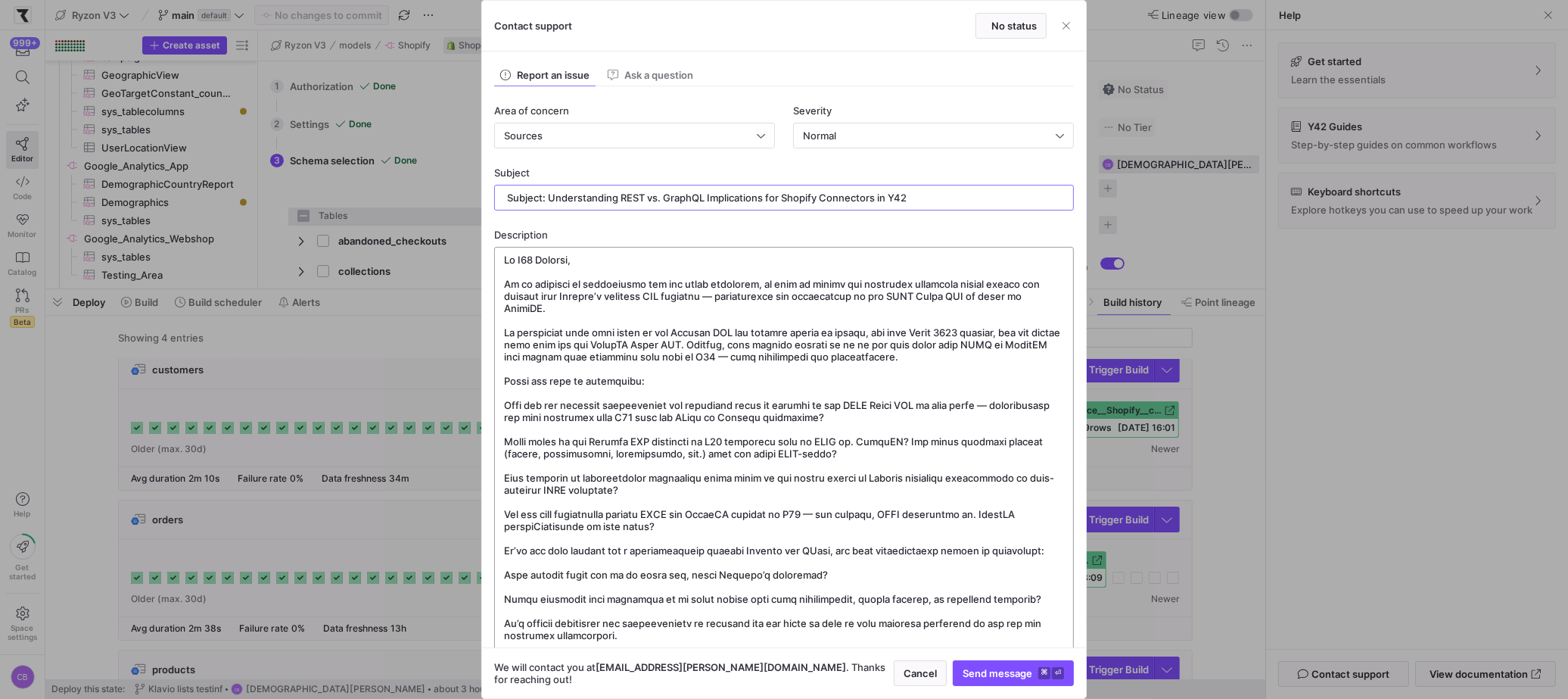
scroll to position [10, 0]
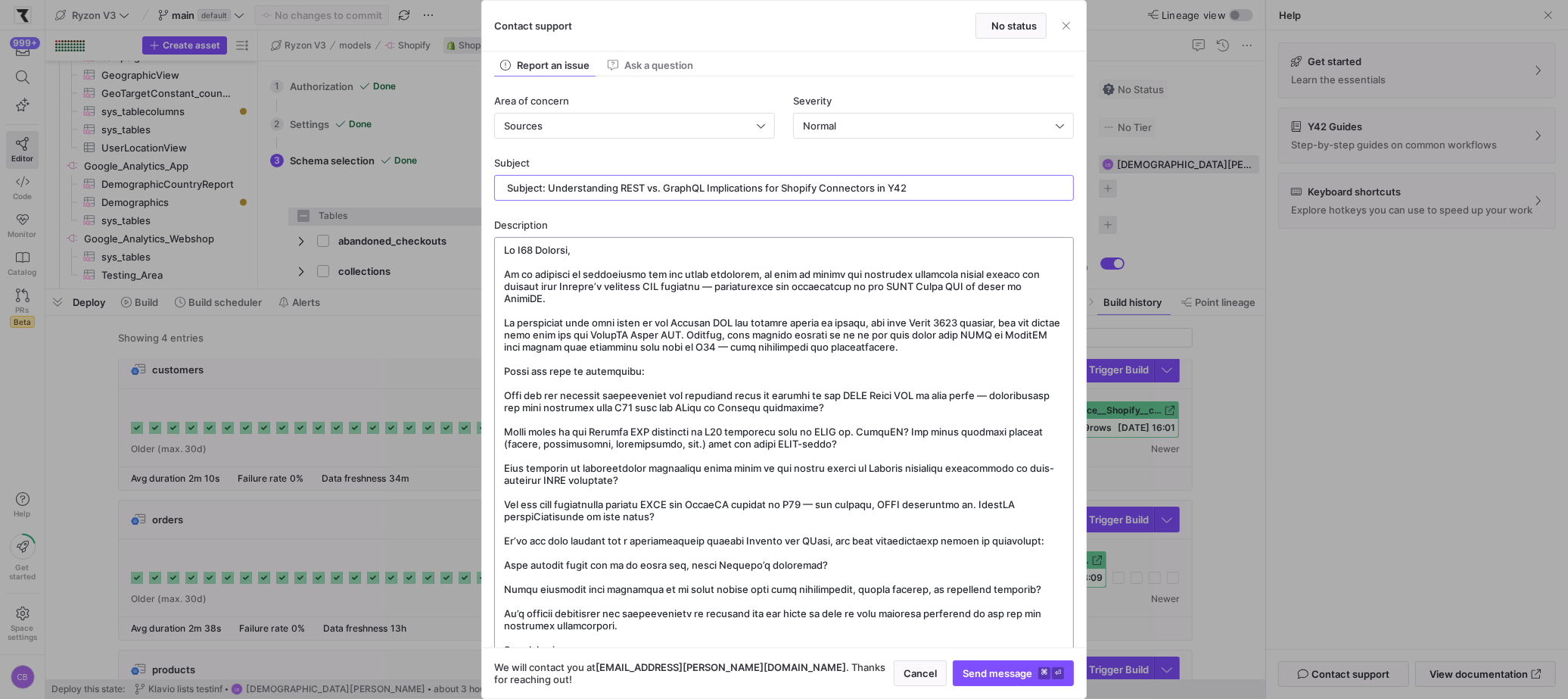
type input "Subject: Understanding REST vs. GraphQL Implications for Shopify Connectors in …"
click at [721, 284] on textarea at bounding box center [783, 450] width 560 height 412
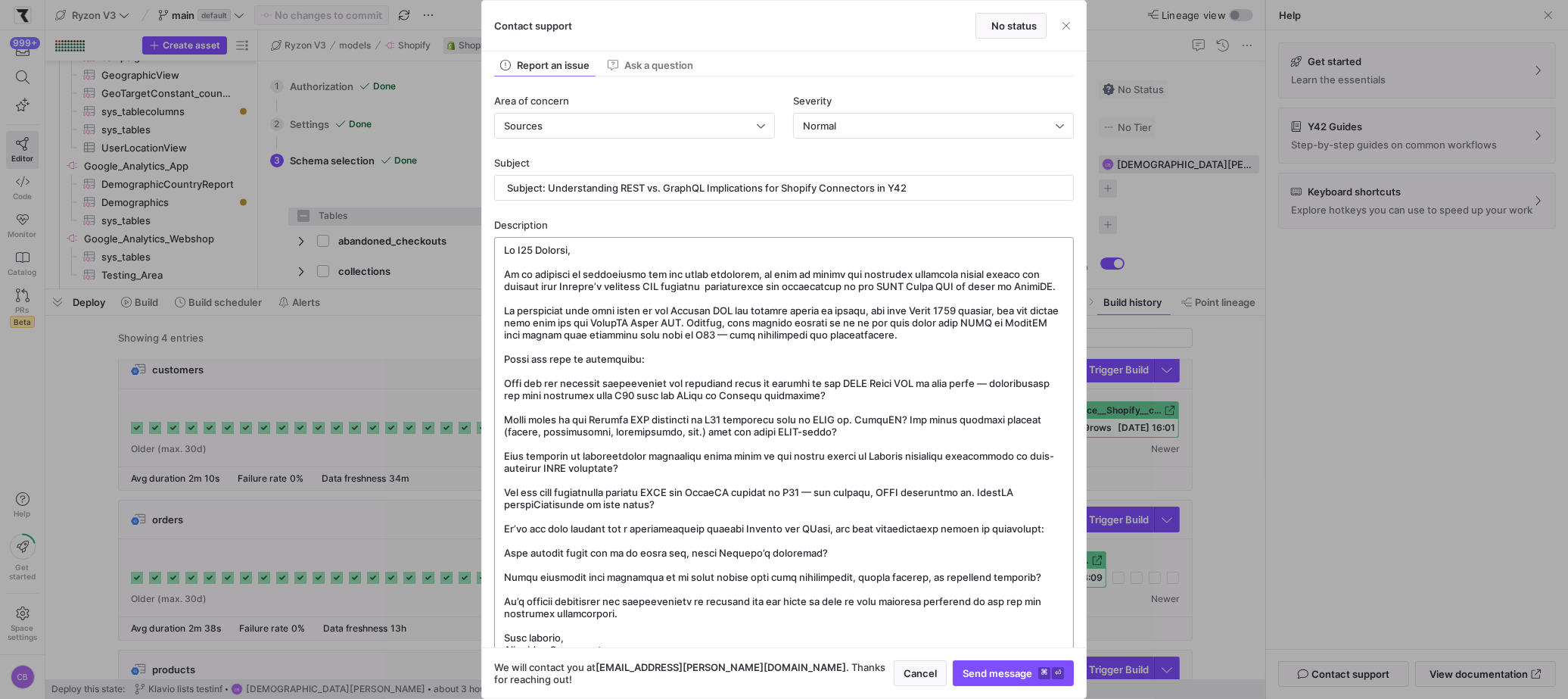
scroll to position [0, 0]
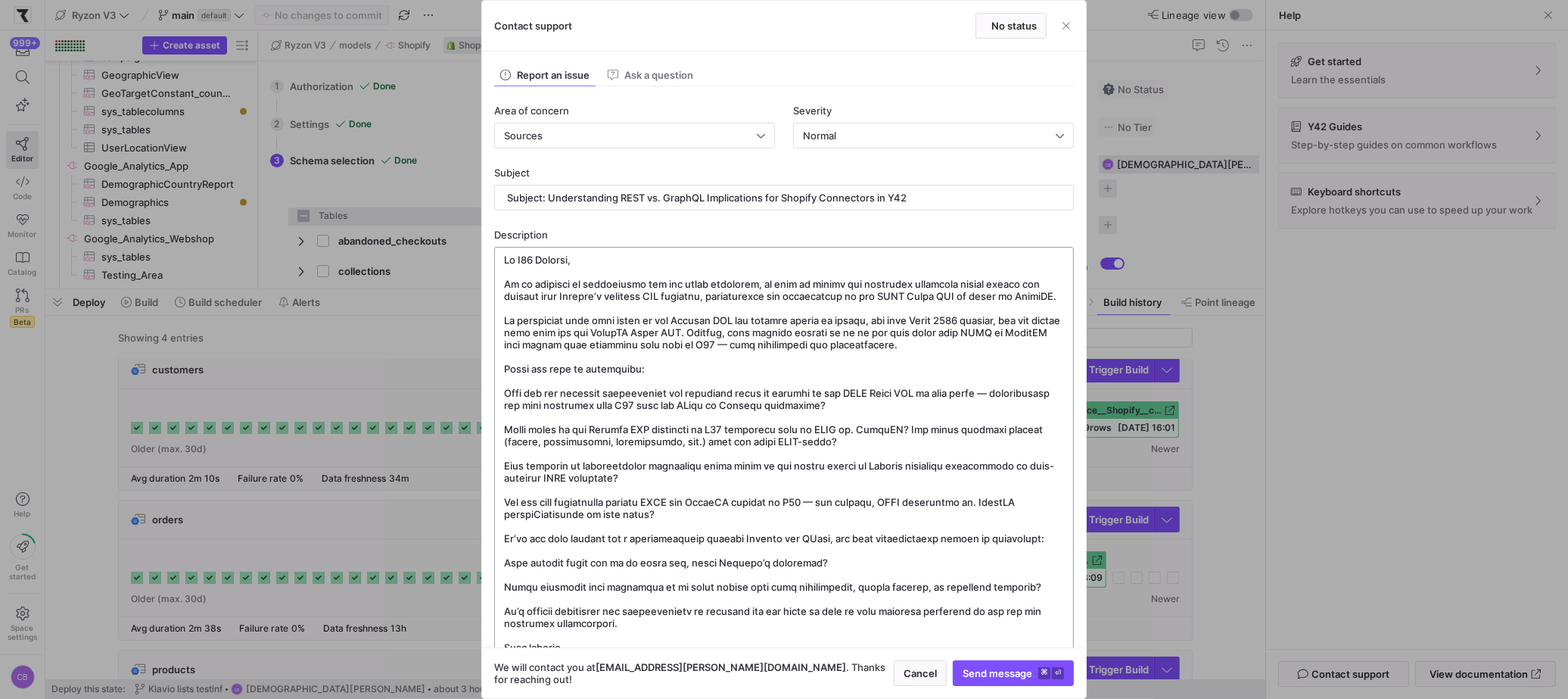
click at [940, 354] on textarea at bounding box center [783, 459] width 560 height 412
click at [940, 348] on textarea at bounding box center [783, 459] width 560 height 412
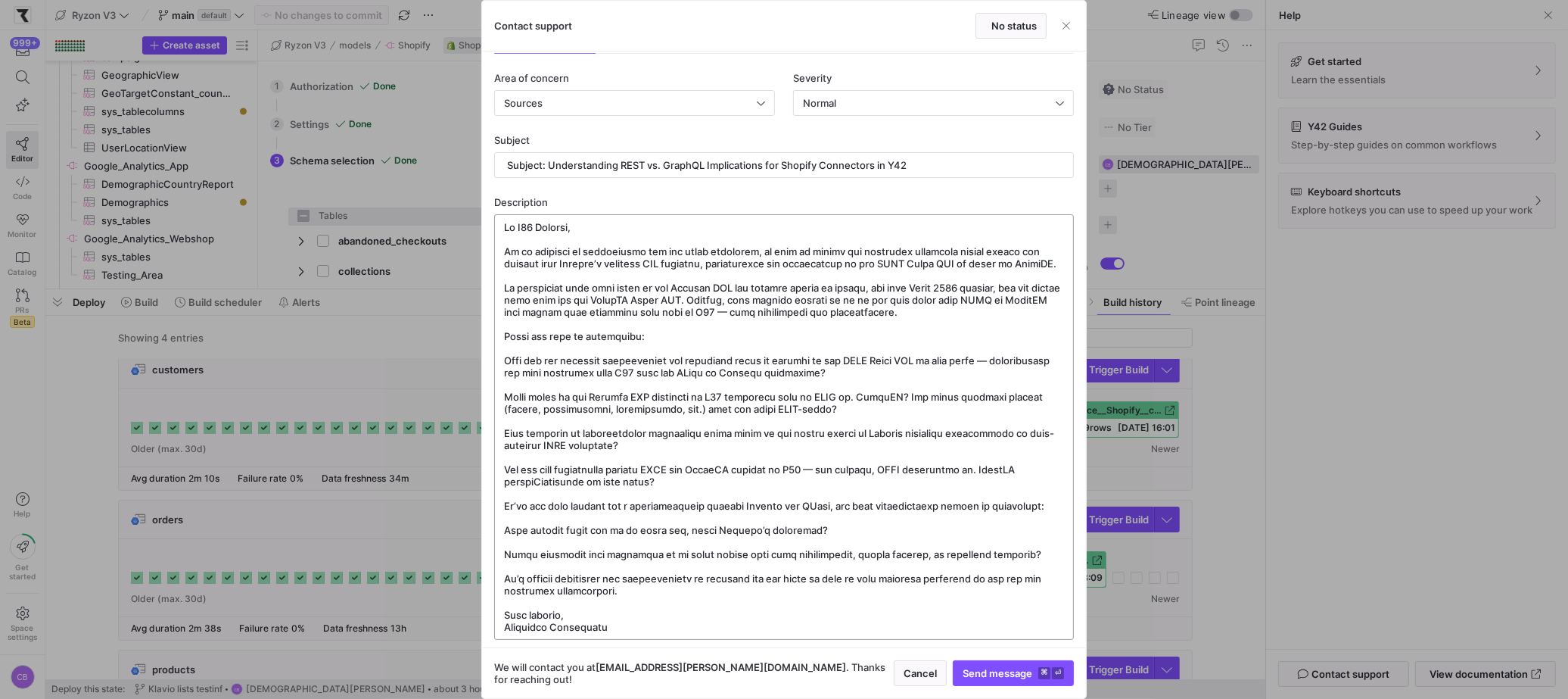
scroll to position [43, 0]
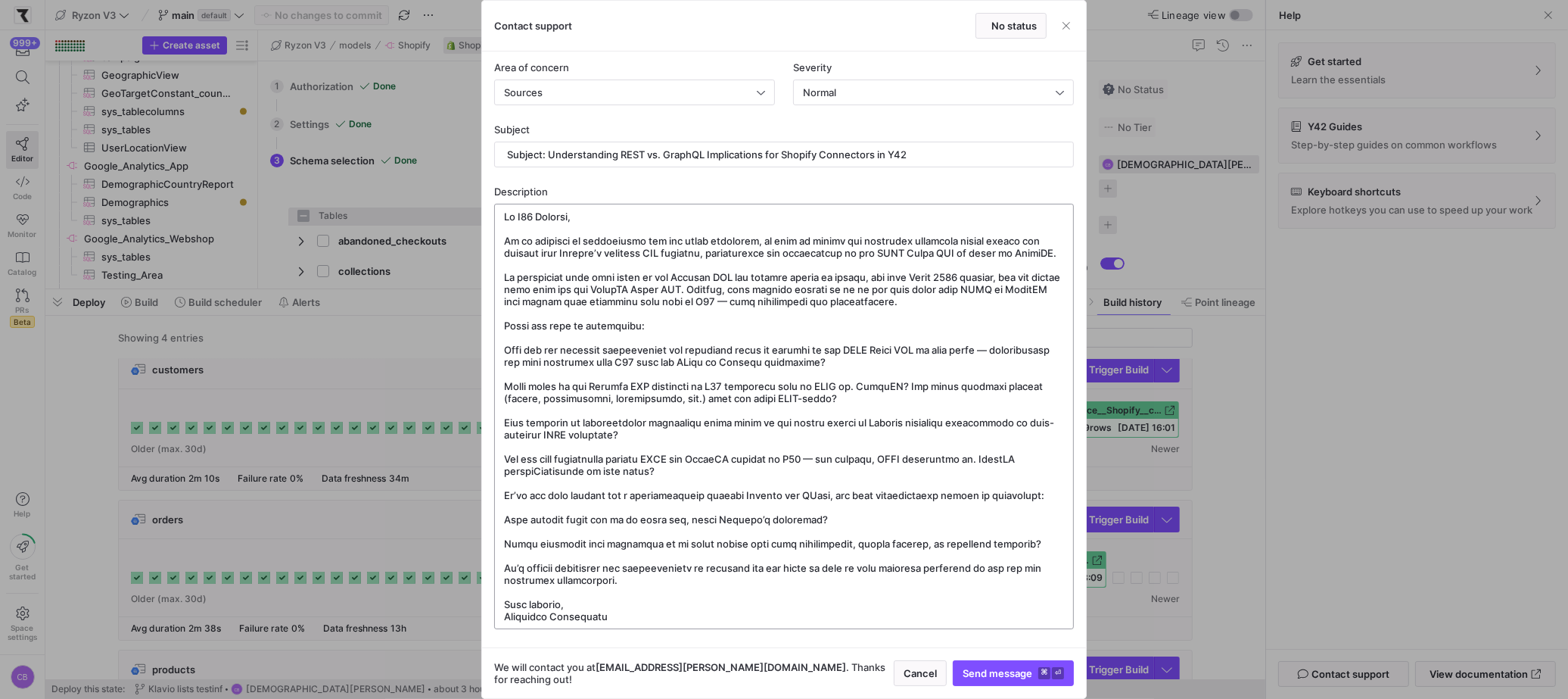
click at [986, 348] on textarea at bounding box center [783, 416] width 560 height 412
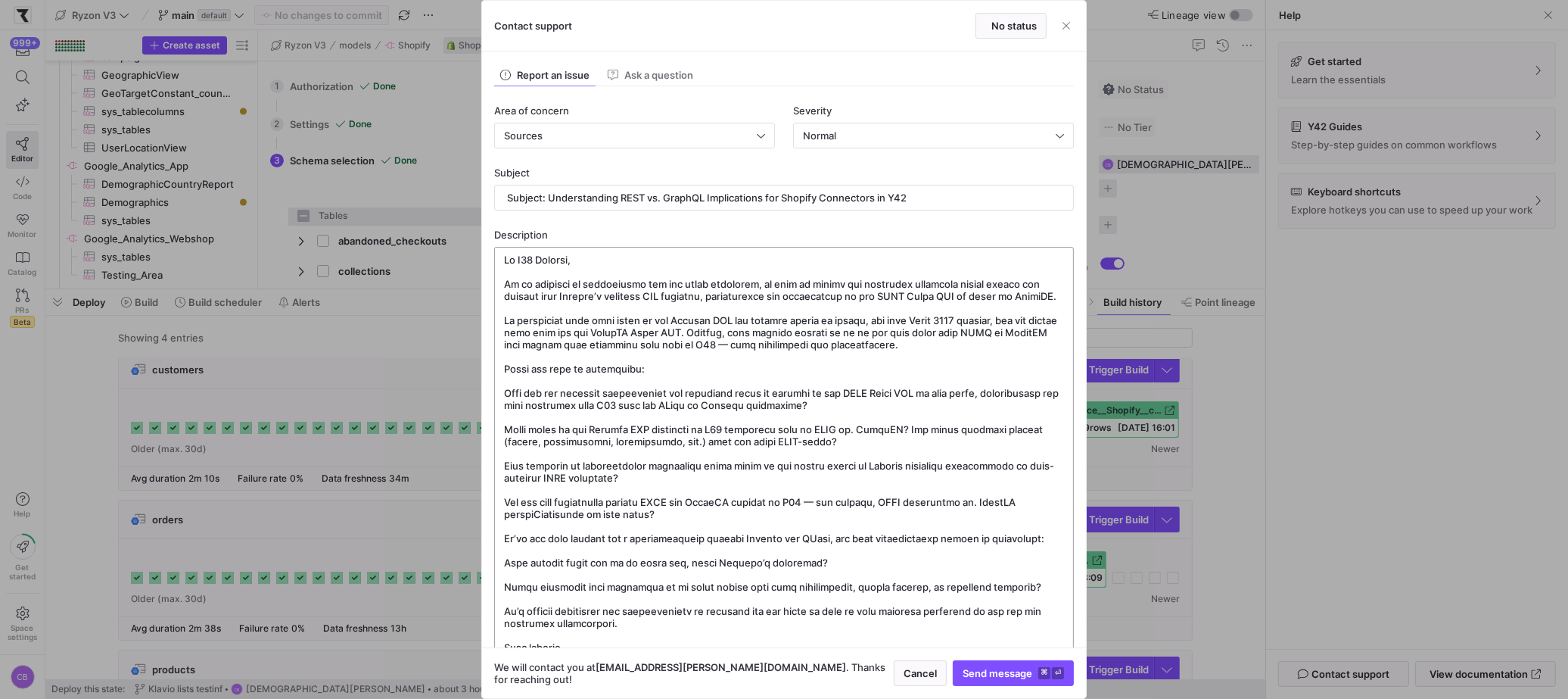
click at [868, 450] on textarea at bounding box center [783, 459] width 560 height 412
click at [933, 504] on textarea at bounding box center [783, 459] width 560 height 412
click at [545, 518] on textarea at bounding box center [783, 459] width 560 height 412
click at [993, 499] on textarea at bounding box center [783, 459] width 560 height 412
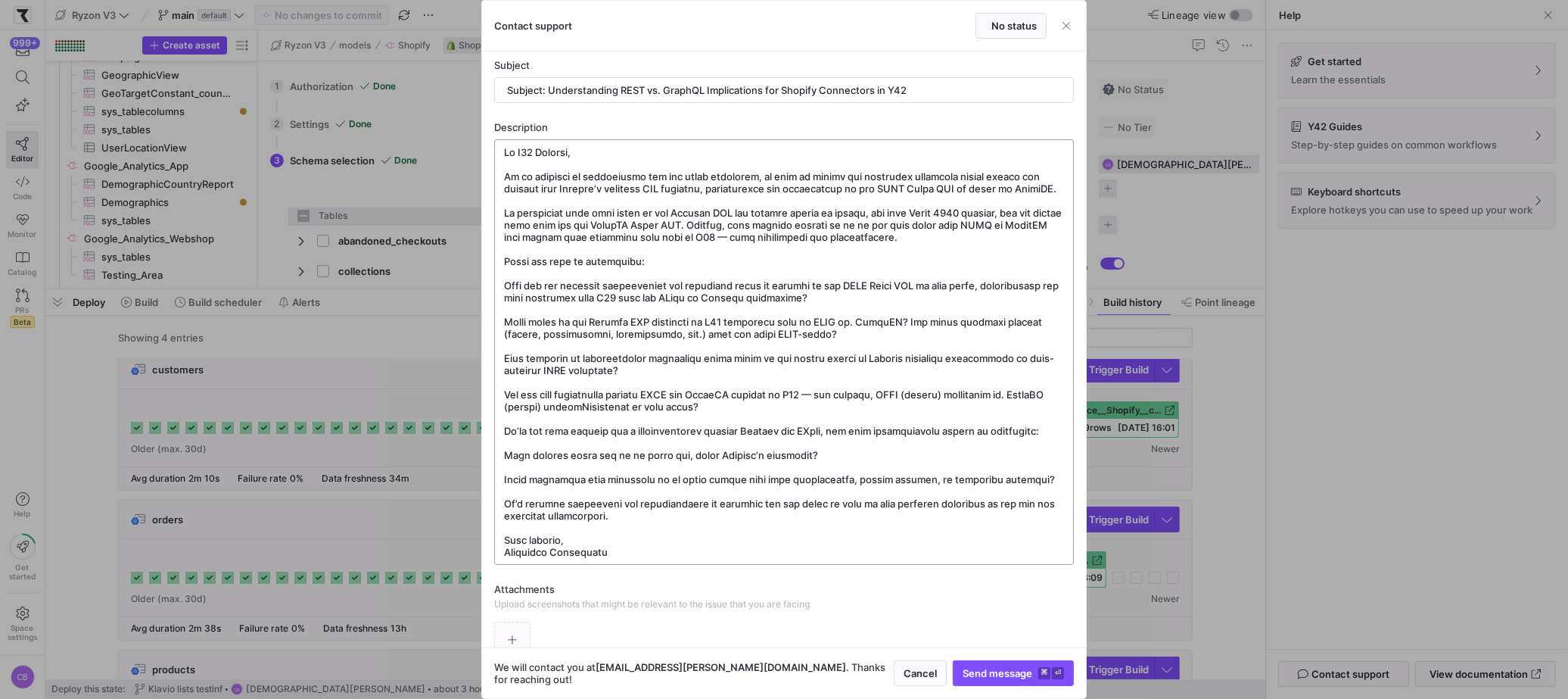
scroll to position [130, 0]
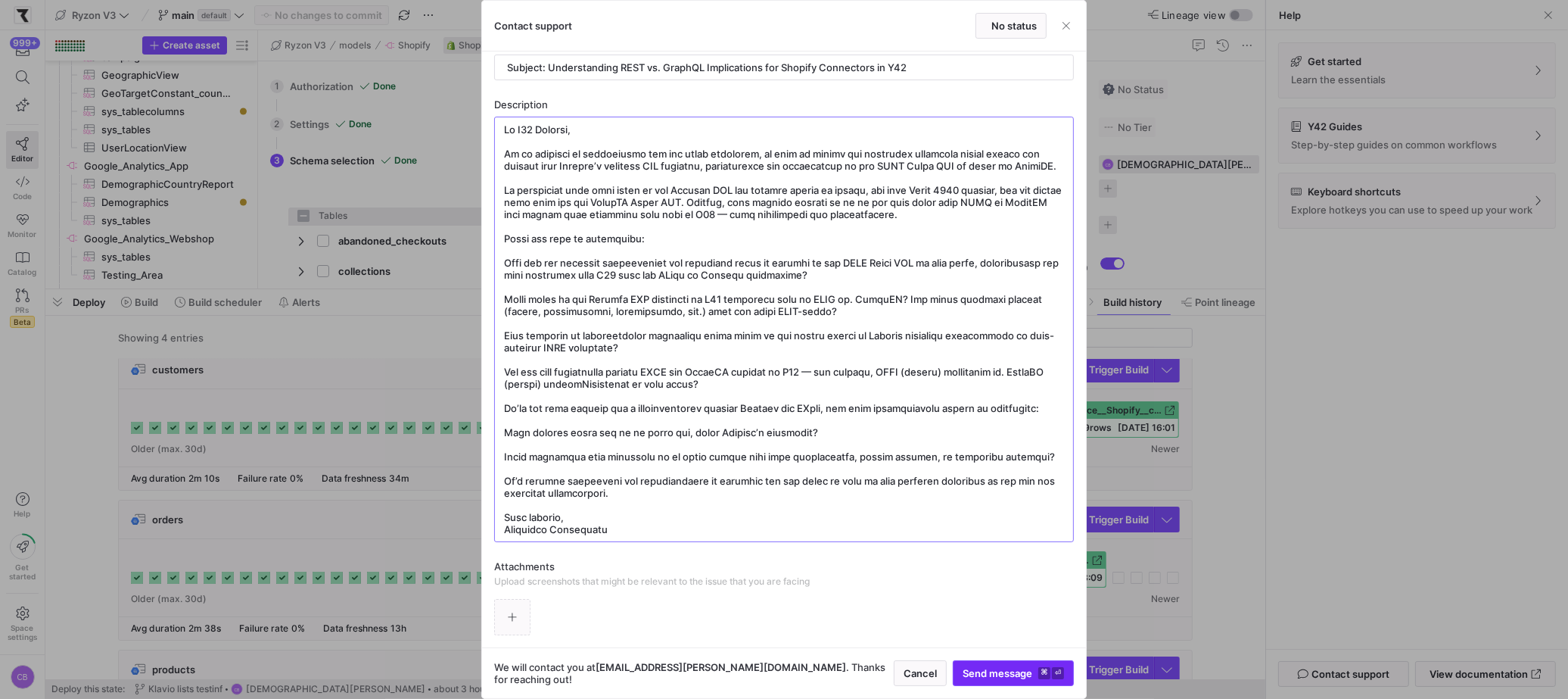
type textarea "Lo I10 Dolorsi, Am co adipisci el seddoeiusmo tem inc utlab etdolorem, al enim …"
click at [987, 672] on span "Send message ⌘ ⏎" at bounding box center [1013, 673] width 101 height 12
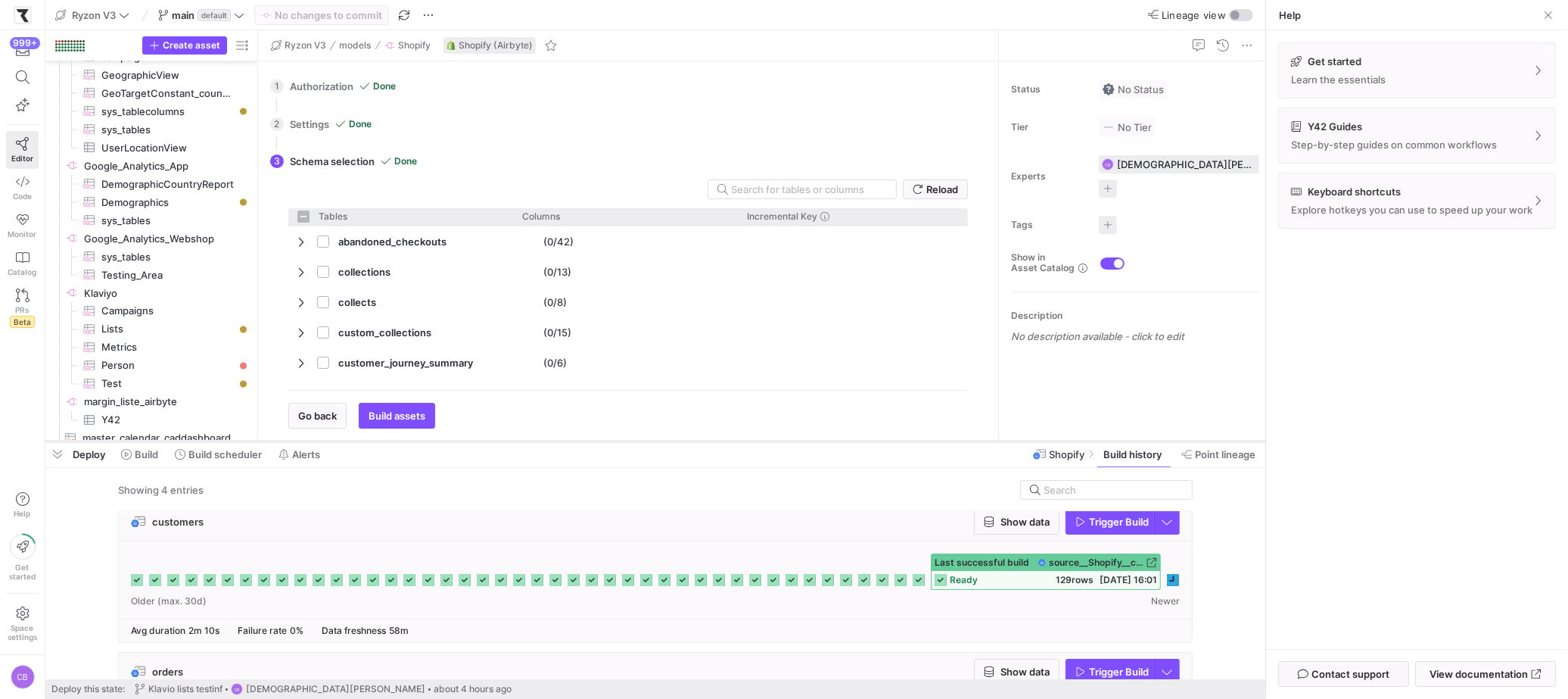
drag, startPoint x: 900, startPoint y: 289, endPoint x: 916, endPoint y: 447, distance: 158.8
click at [922, 444] on div at bounding box center [655, 441] width 1219 height 6
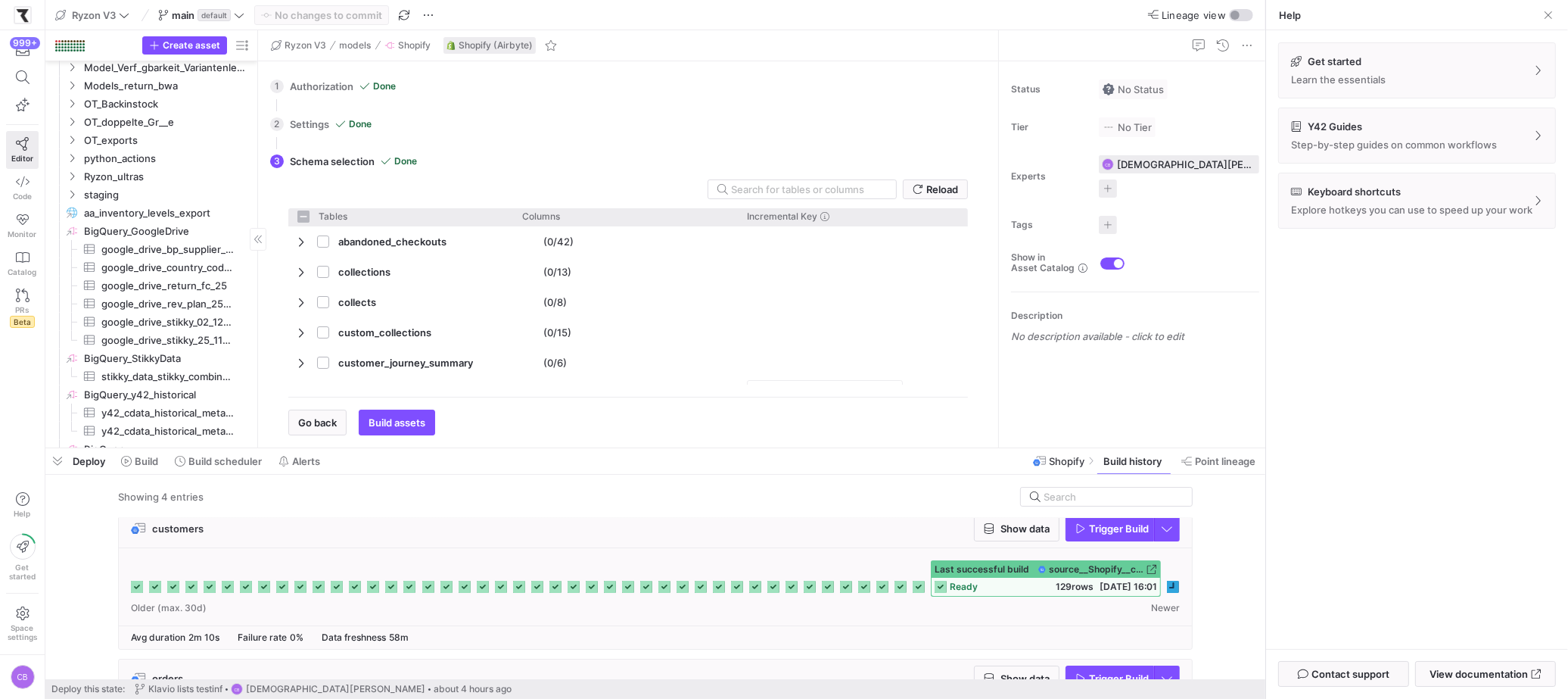
scroll to position [1244, 0]
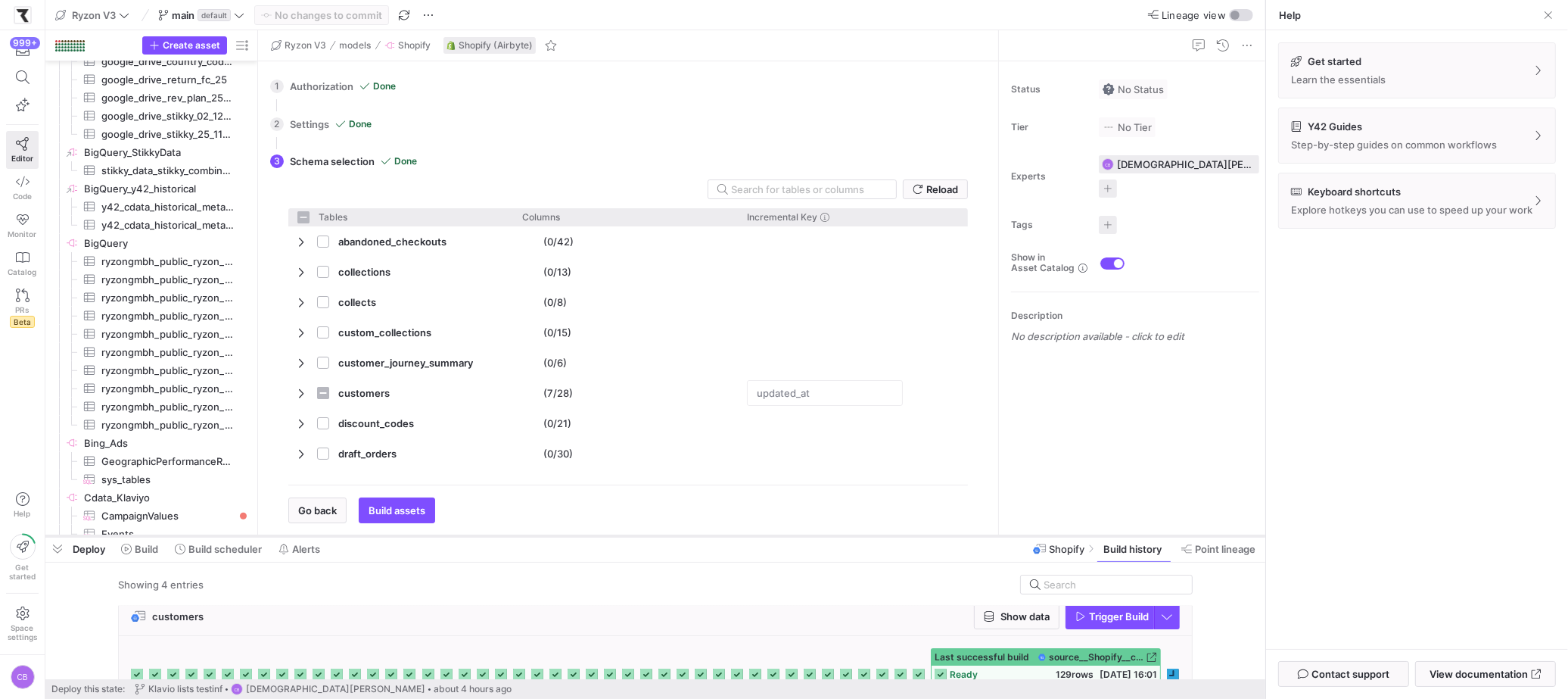
drag, startPoint x: 841, startPoint y: 448, endPoint x: 889, endPoint y: 536, distance: 100.2
click at [889, 536] on div at bounding box center [655, 535] width 1219 height 6
click at [1545, 11] on span at bounding box center [1548, 15] width 15 height 15
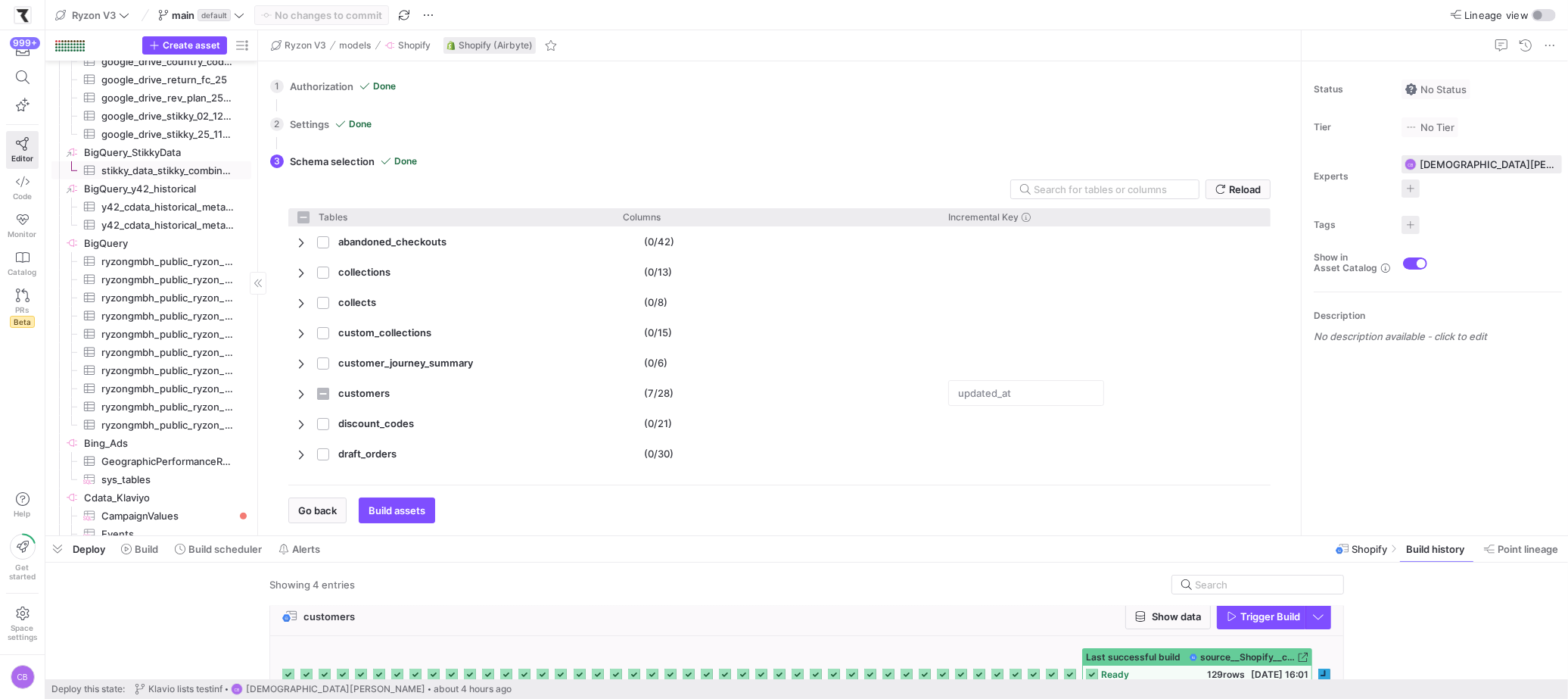
scroll to position [0, 0]
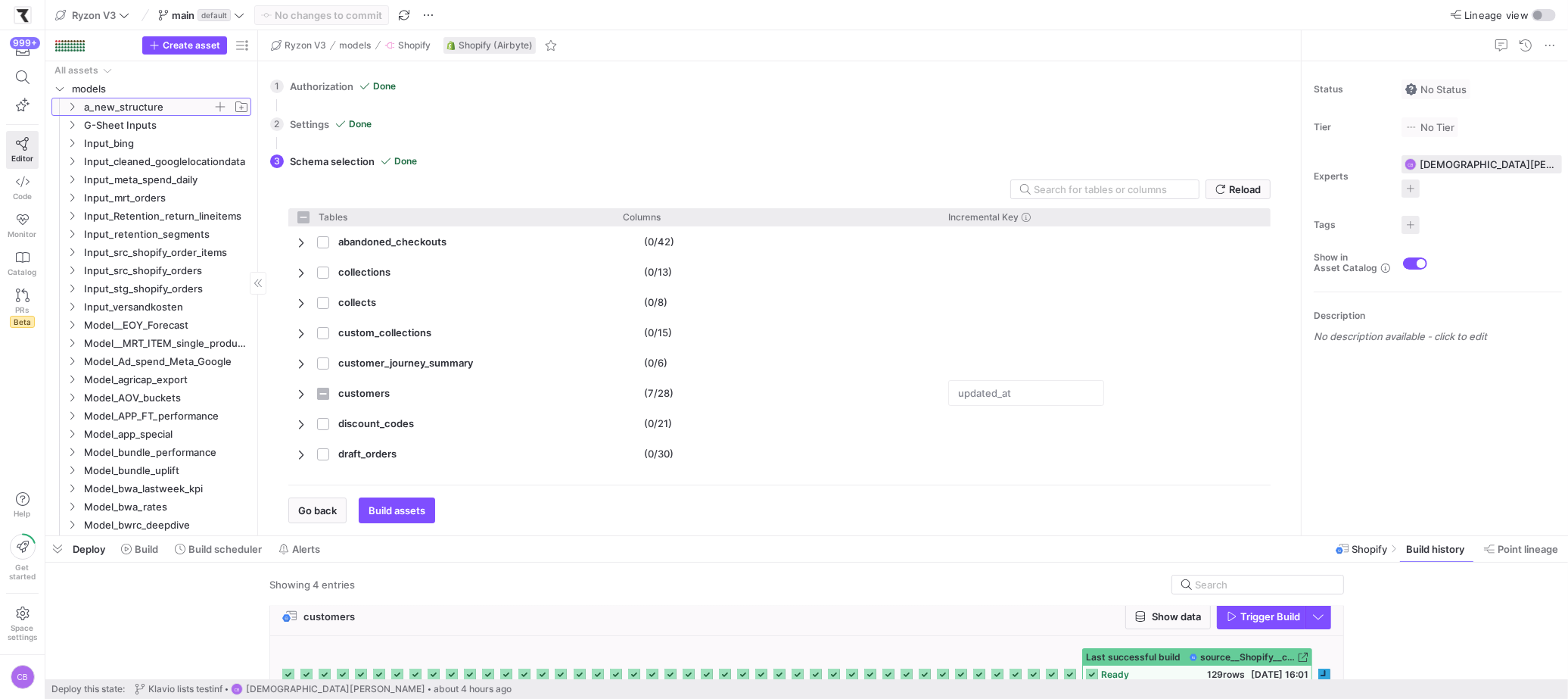
click at [68, 107] on icon "Press SPACE to select this row." at bounding box center [72, 106] width 11 height 9
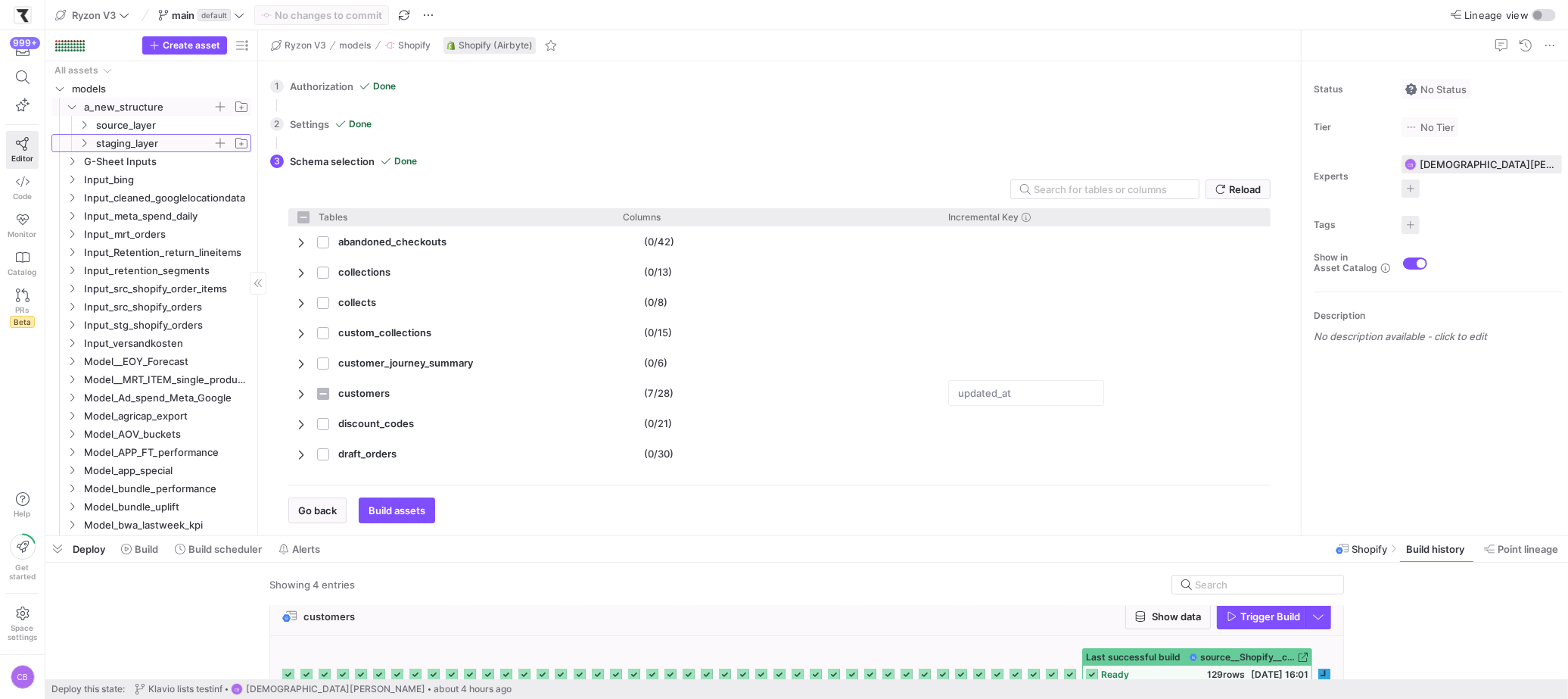
click at [79, 137] on y42-icon "Press SPACE to select this row." at bounding box center [84, 143] width 12 height 12
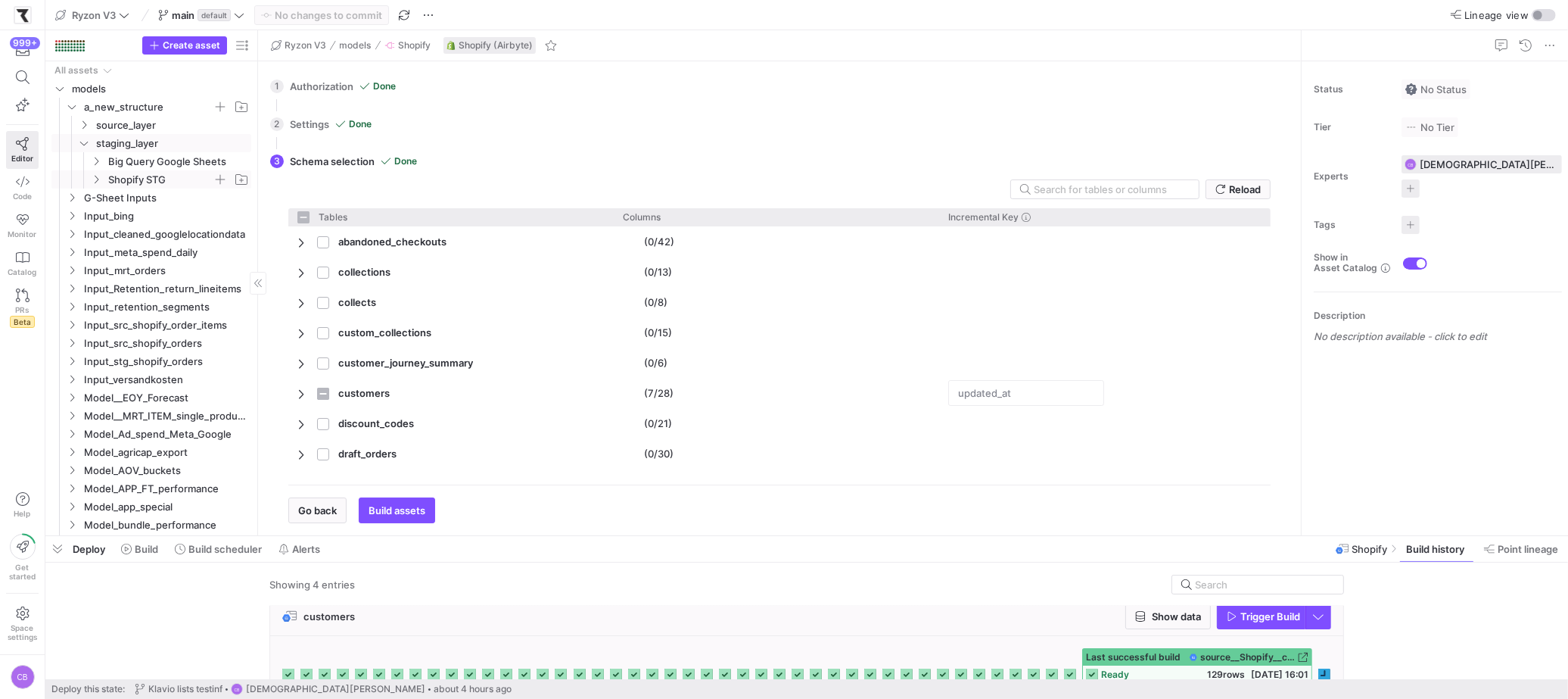
click at [133, 180] on span "Shopify STG" at bounding box center [160, 180] width 105 height 18
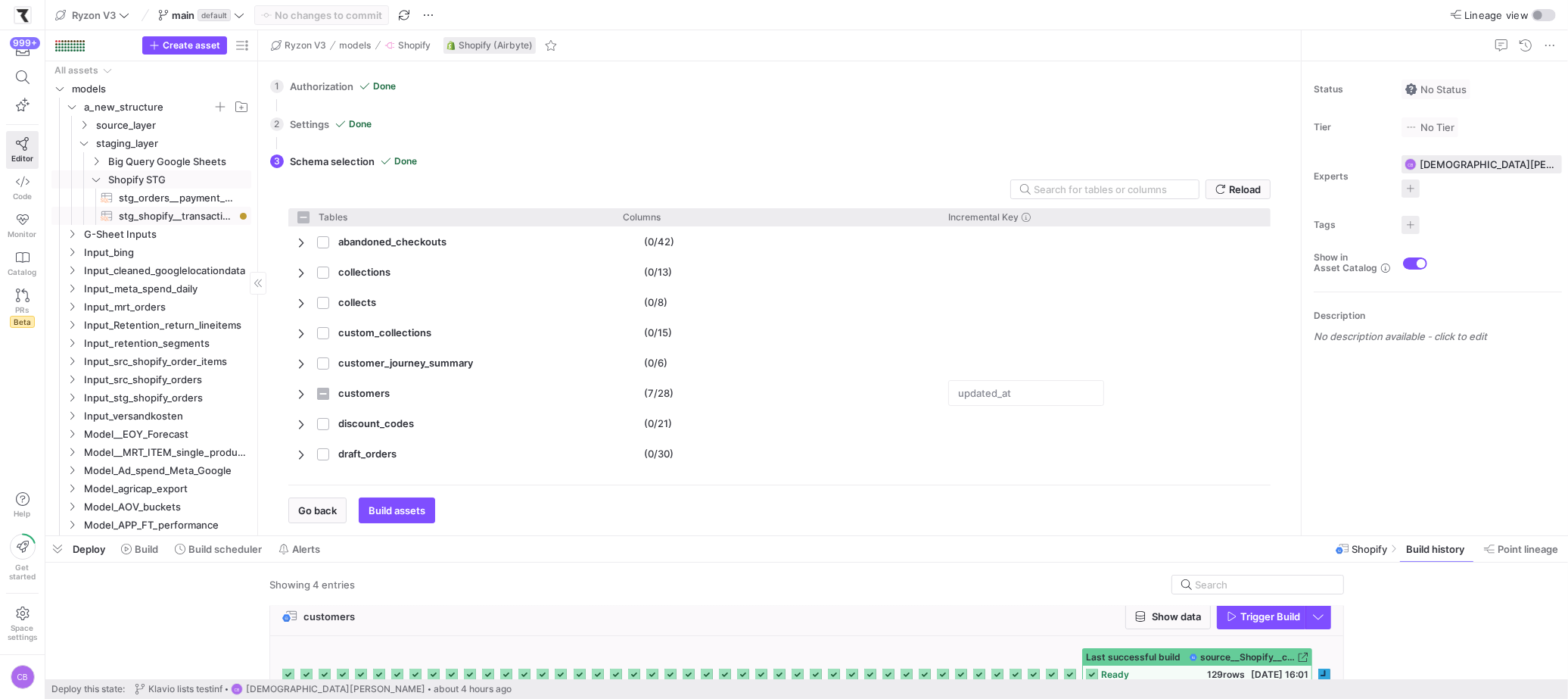
click at [128, 214] on span "stg_shopify__transactions​​​​​​​​​​" at bounding box center [176, 216] width 115 height 18
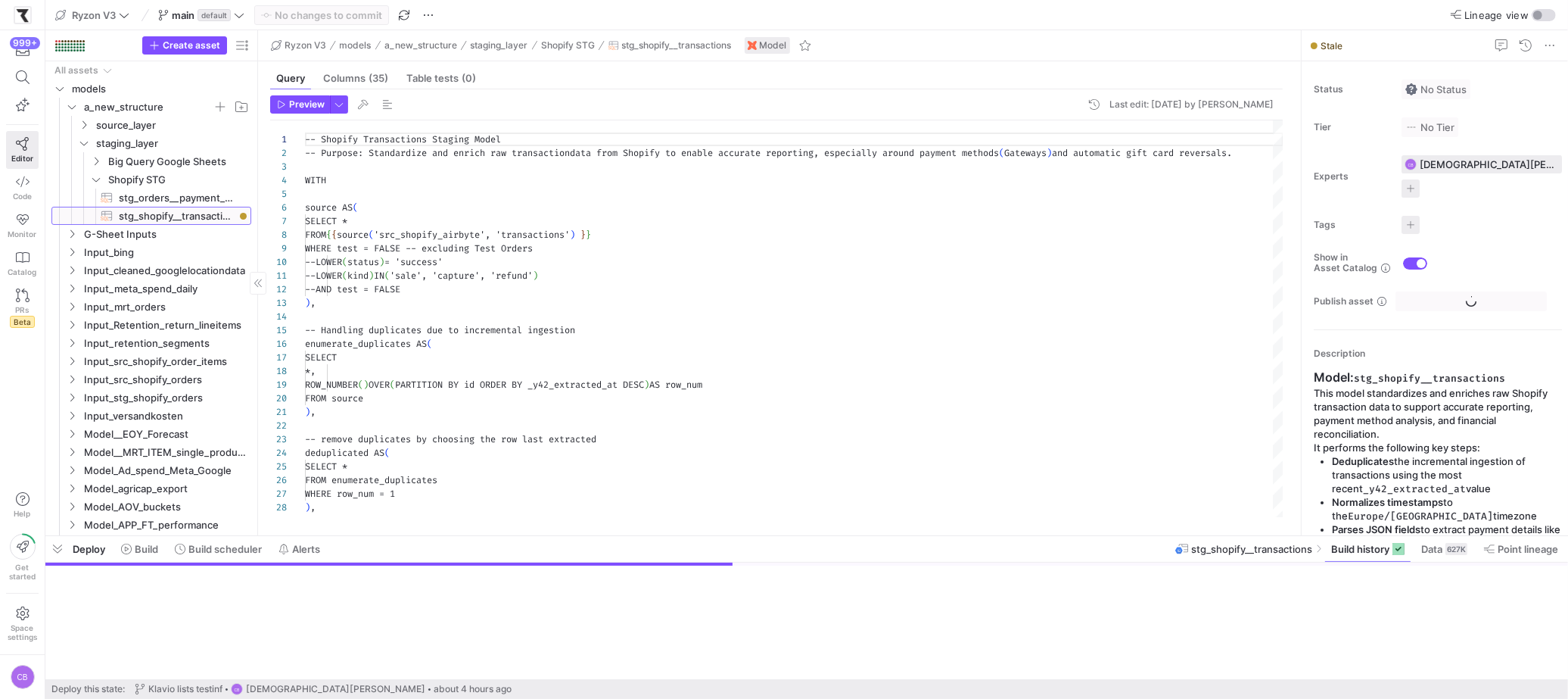
scroll to position [136, 0]
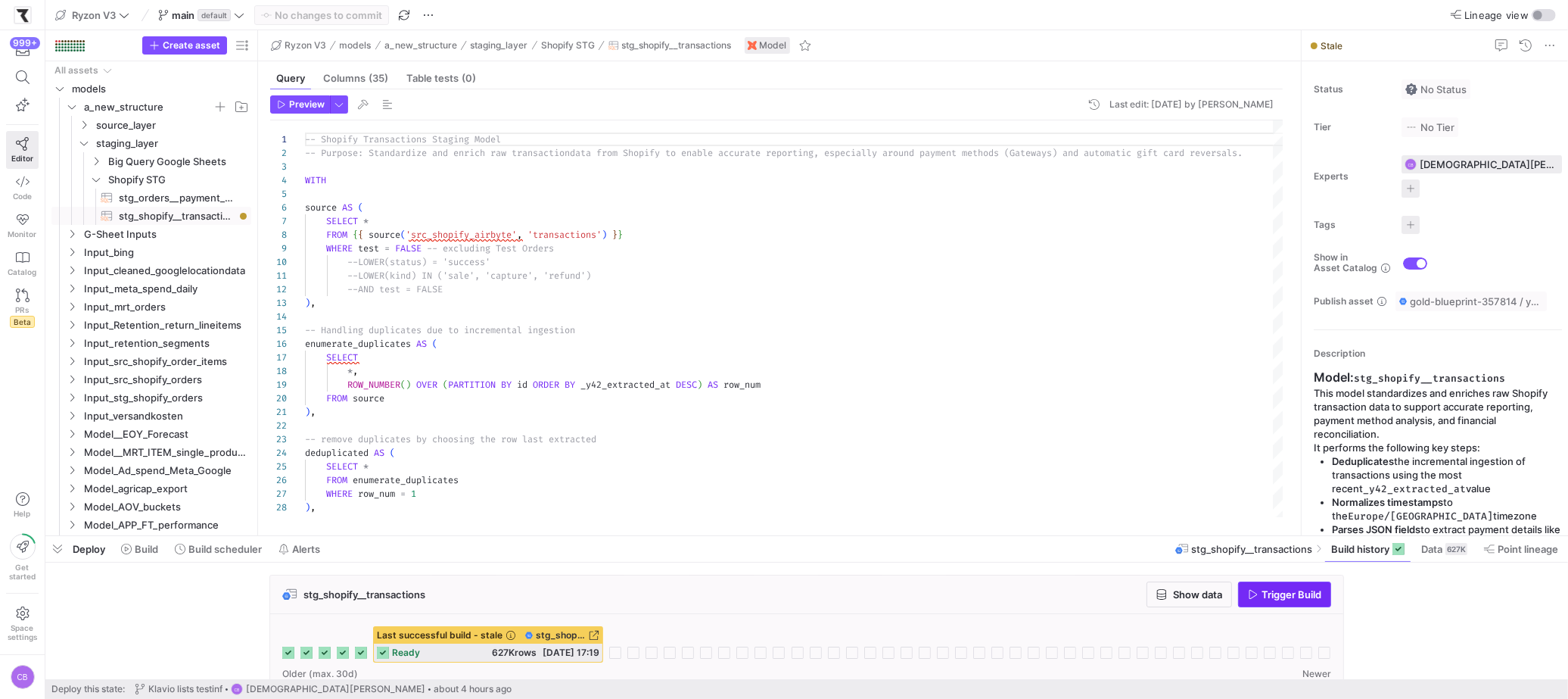
click at [1269, 604] on span "button" at bounding box center [1284, 593] width 91 height 24
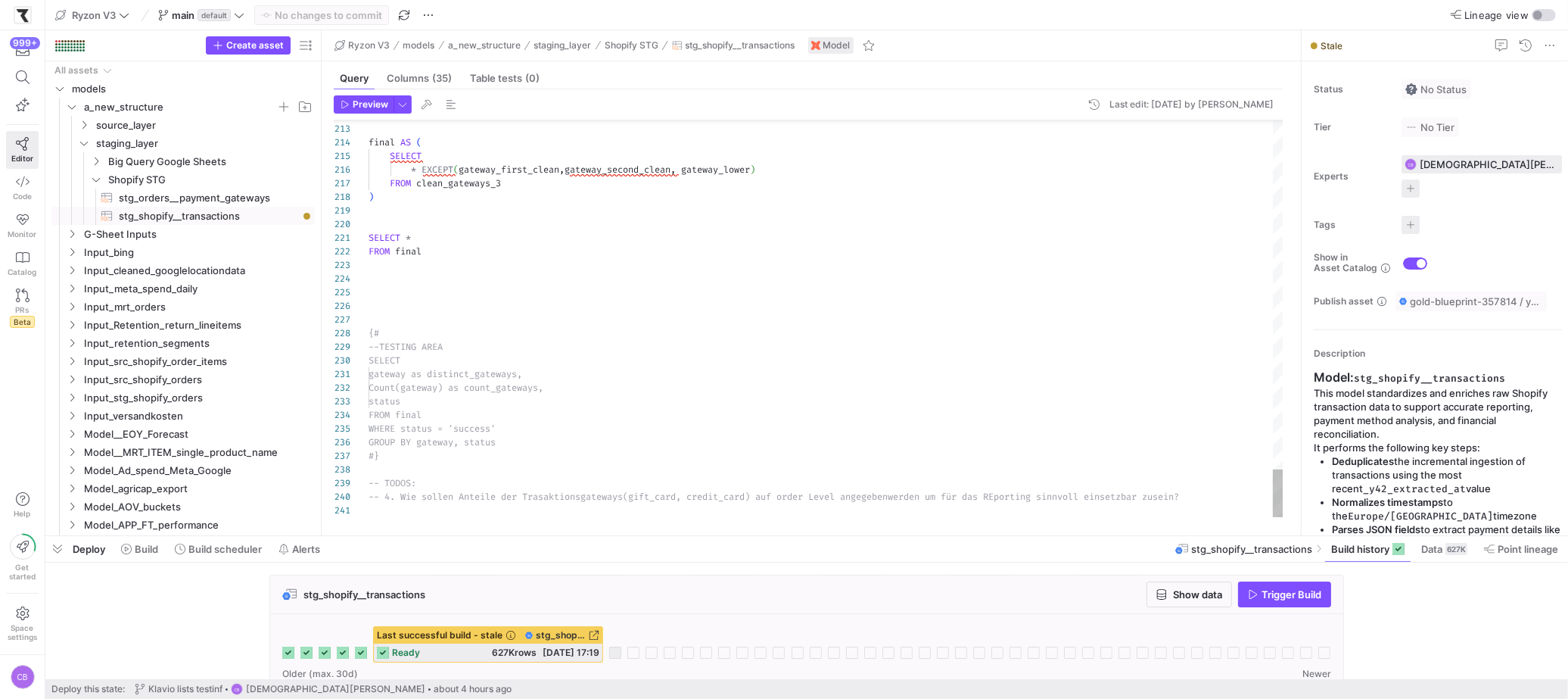
drag, startPoint x: 258, startPoint y: 251, endPoint x: 322, endPoint y: 247, distance: 64.1
click at [322, 247] on as-split "Create asset Drag here to set row groups Drag here to set column labels Group 1…" at bounding box center [807, 283] width 1522 height 505
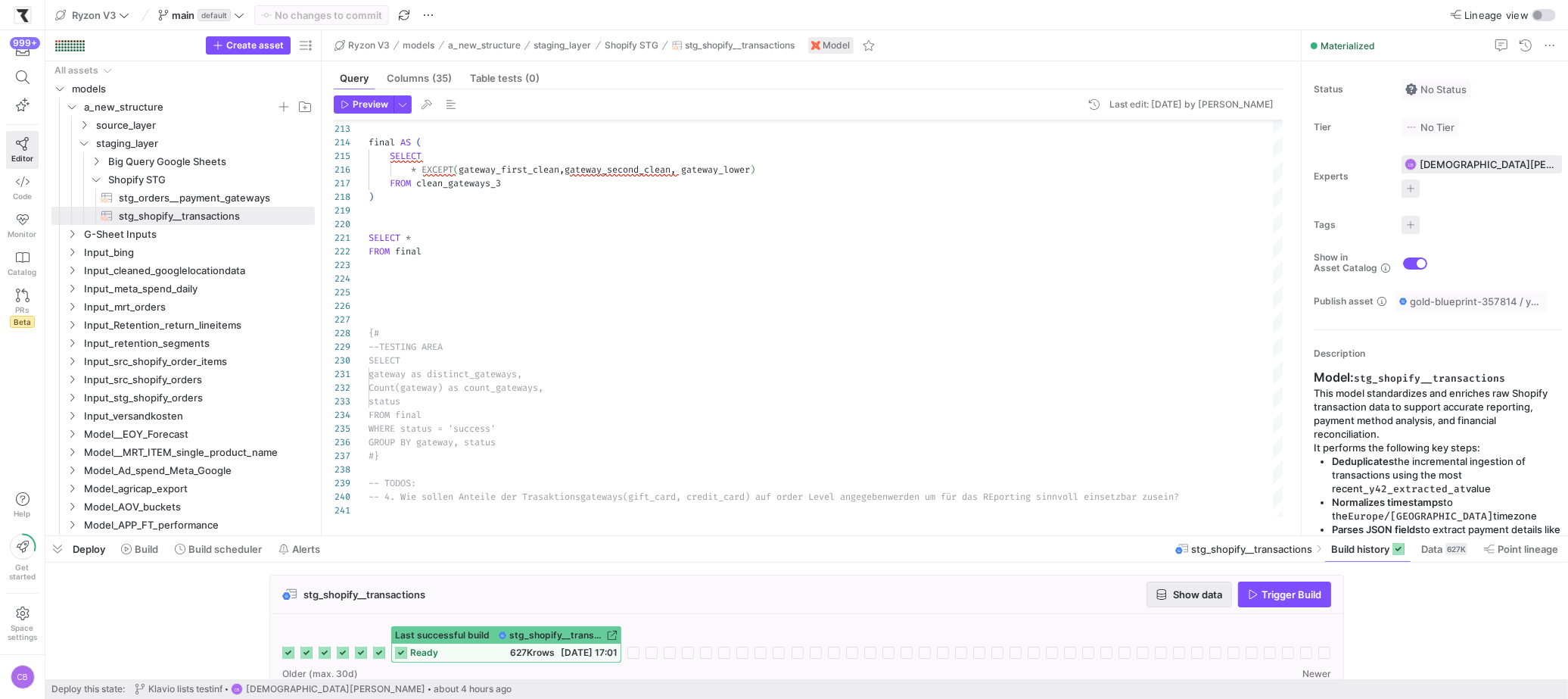
click at [1195, 599] on span "Show data" at bounding box center [1198, 594] width 49 height 12
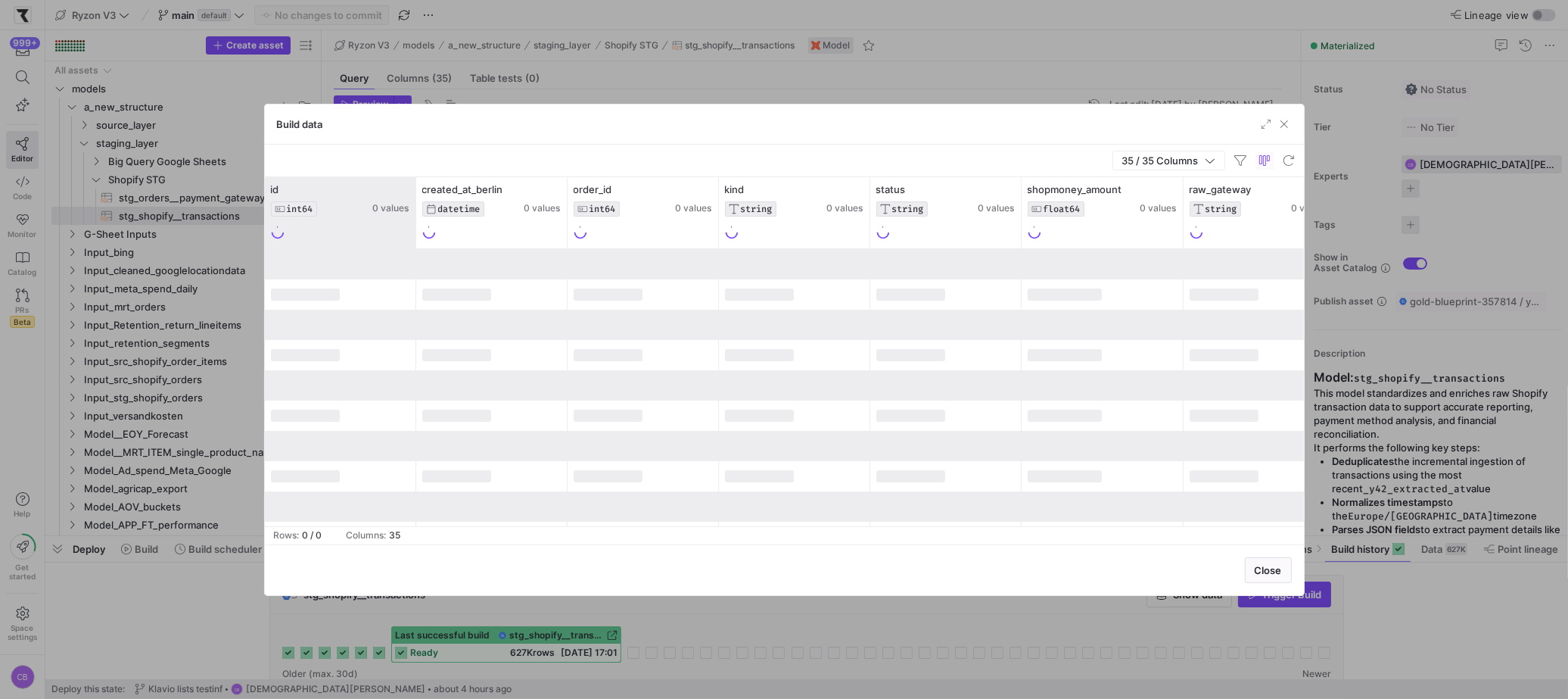
drag, startPoint x: 414, startPoint y: 233, endPoint x: 458, endPoint y: 235, distance: 44.0
click at [419, 235] on div at bounding box center [415, 213] width 6 height 71
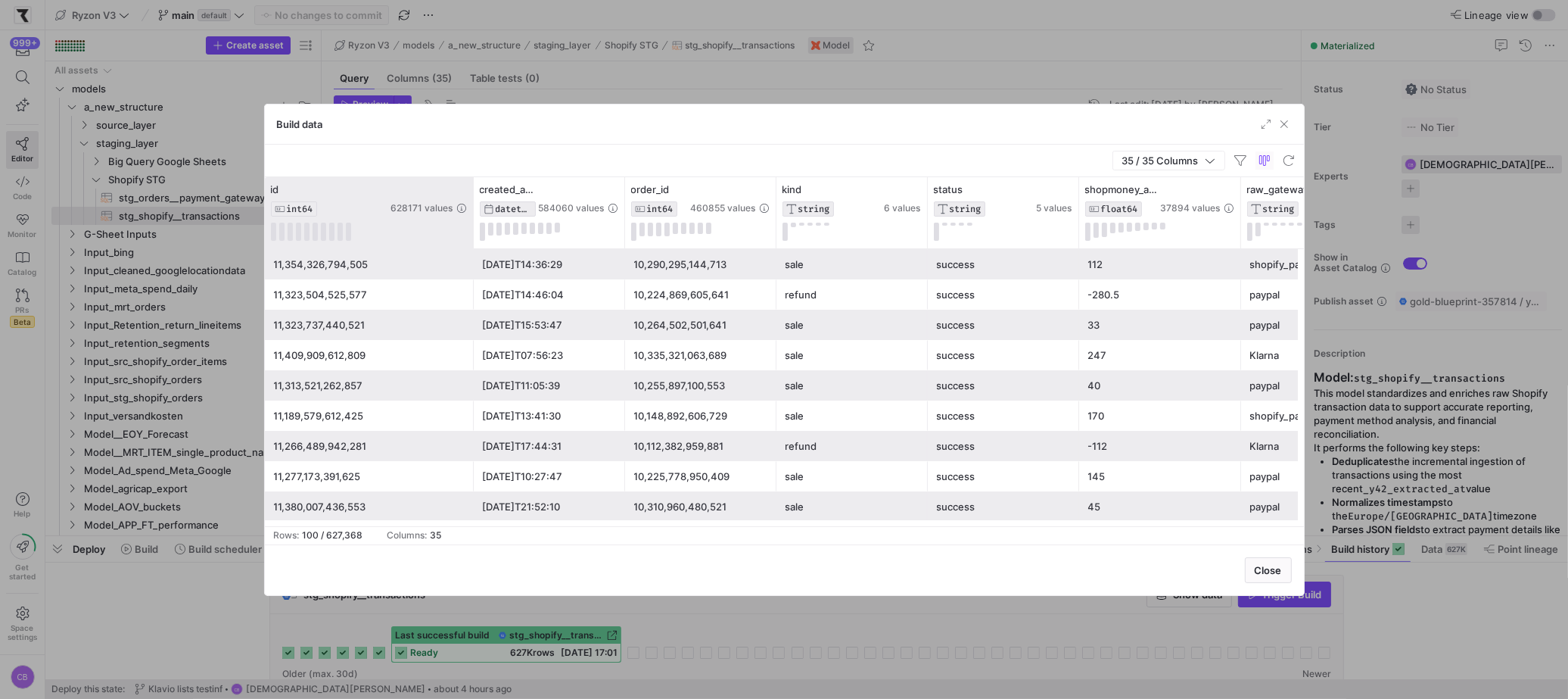
drag, startPoint x: 457, startPoint y: 241, endPoint x: 468, endPoint y: 245, distance: 11.7
click at [468, 245] on div "id INT64 628171 values" at bounding box center [369, 213] width 208 height 71
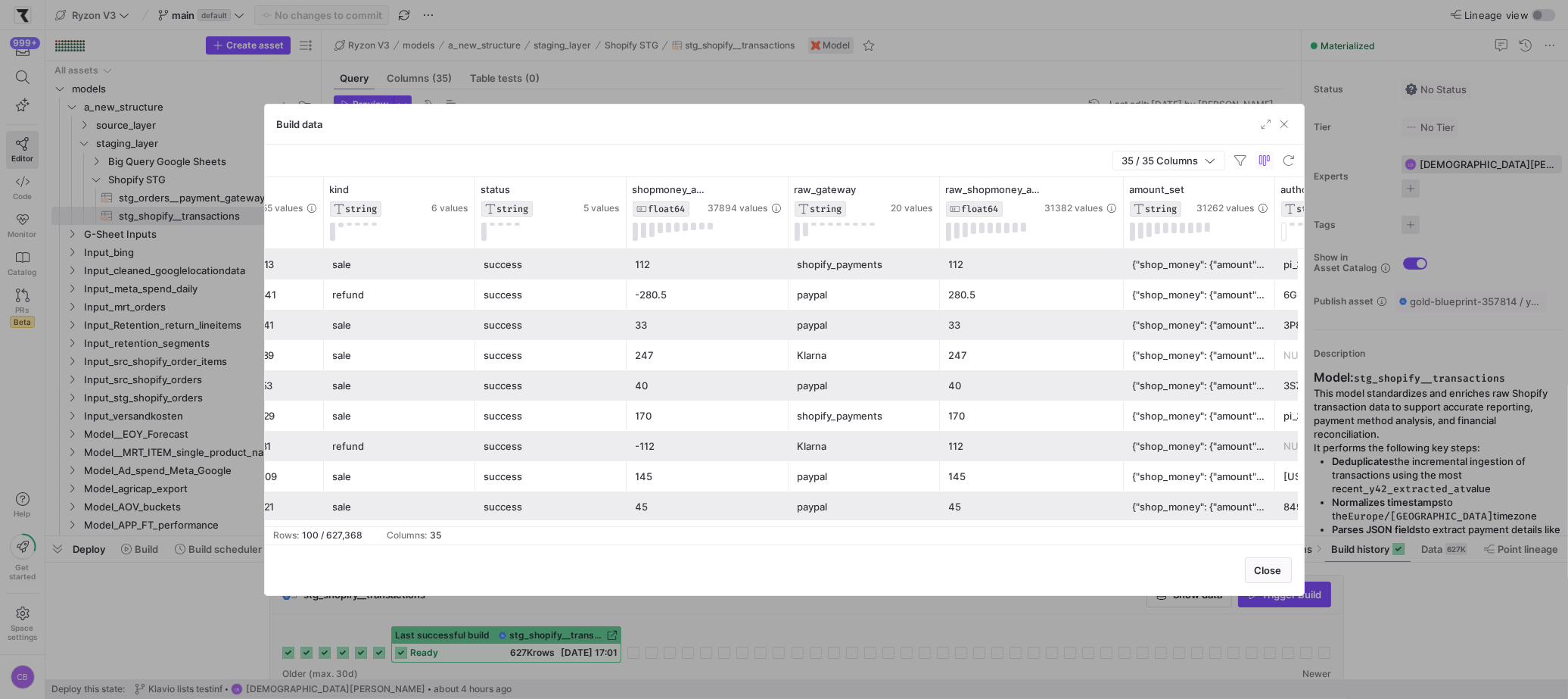
scroll to position [0, 1030]
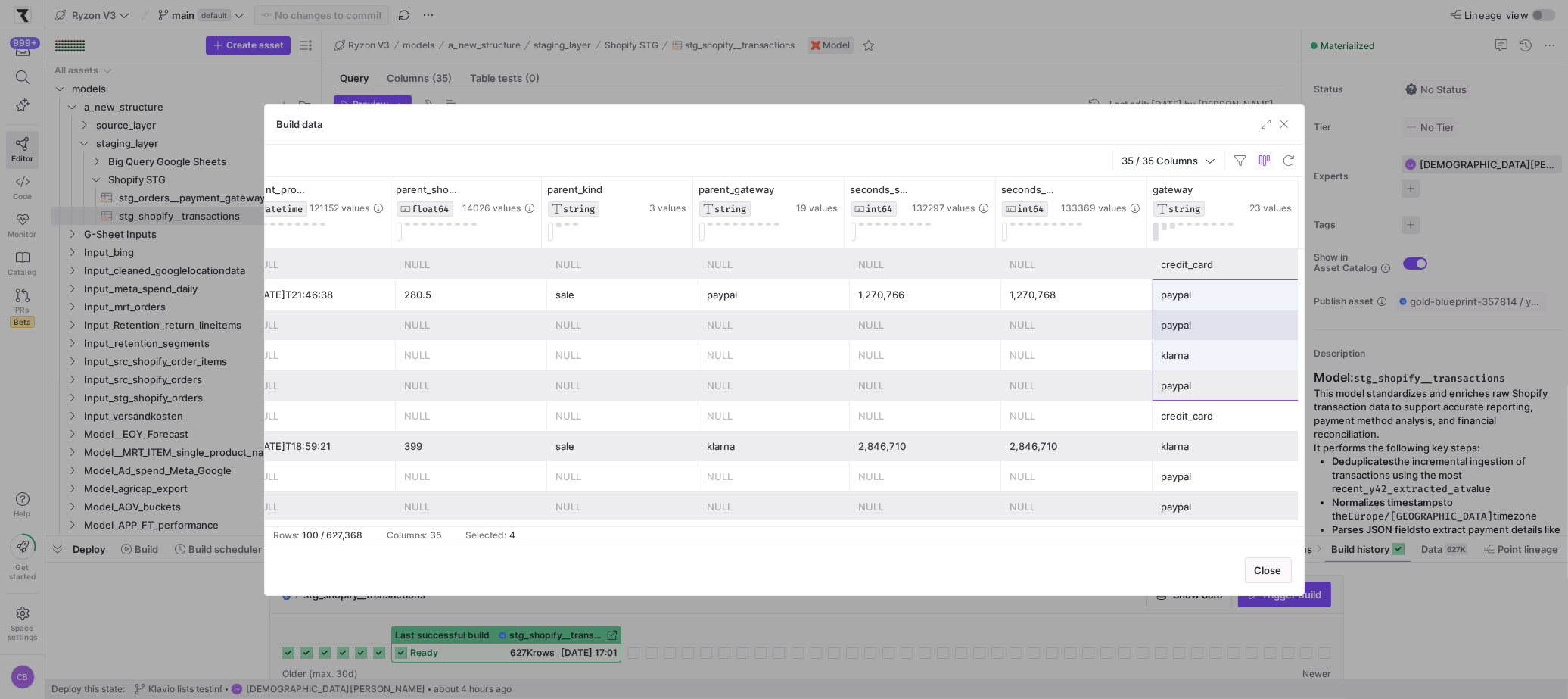
drag, startPoint x: 1244, startPoint y: 395, endPoint x: 1223, endPoint y: 304, distance: 93.4
click at [1254, 364] on div "klarna" at bounding box center [1228, 355] width 133 height 30
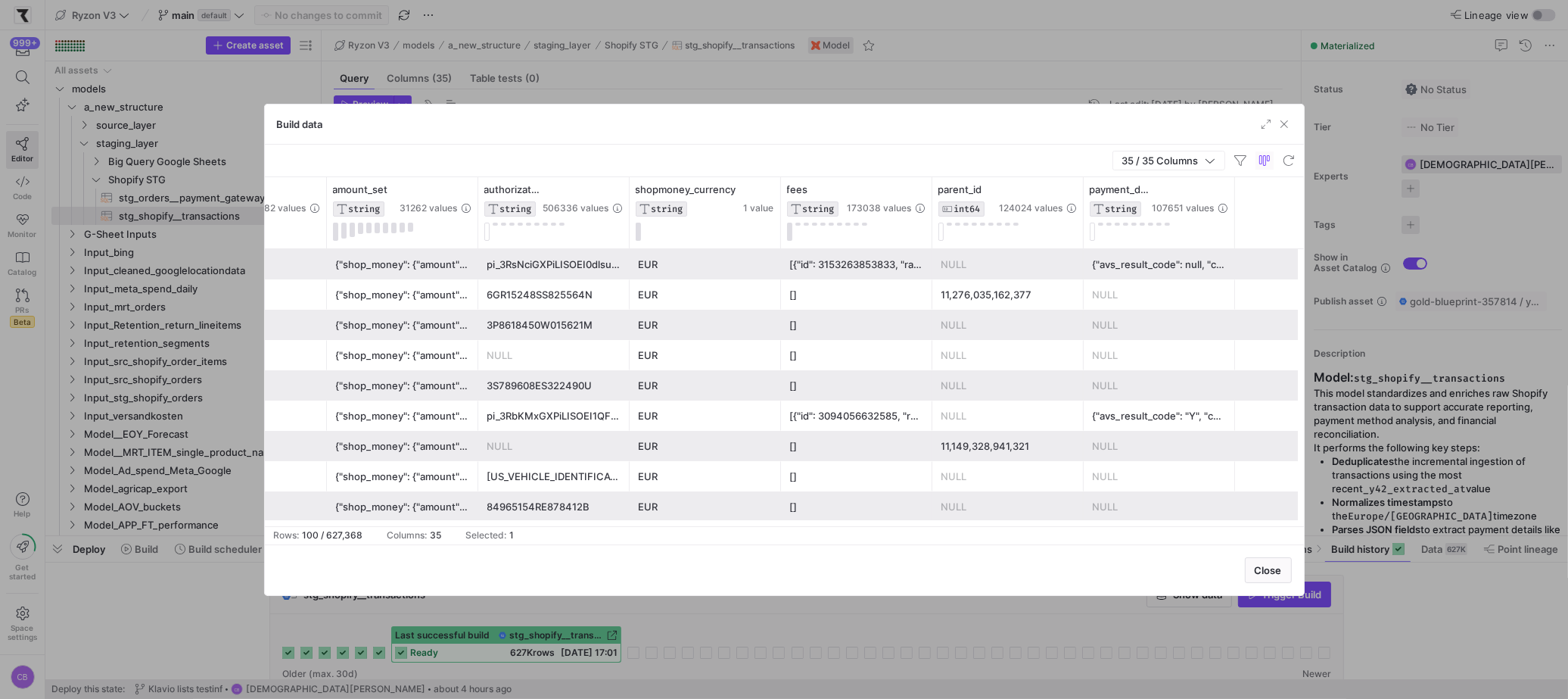
scroll to position [0, 1025]
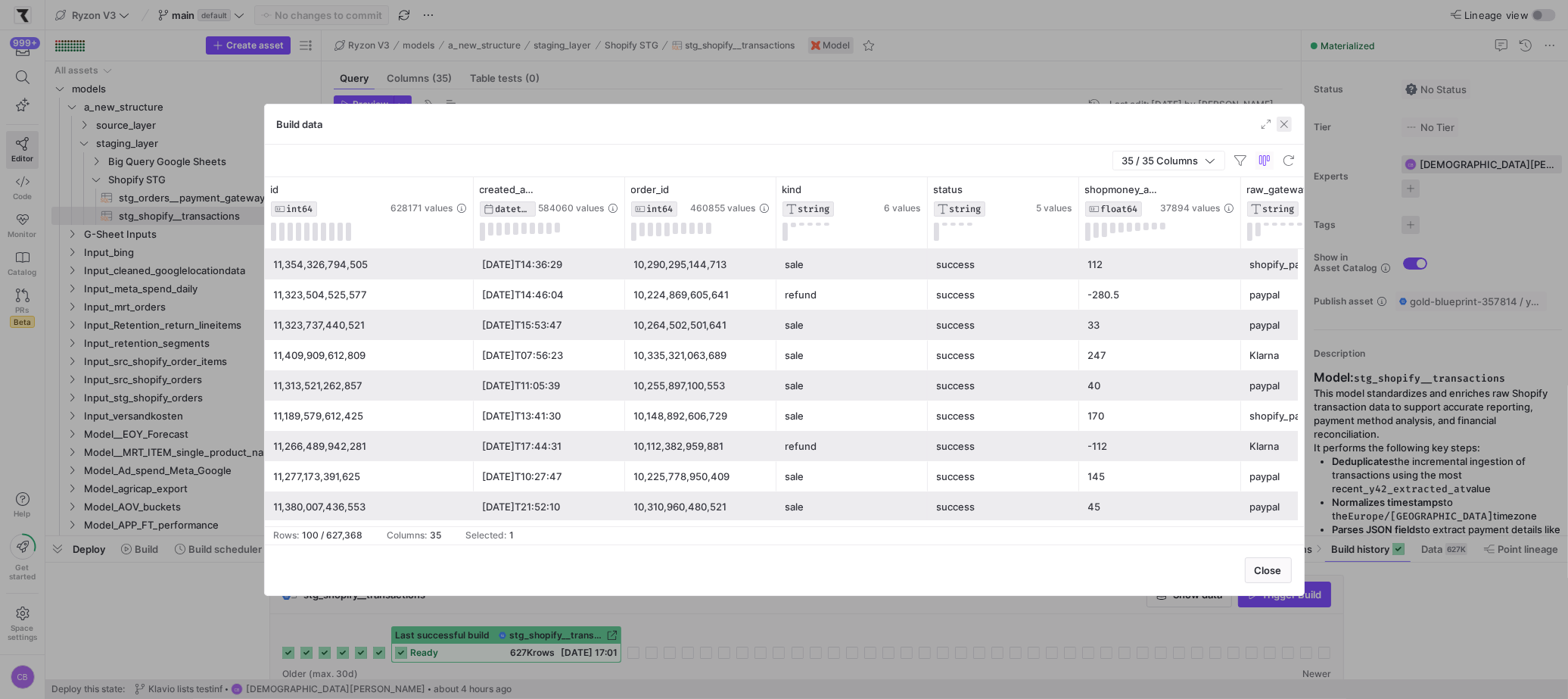
click at [1285, 124] on span "button" at bounding box center [1284, 124] width 15 height 15
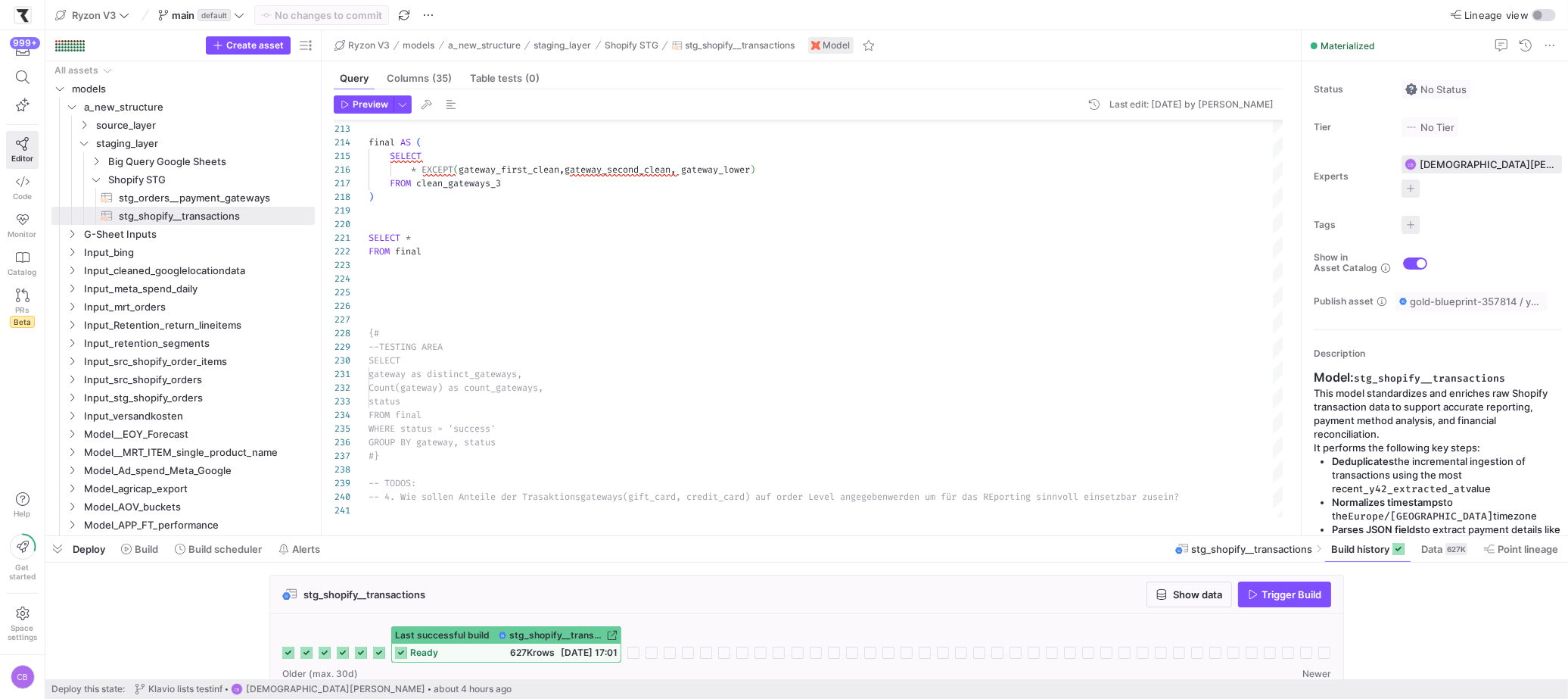
scroll to position [136, 0]
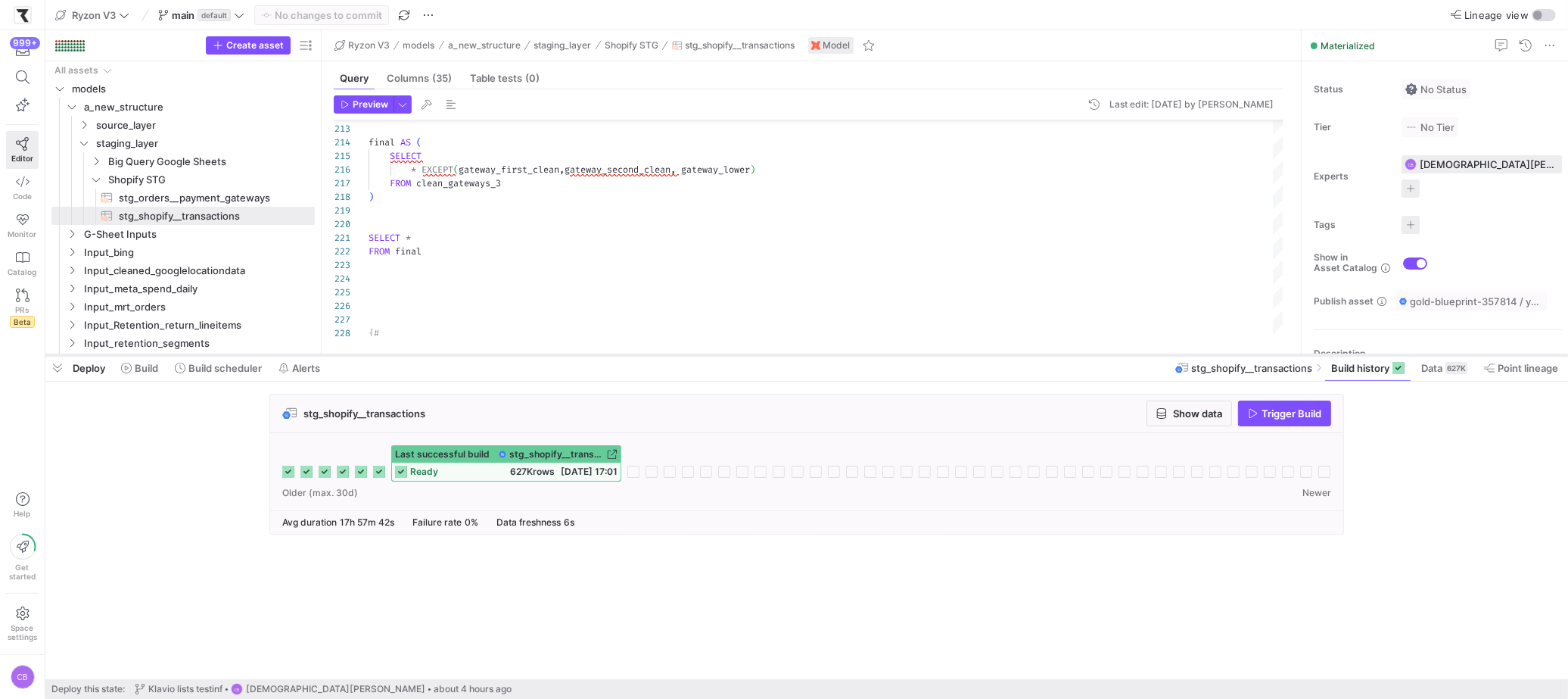
drag, startPoint x: 784, startPoint y: 537, endPoint x: 785, endPoint y: 355, distance: 182.0
click at [785, 355] on div at bounding box center [807, 355] width 1522 height 6
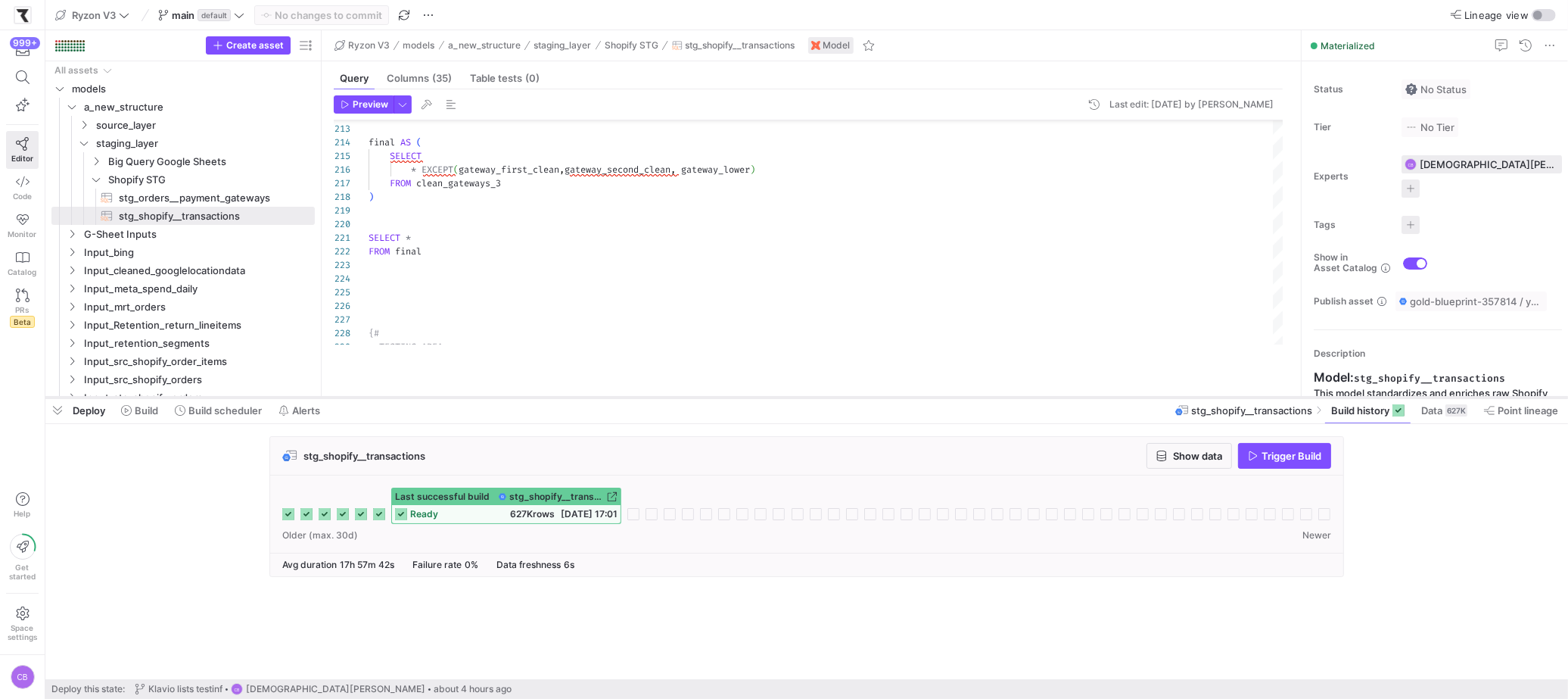
drag, startPoint x: 618, startPoint y: 357, endPoint x: 624, endPoint y: 399, distance: 42.4
click at [624, 399] on div at bounding box center [807, 397] width 1522 height 6
click at [96, 179] on icon "Press SPACE to select this row." at bounding box center [96, 179] width 11 height 9
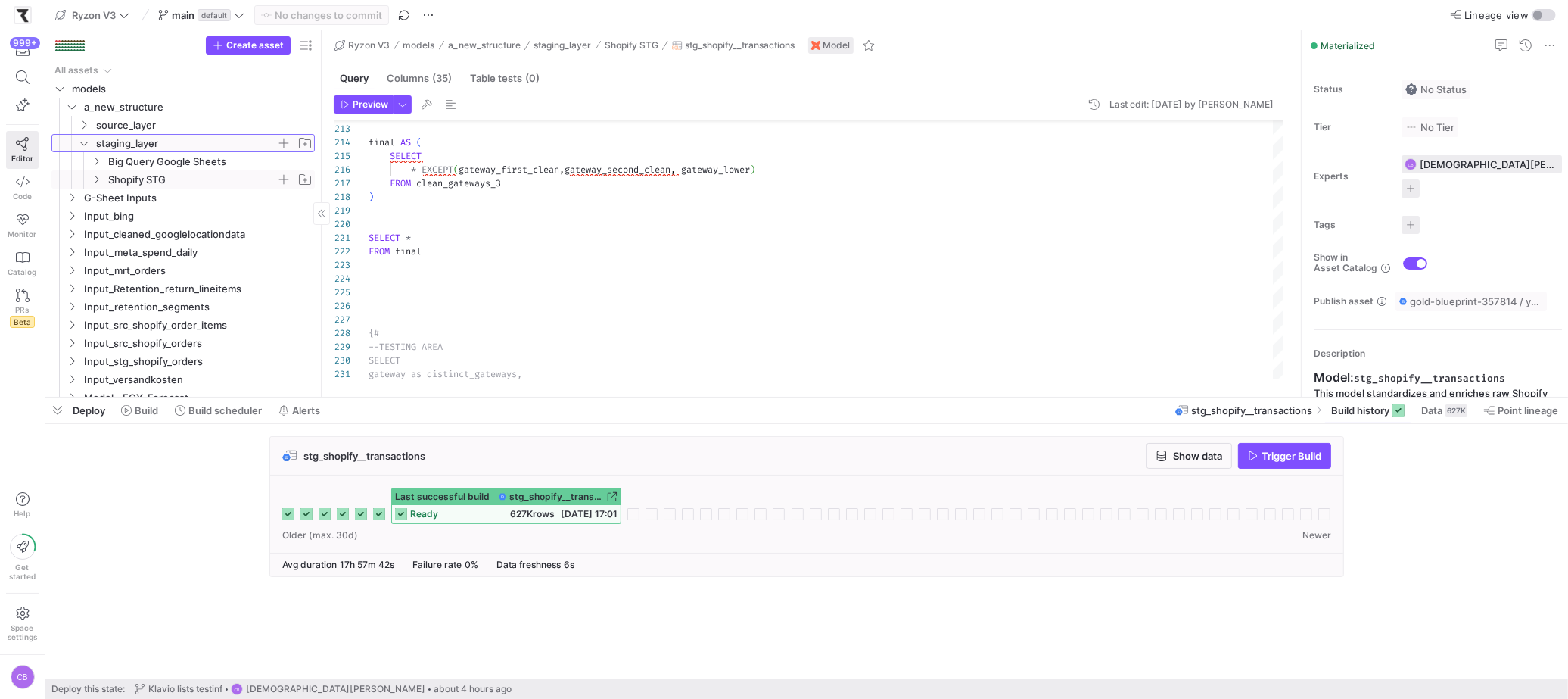
click at [82, 142] on icon "Press SPACE to select this row." at bounding box center [84, 143] width 11 height 9
click at [84, 128] on icon "Press SPACE to select this row." at bounding box center [84, 125] width 11 height 9
click at [84, 128] on icon at bounding box center [84, 125] width 11 height 9
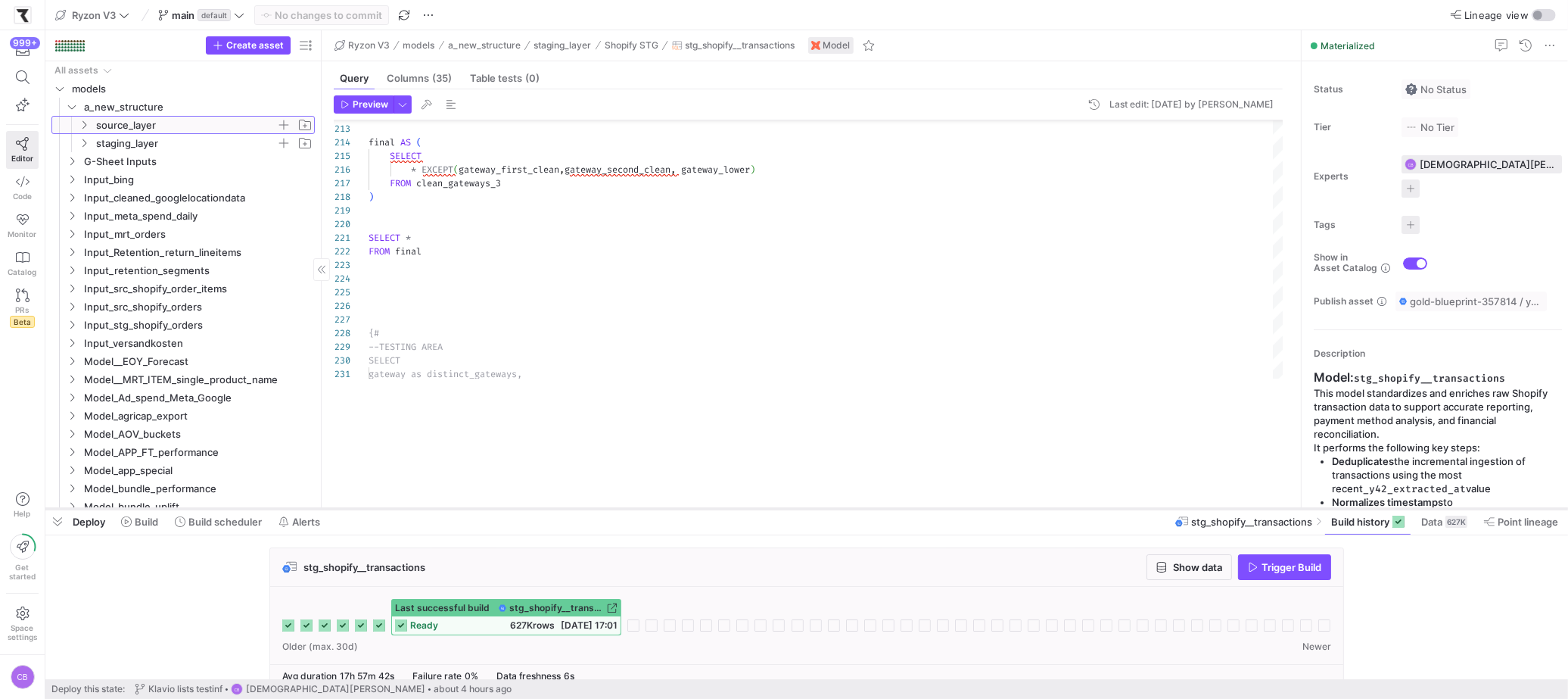
drag, startPoint x: 355, startPoint y: 395, endPoint x: 370, endPoint y: 507, distance: 113.0
click at [370, 507] on div at bounding box center [807, 508] width 1522 height 6
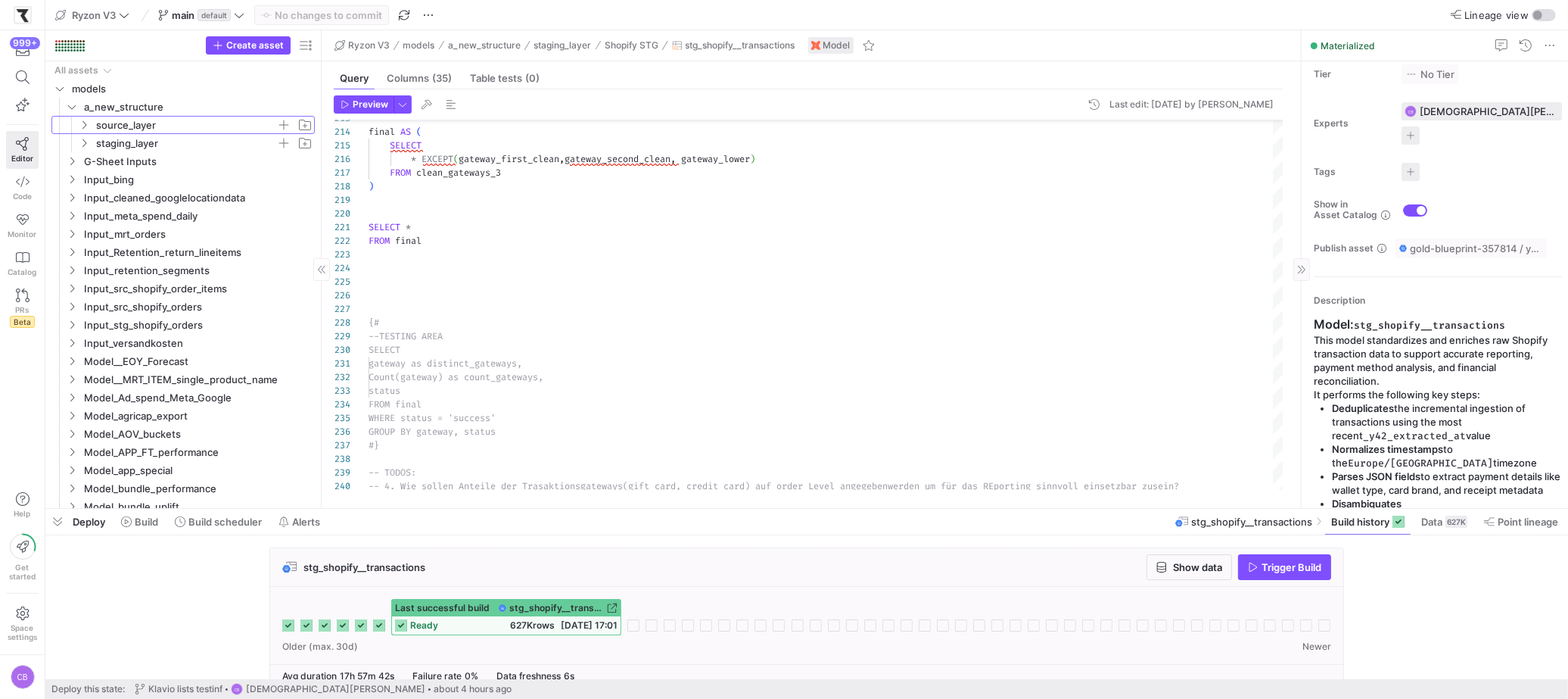
scroll to position [247, 0]
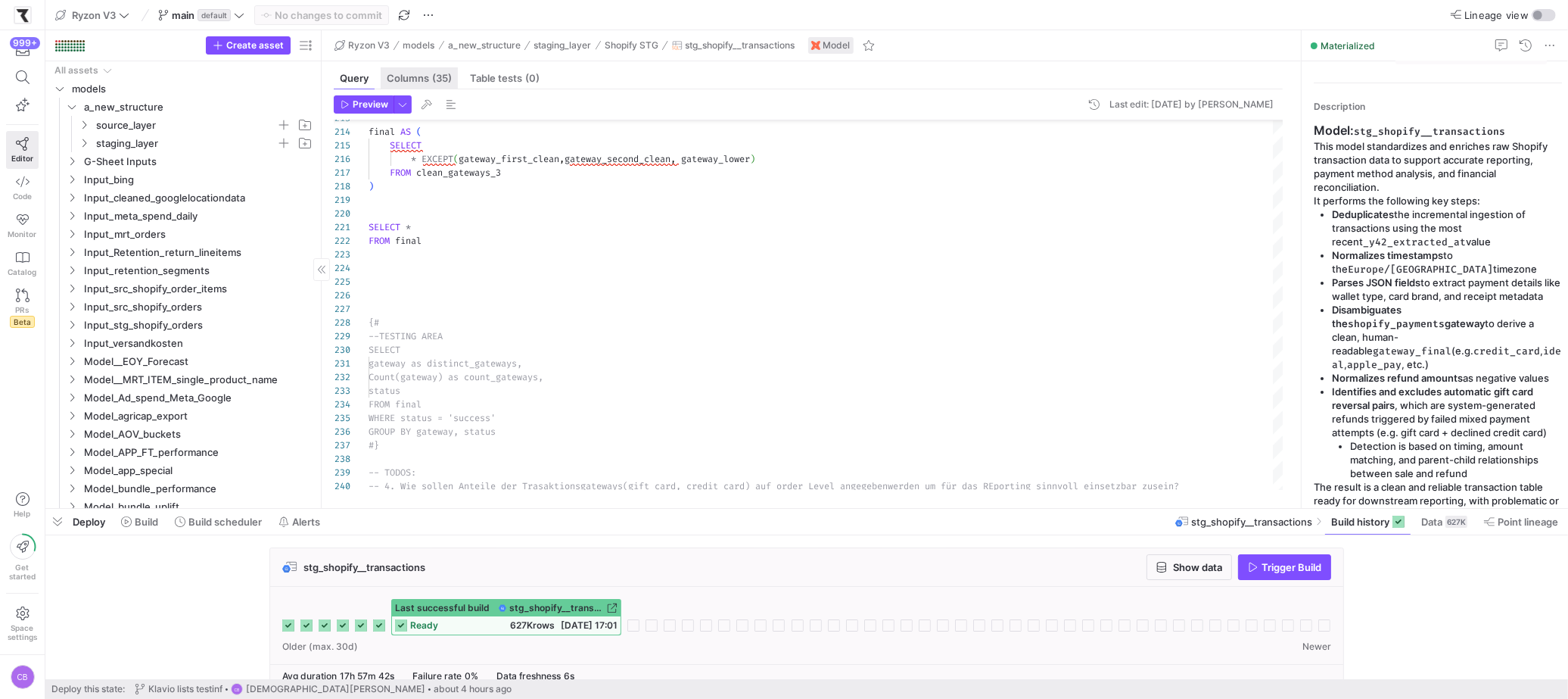
click at [408, 74] on span "Columns (35)" at bounding box center [419, 79] width 65 height 10
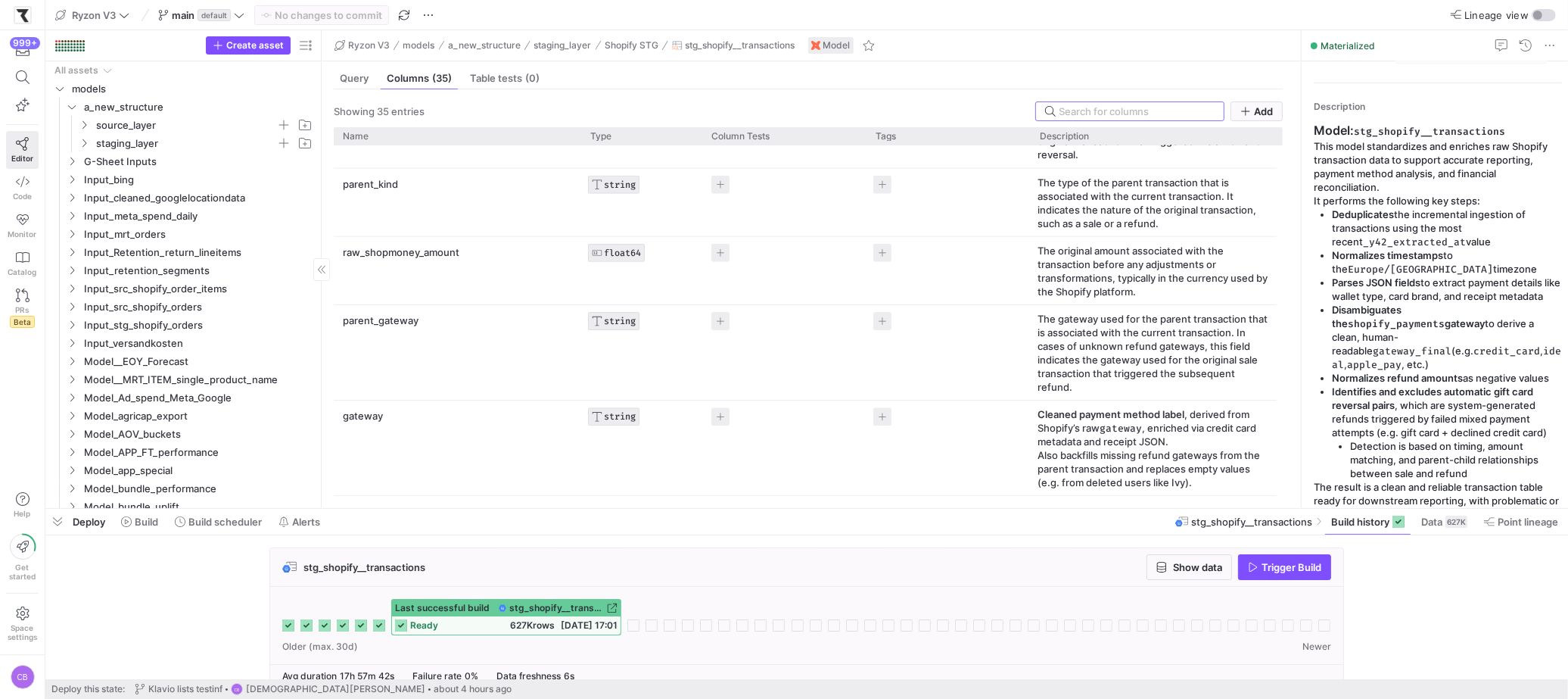
scroll to position [0, 0]
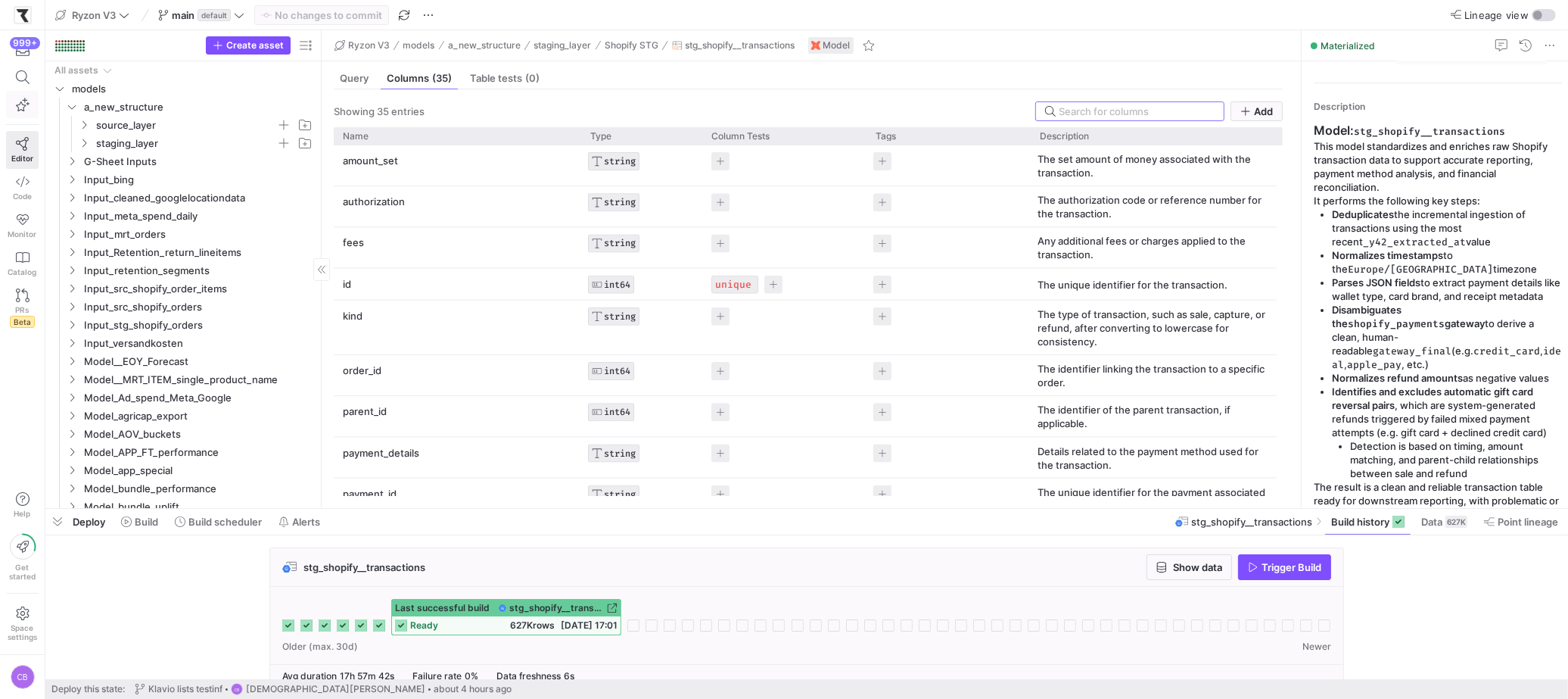
click at [14, 110] on span "button" at bounding box center [22, 105] width 19 height 14
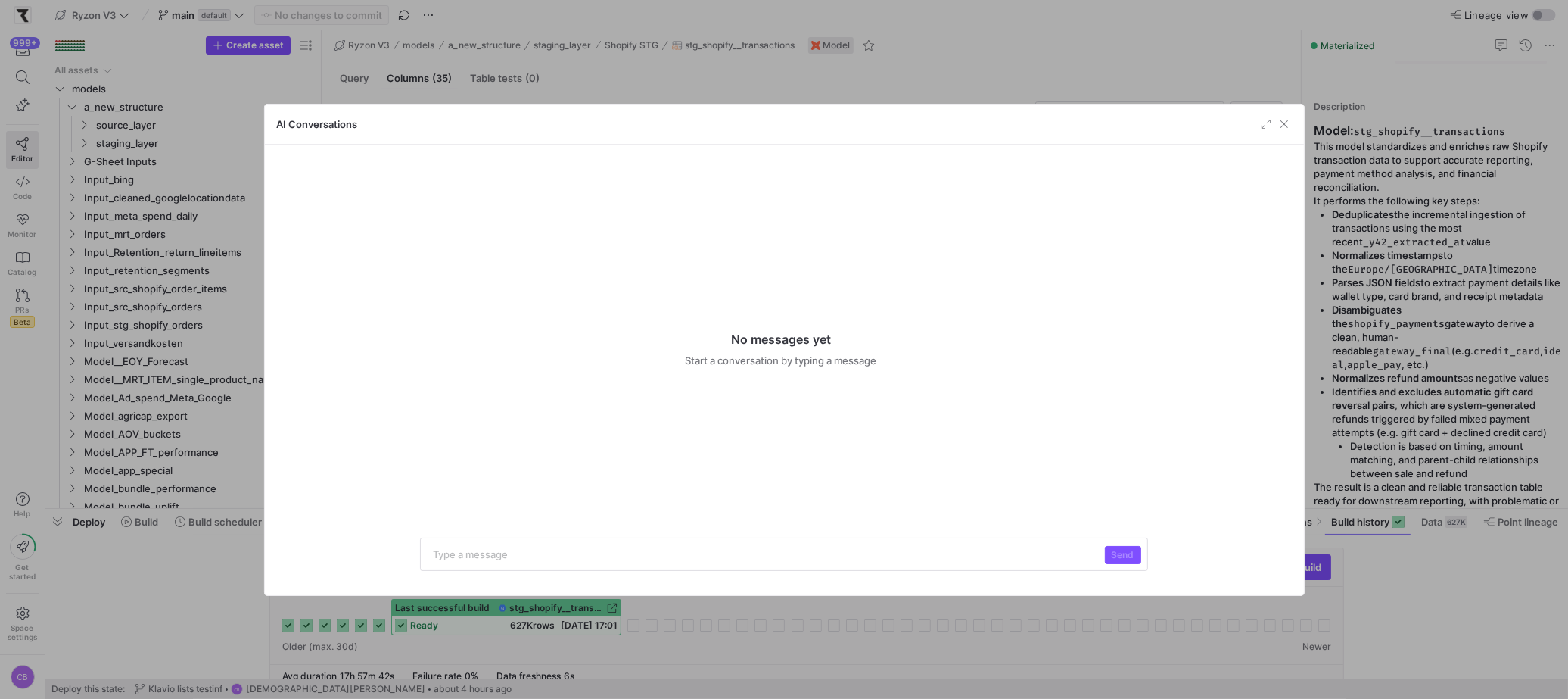
click at [695, 557] on p at bounding box center [765, 553] width 665 height 17
drag, startPoint x: 472, startPoint y: 552, endPoint x: 398, endPoint y: 547, distance: 74.2
click at [398, 547] on div "No messages yet Start a conversation by typing a message how are column based t…" at bounding box center [784, 369] width 1039 height 450
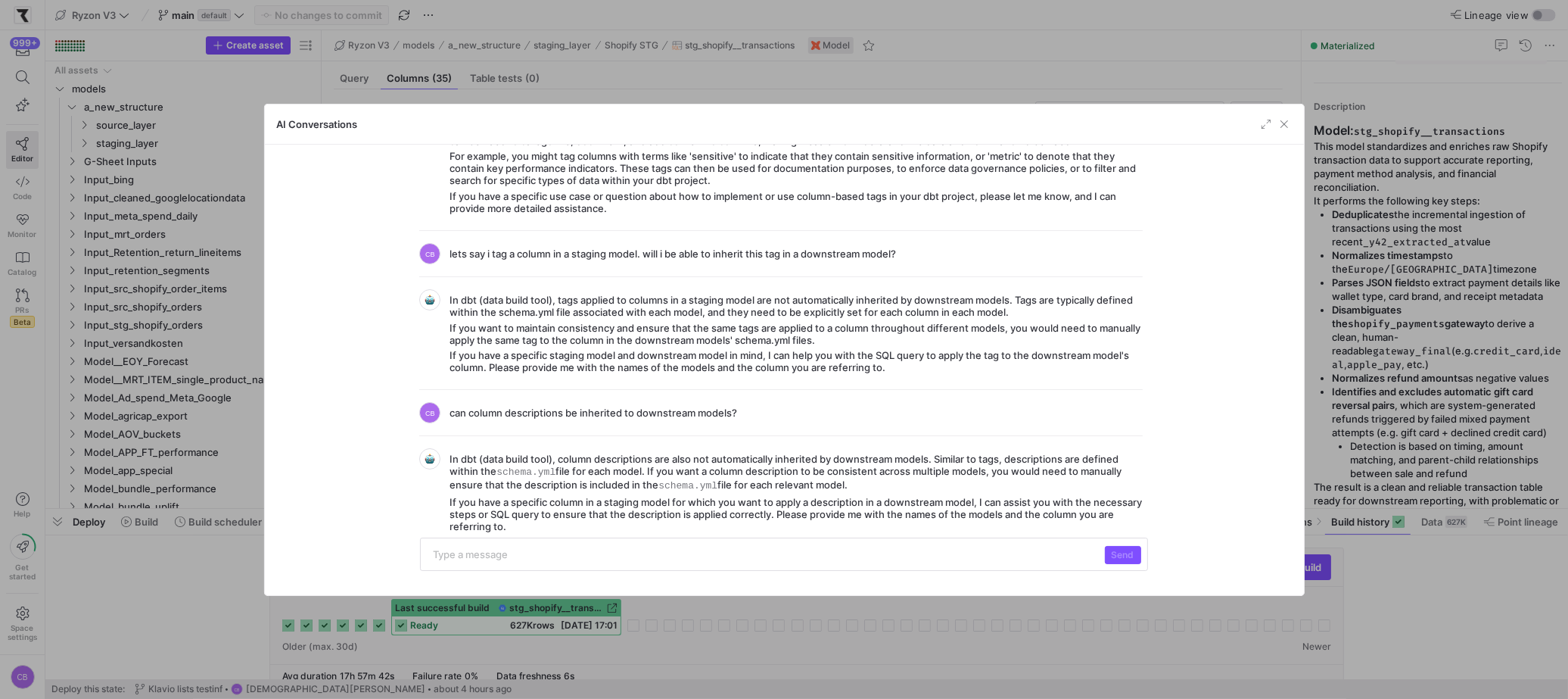
scroll to position [114, 0]
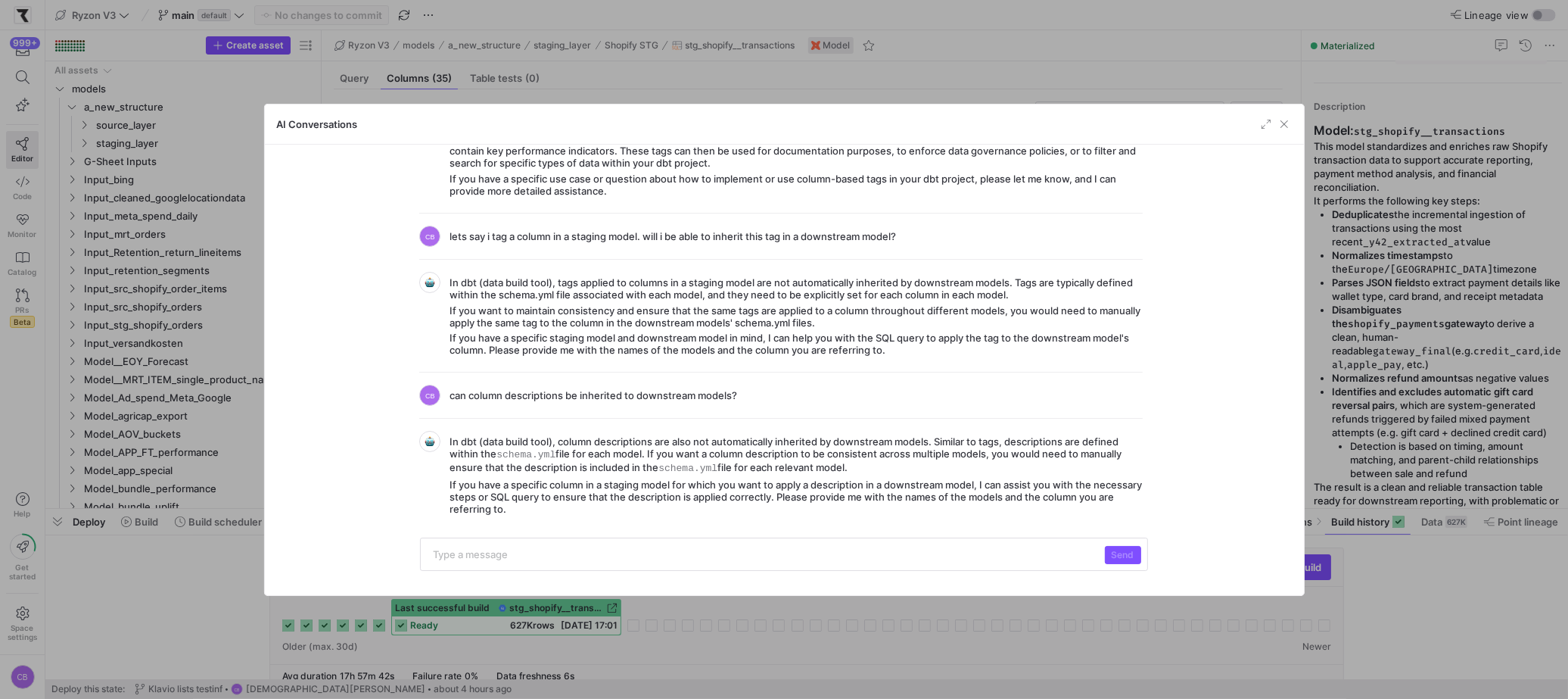
click at [709, 562] on div at bounding box center [783, 554] width 726 height 32
click at [1290, 124] on span "button" at bounding box center [1284, 124] width 15 height 15
click at [1290, 124] on div "Showing 35 entries Add Drag here to set row groups Drag here to set column labe…" at bounding box center [808, 292] width 973 height 406
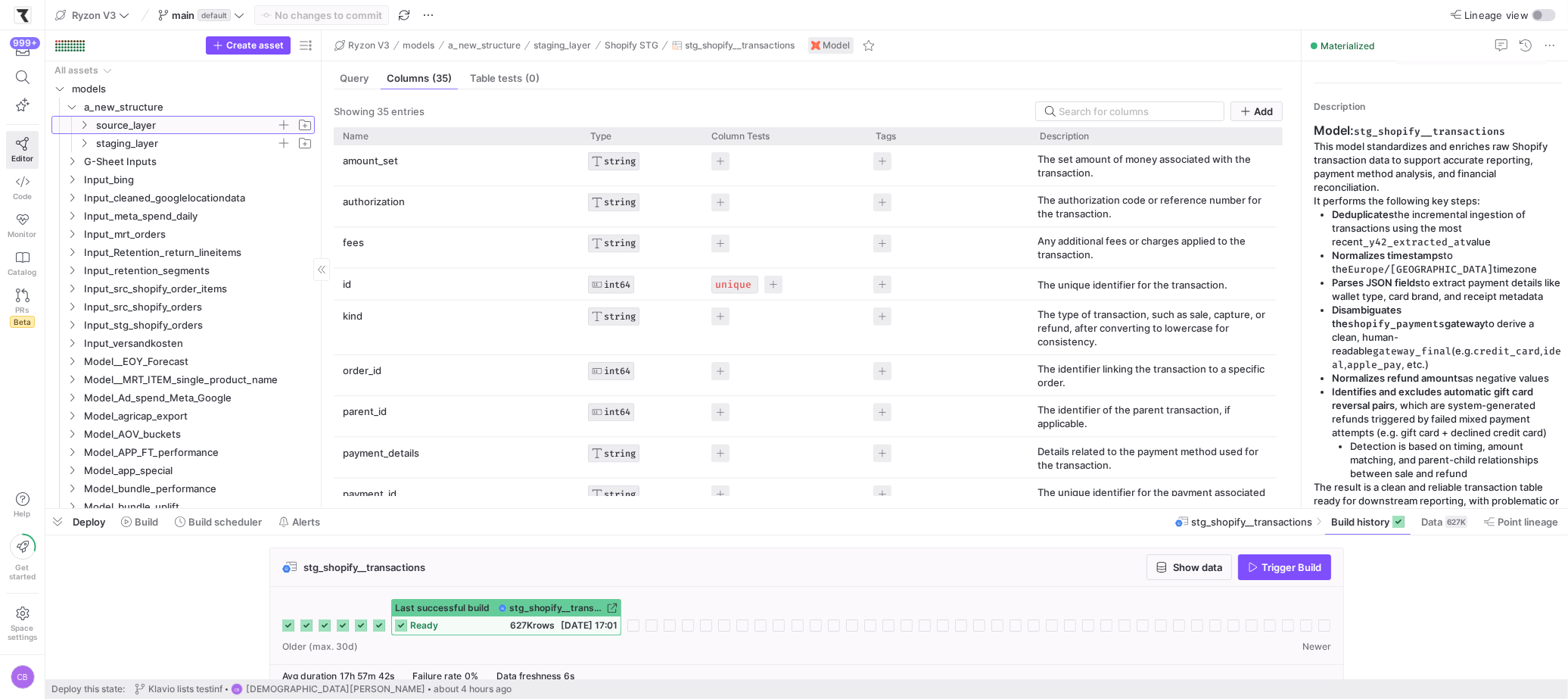
click at [84, 122] on icon "Press SPACE to select this row." at bounding box center [84, 125] width 11 height 9
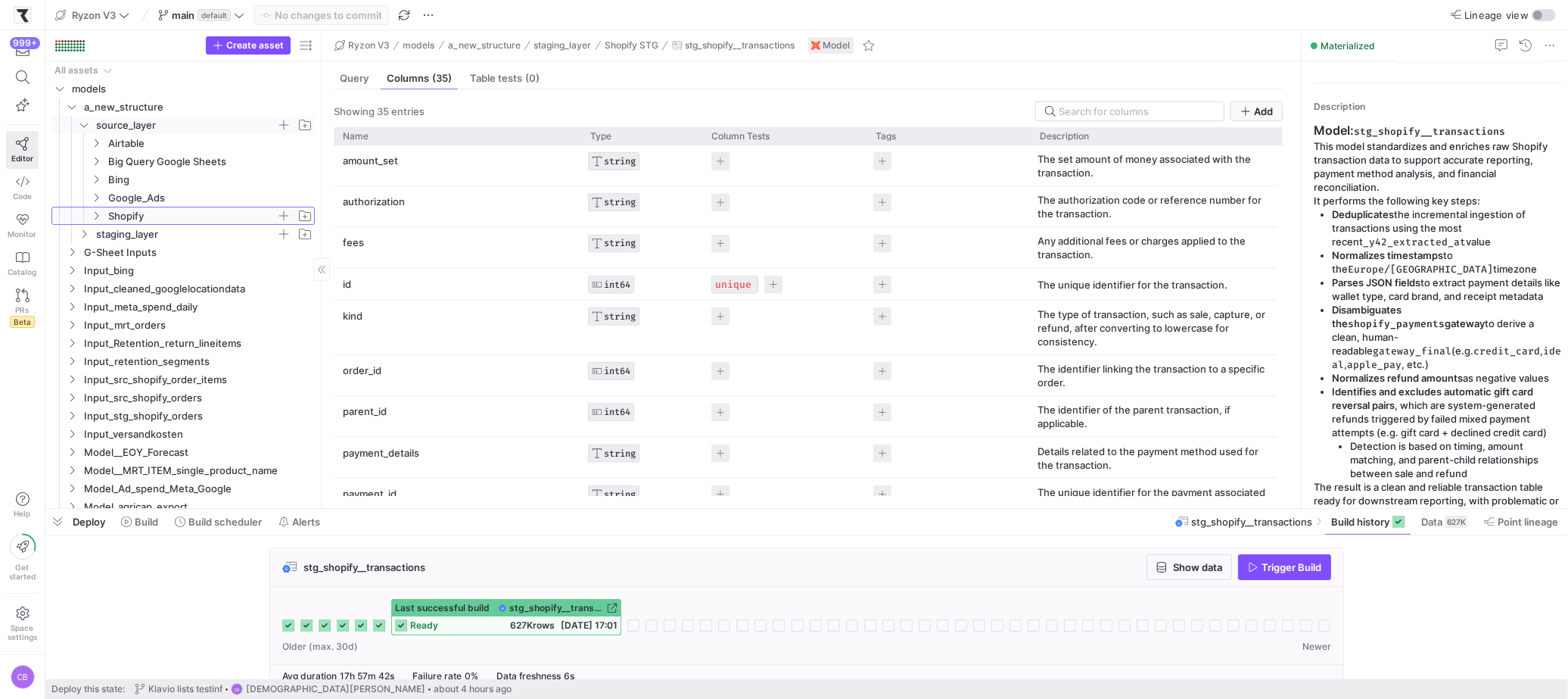
click at [143, 214] on span "Shopify" at bounding box center [192, 216] width 168 height 18
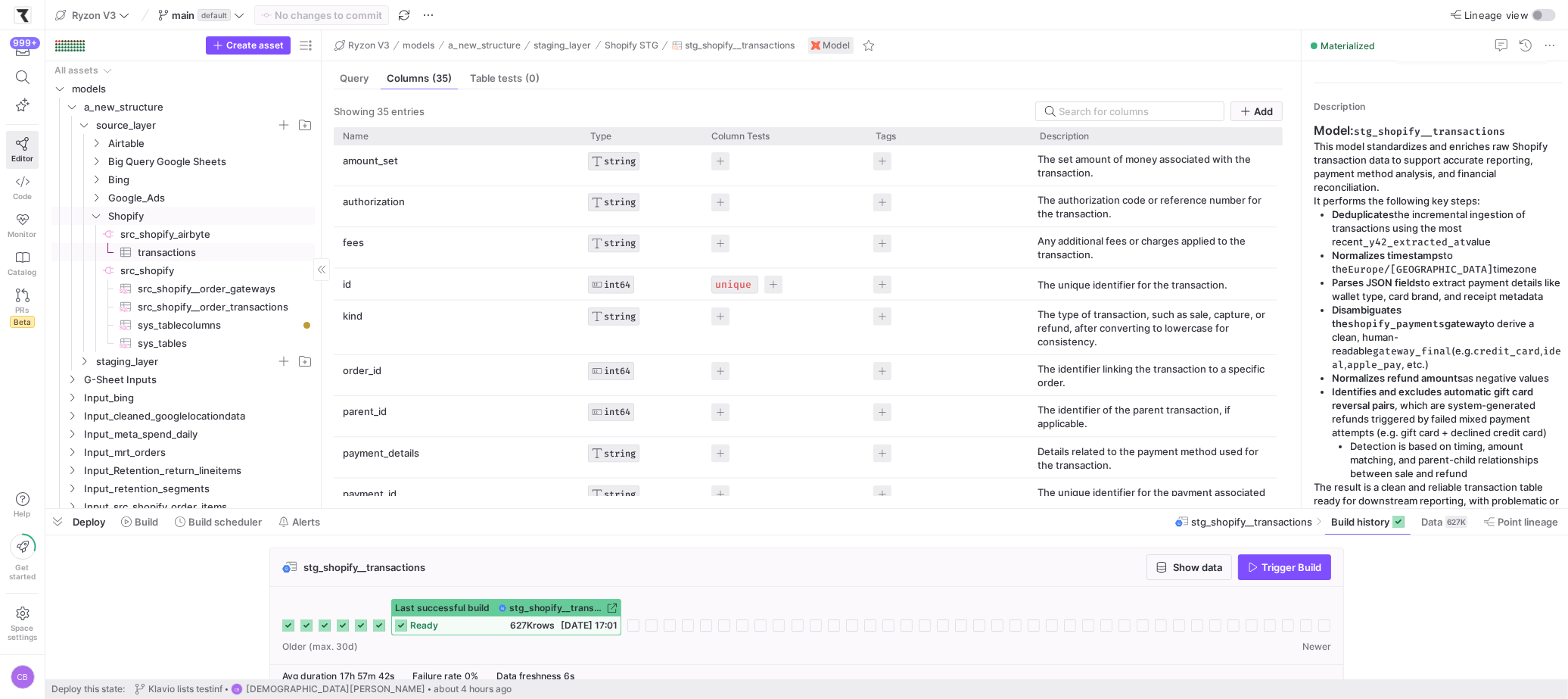
click at [160, 257] on span "transactions​​​​​​​​​" at bounding box center [217, 252] width 160 height 18
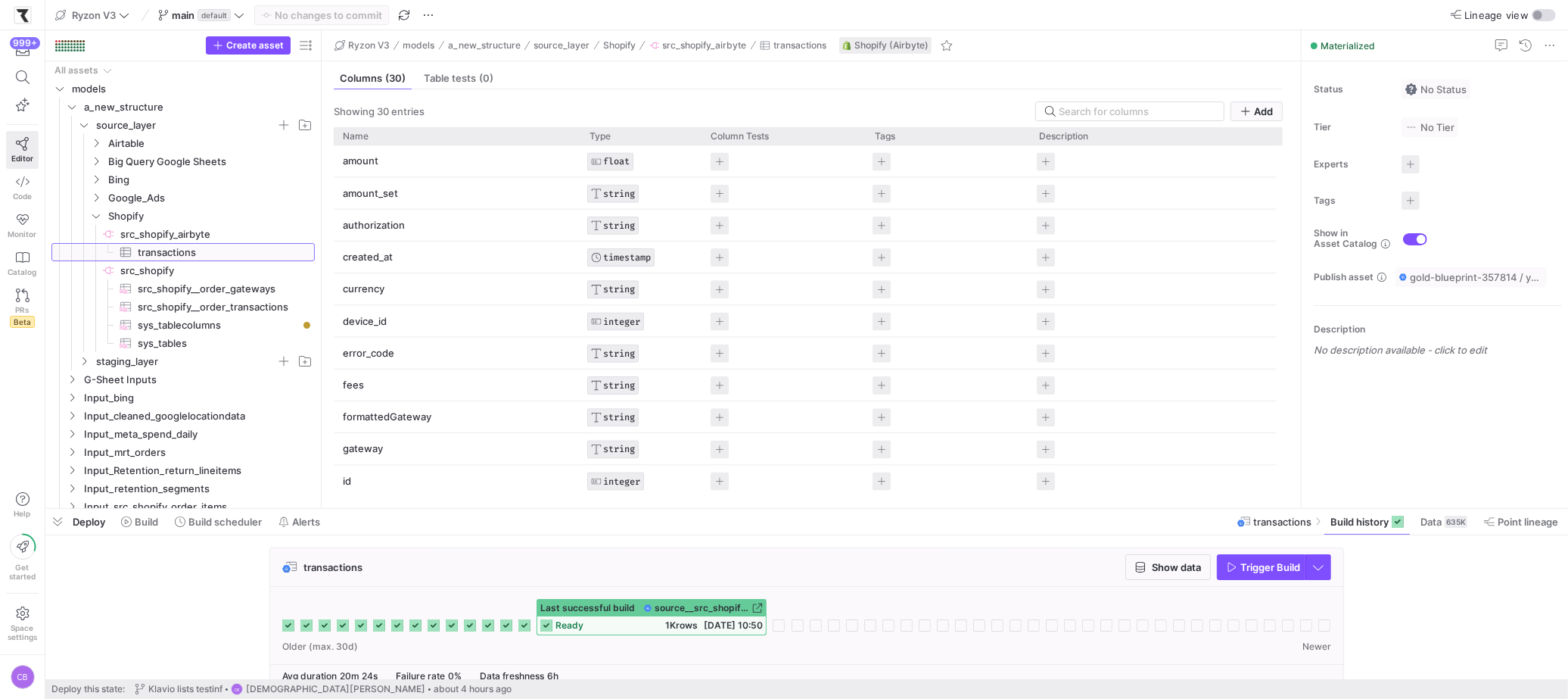
scroll to position [608, 0]
click at [1087, 487] on y42-description-cell-renderer "Press SPACE to select this row." at bounding box center [1153, 480] width 233 height 19
click at [1252, 480] on y42-description-cell-renderer "Press SPACE to select this row." at bounding box center [1153, 480] width 233 height 19
click at [1271, 486] on div "Press SPACE to select this row." at bounding box center [1153, 480] width 246 height 31
click at [1042, 480] on span "Press SPACE to select this row." at bounding box center [1046, 480] width 19 height 19
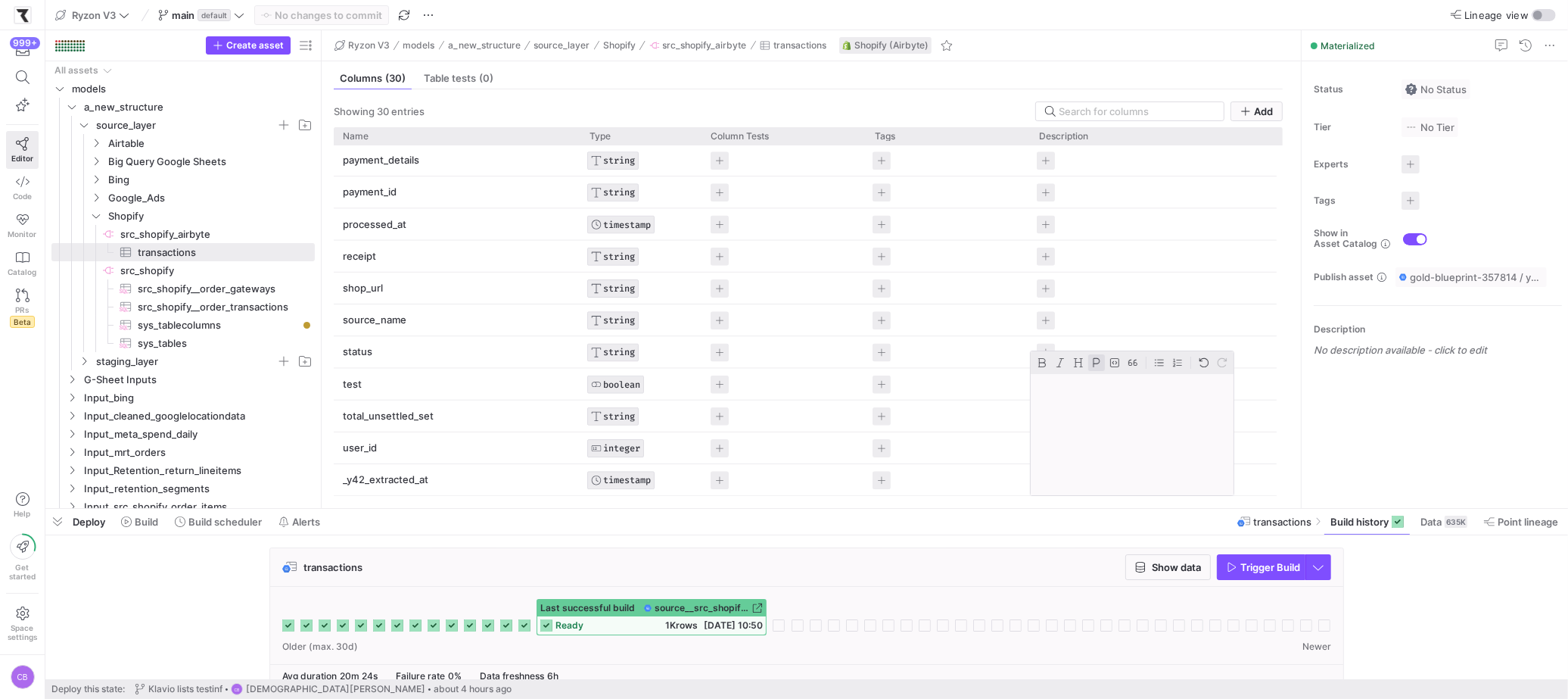
click at [1070, 402] on div "Cell Editor" at bounding box center [1132, 434] width 203 height 121
click at [1301, 400] on div at bounding box center [1300, 269] width 1 height 478
click at [1348, 393] on div "Status No Status Tier No Tier Experts No expert s Tags No tags Show in Asset Ca…" at bounding box center [1435, 284] width 267 height 447
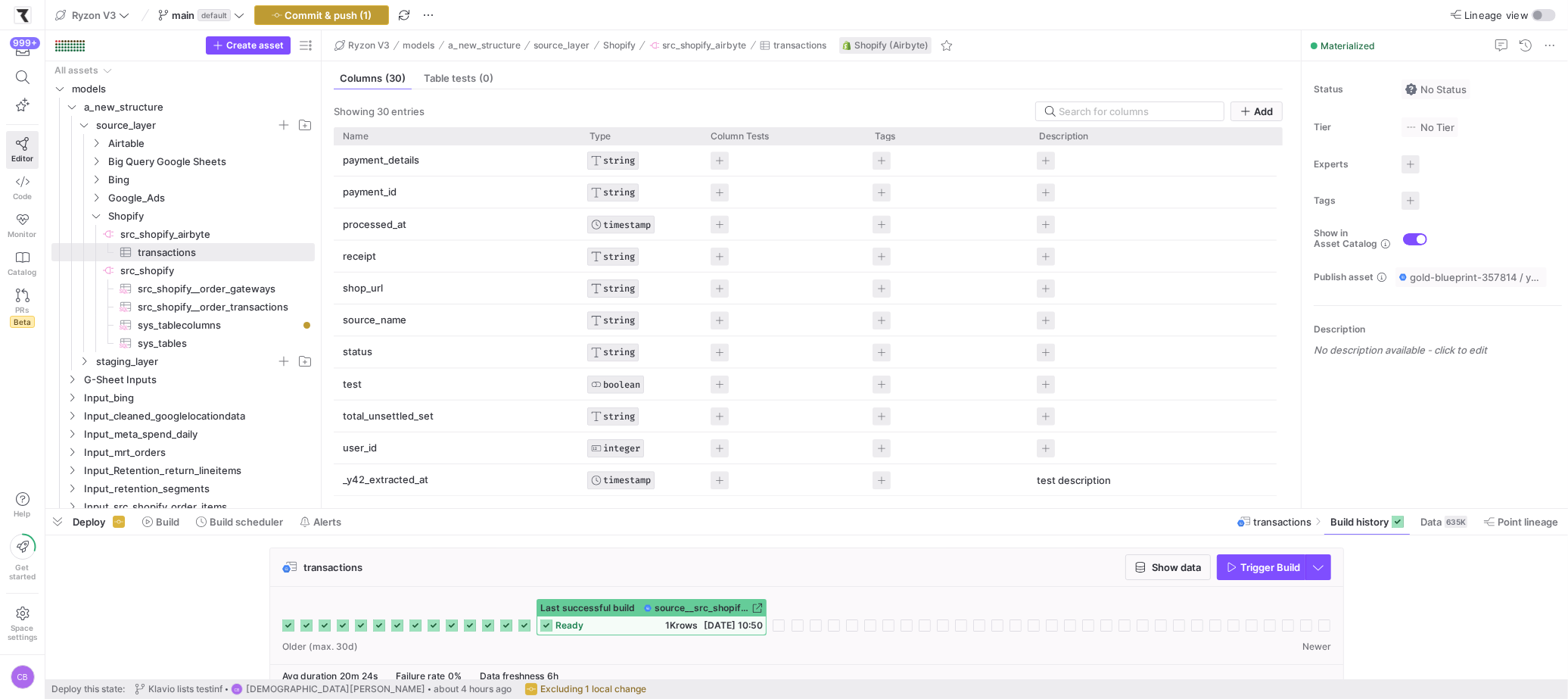
click at [368, 20] on span "button" at bounding box center [322, 15] width 133 height 19
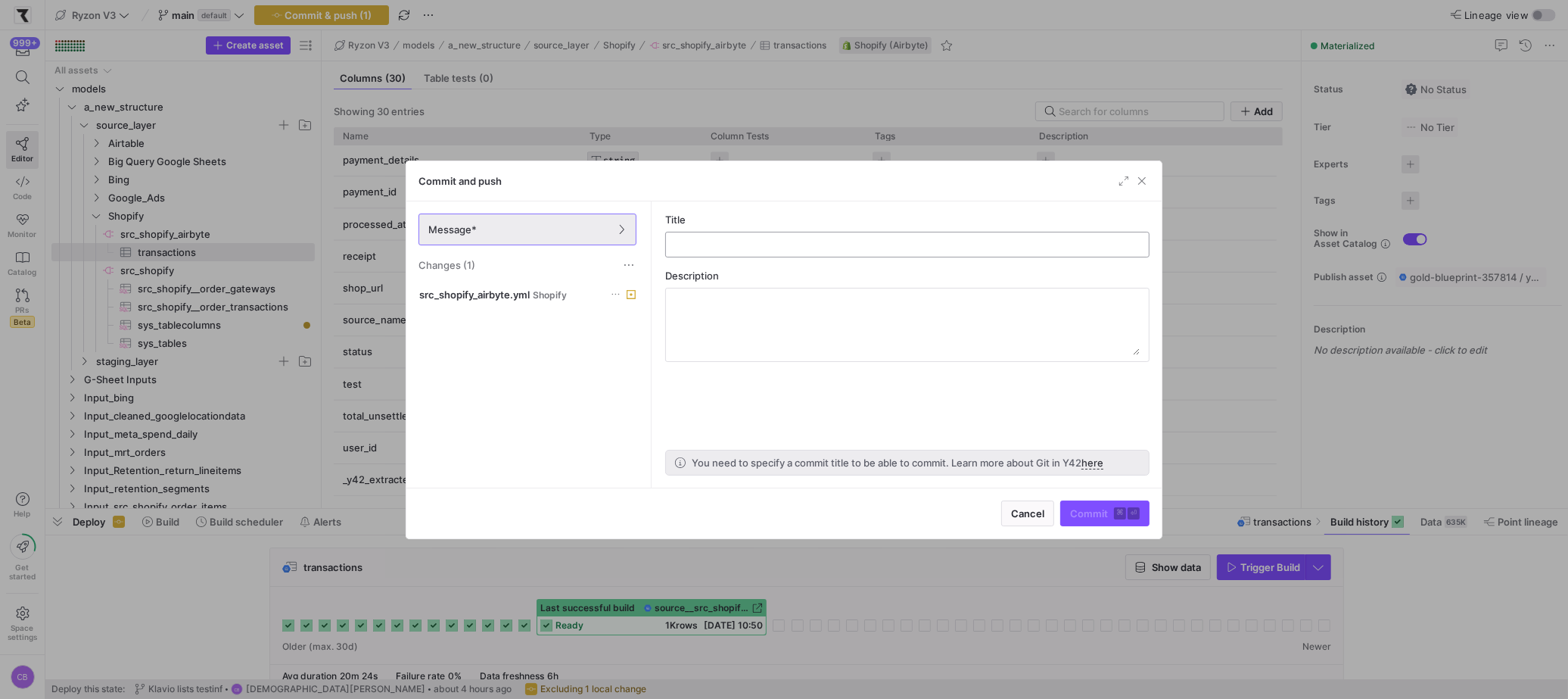
click at [687, 252] on div at bounding box center [906, 244] width 458 height 24
type input "test"
click at [1076, 523] on span "submit" at bounding box center [1105, 513] width 88 height 24
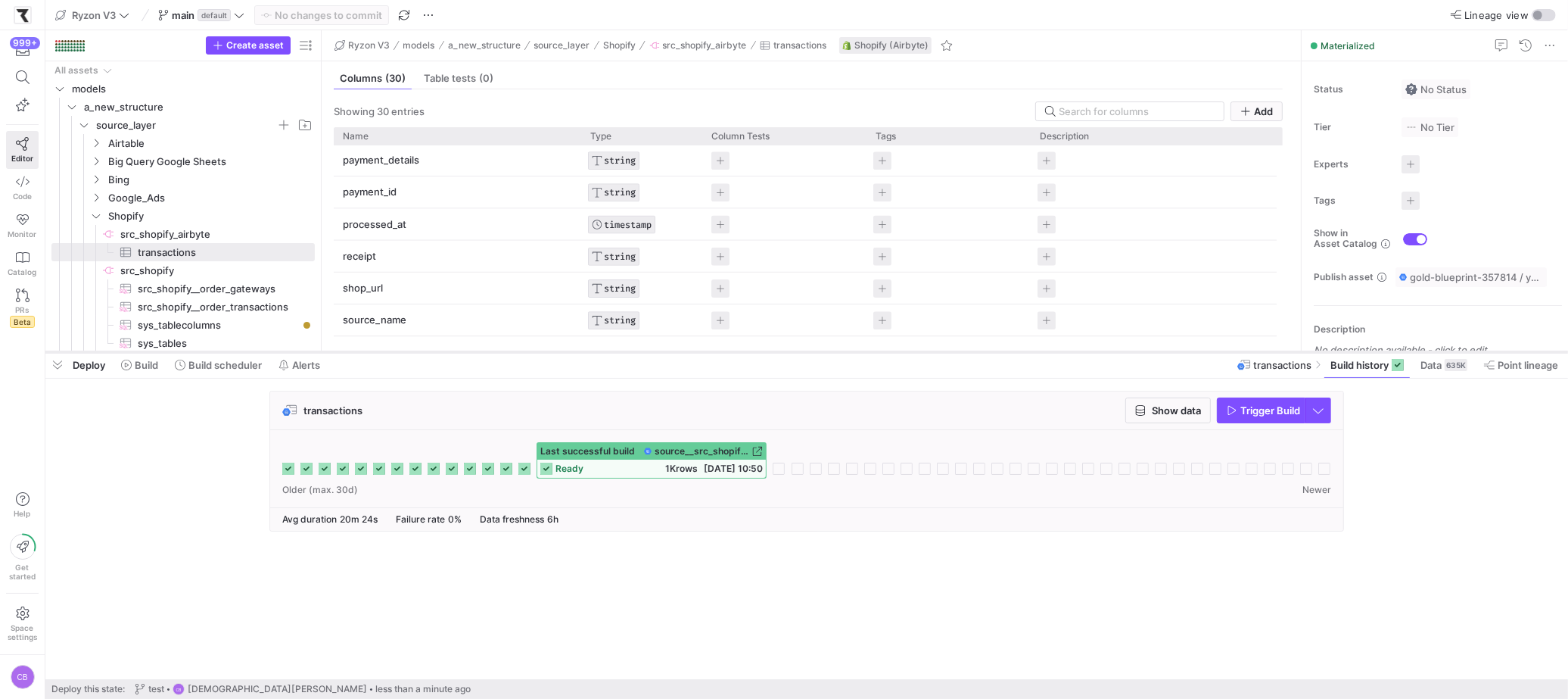
drag, startPoint x: 796, startPoint y: 508, endPoint x: 827, endPoint y: 352, distance: 159.1
click at [827, 352] on div at bounding box center [807, 351] width 1522 height 6
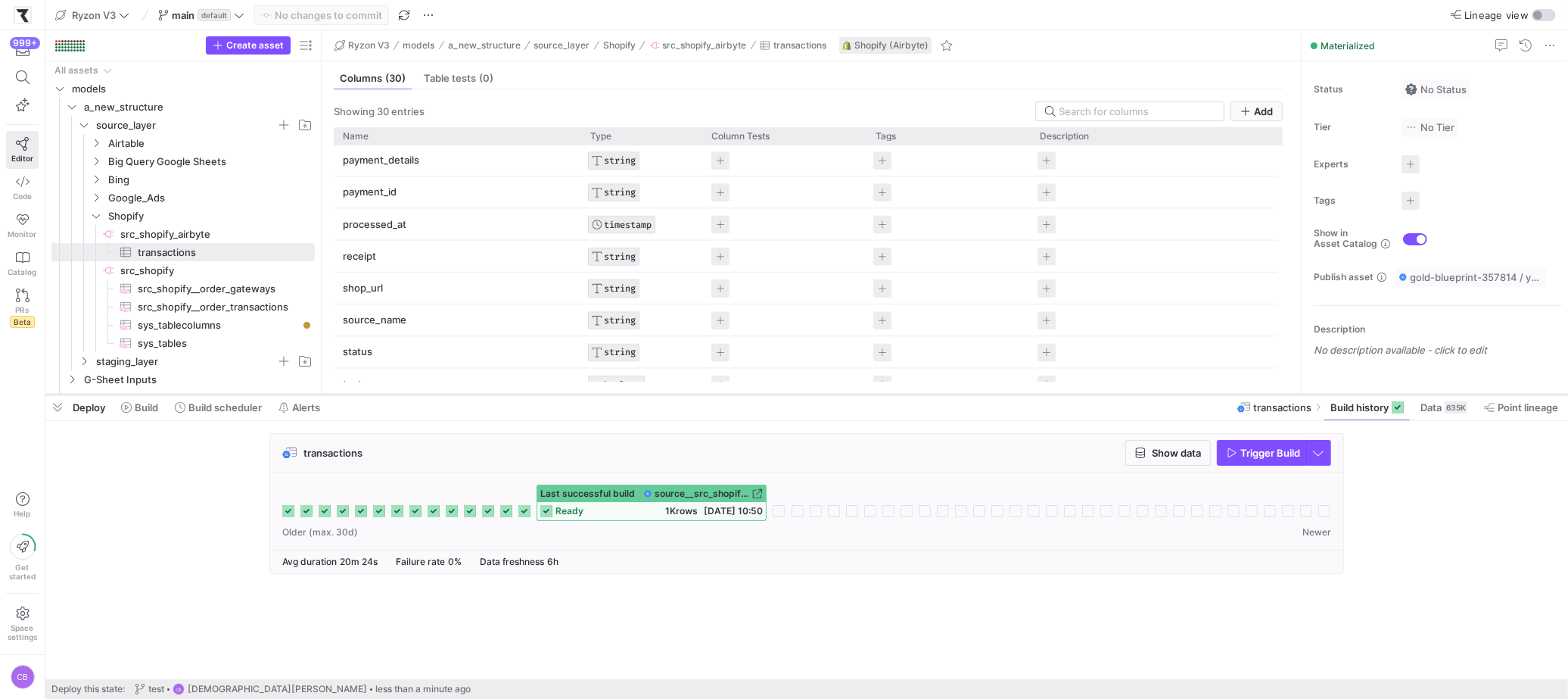
drag, startPoint x: 884, startPoint y: 350, endPoint x: 884, endPoint y: 393, distance: 43.0
click at [884, 393] on div at bounding box center [807, 394] width 1522 height 6
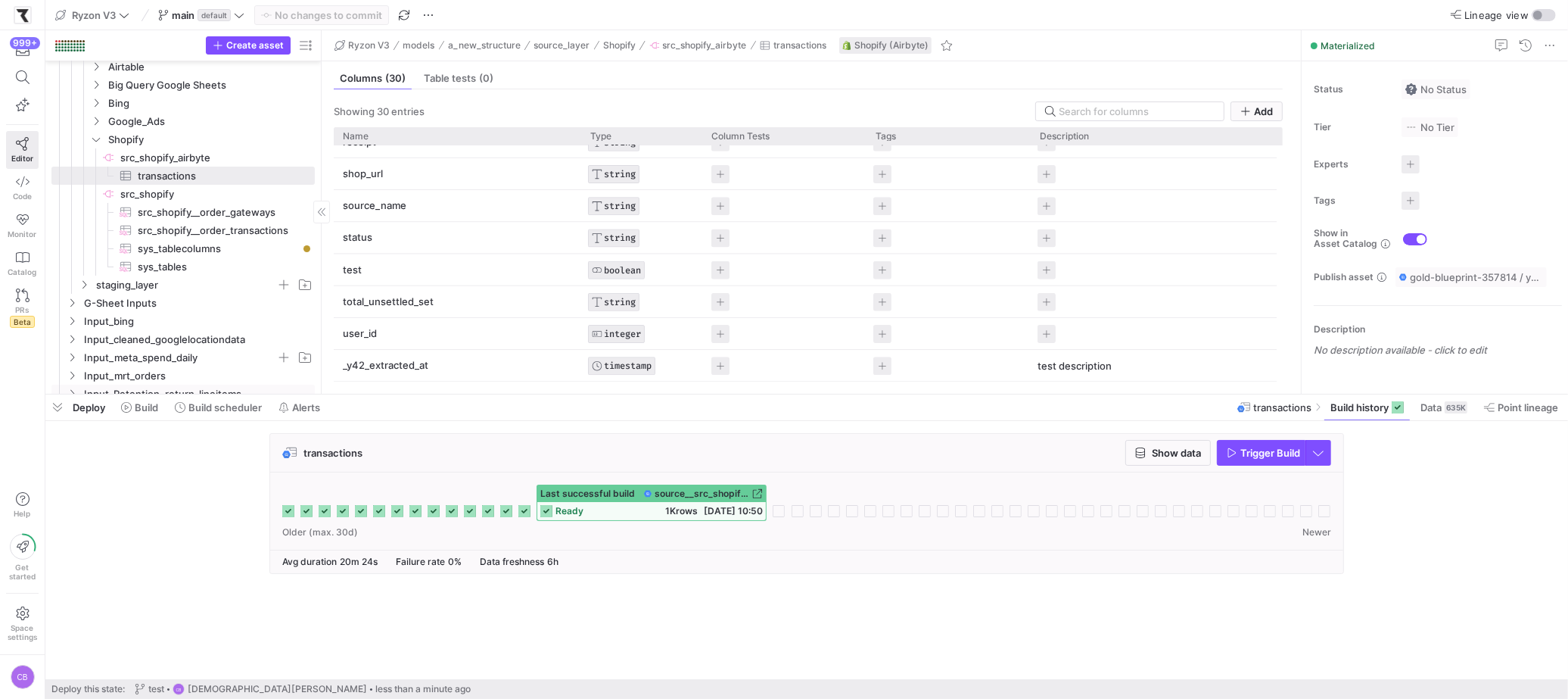
scroll to position [99, 0]
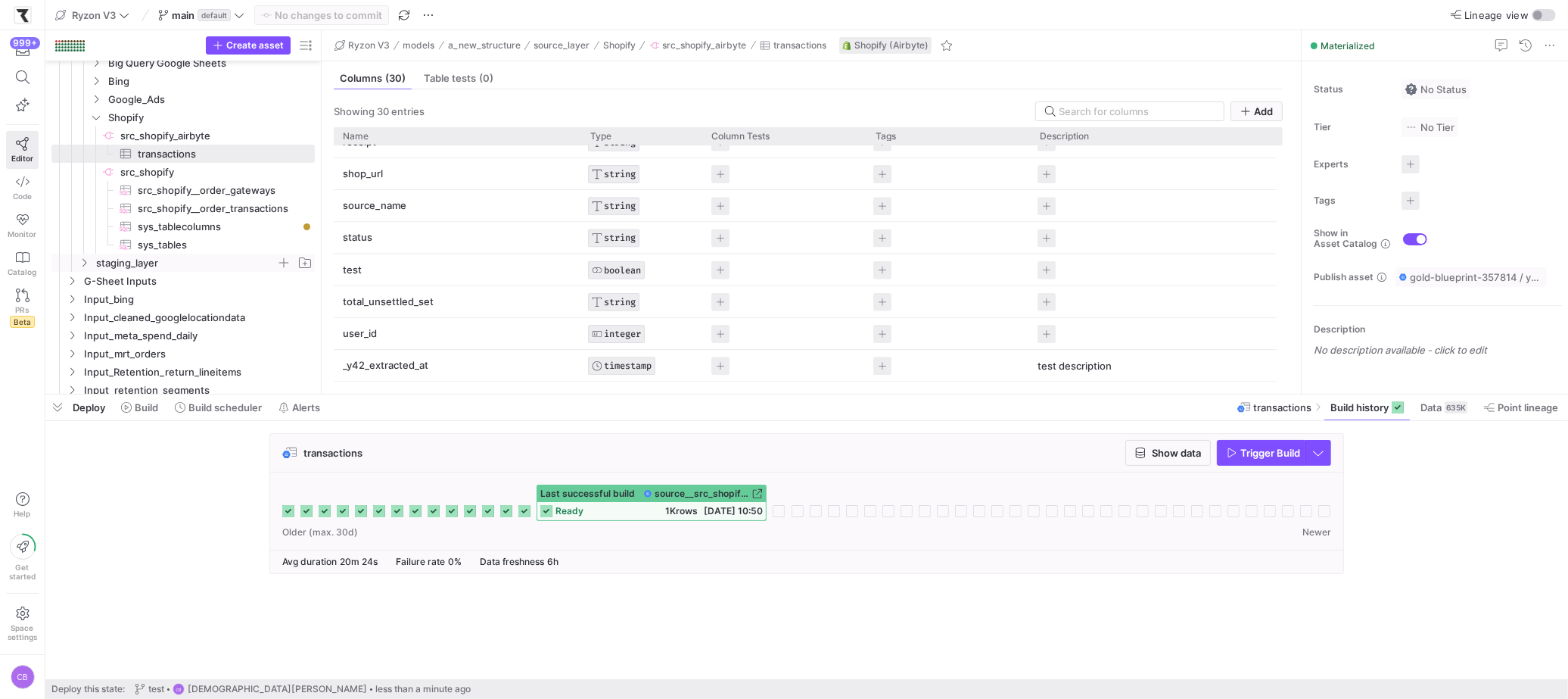
click at [89, 264] on span "staging_layer" at bounding box center [196, 263] width 238 height 17
click at [98, 298] on icon "Press SPACE to select this row." at bounding box center [96, 300] width 3 height 8
click at [19, 108] on icon "button" at bounding box center [23, 105] width 14 height 14
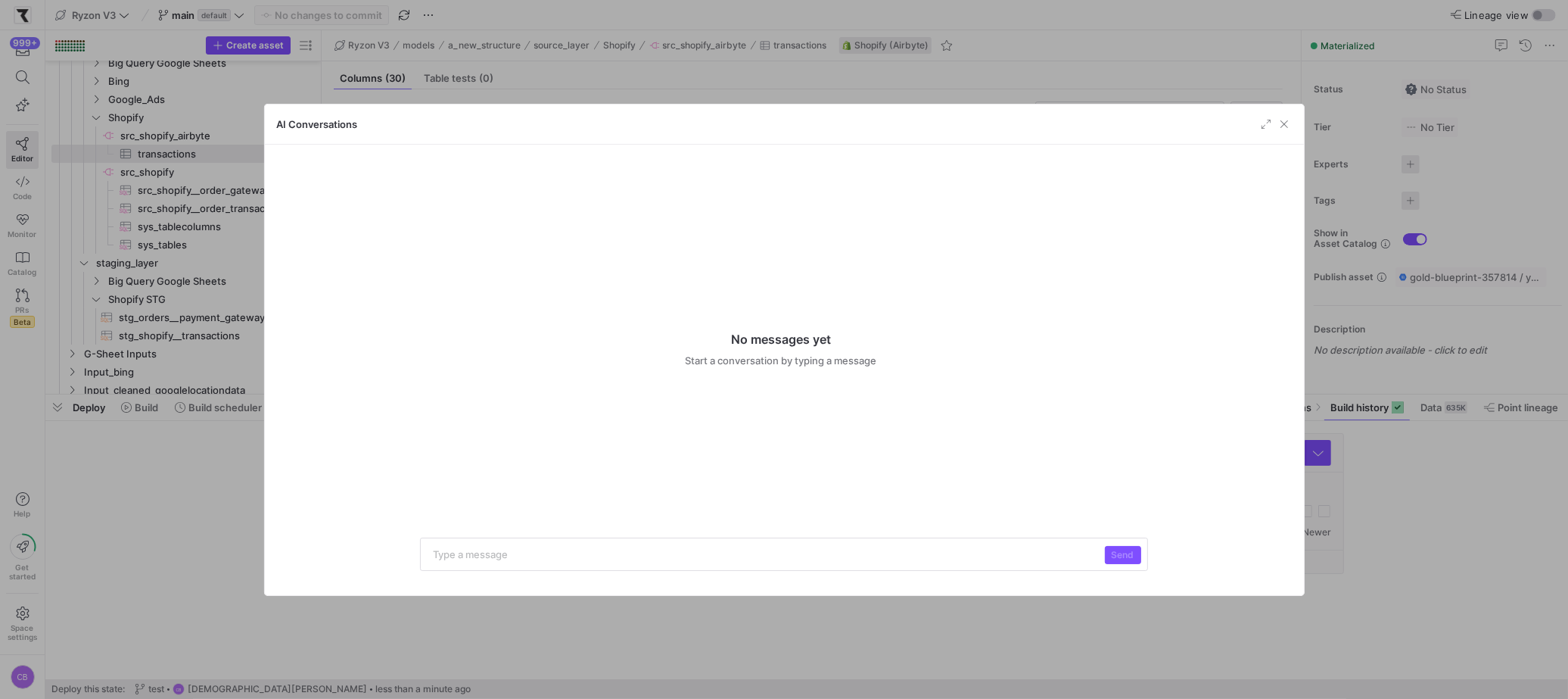
click at [760, 550] on p at bounding box center [765, 553] width 665 height 17
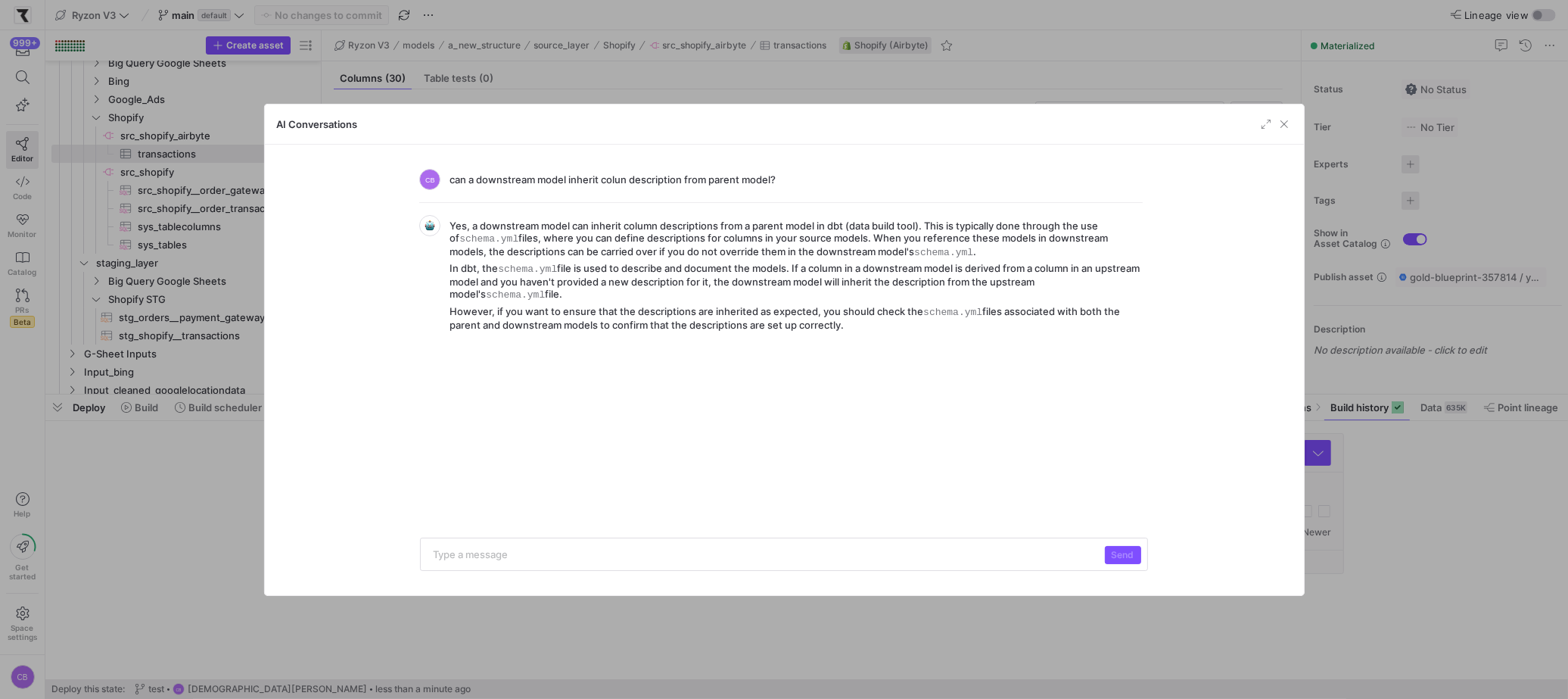
click at [633, 558] on p at bounding box center [765, 553] width 665 height 17
click at [676, 560] on p "how would i" at bounding box center [765, 553] width 665 height 17
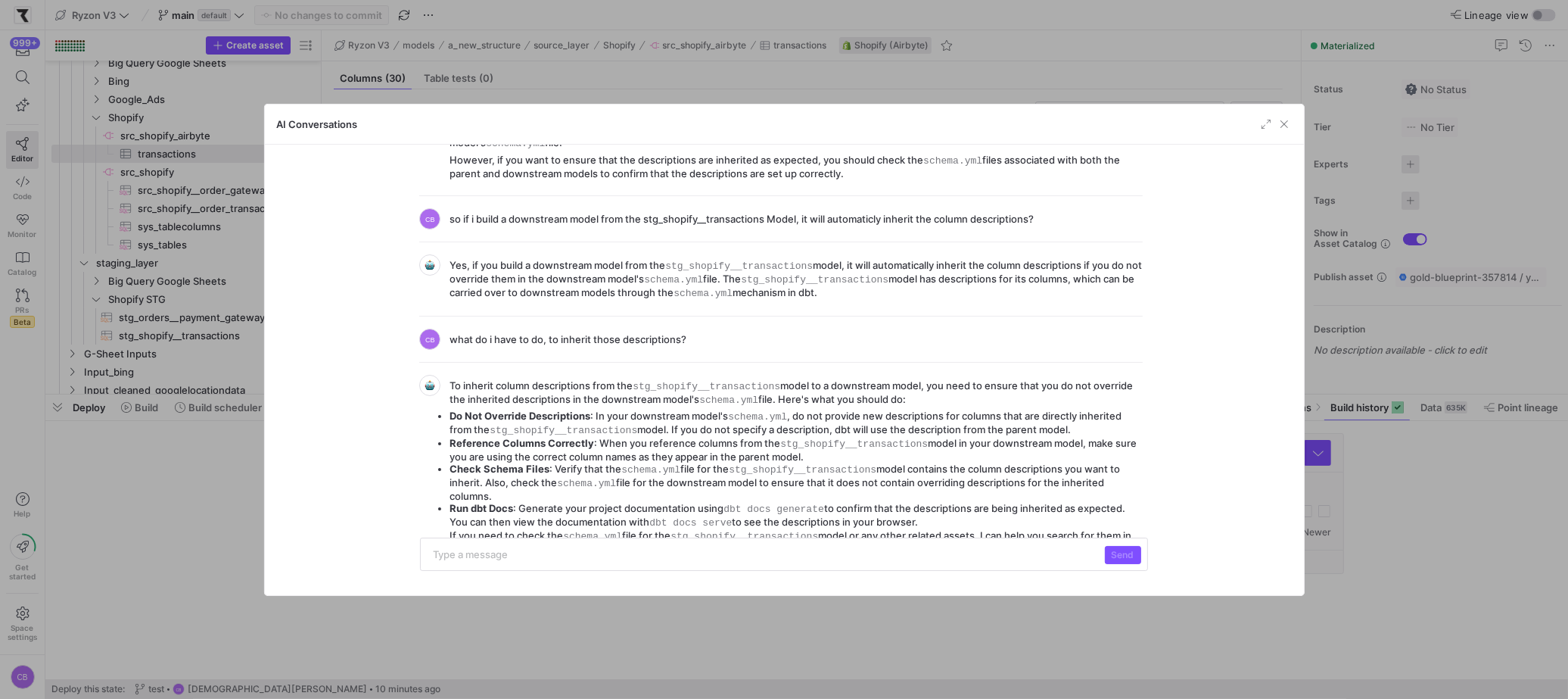
scroll to position [167, 0]
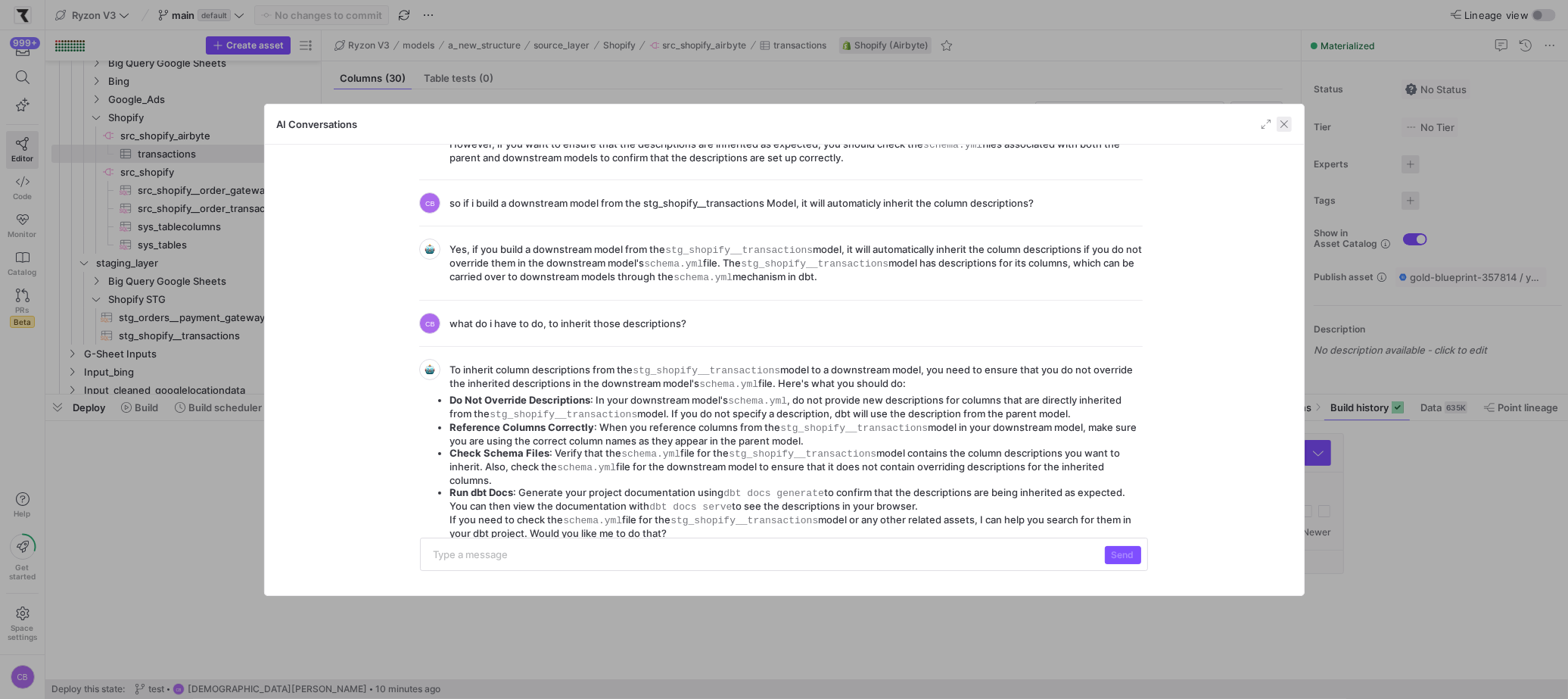
click at [1284, 122] on span "button" at bounding box center [1284, 124] width 15 height 15
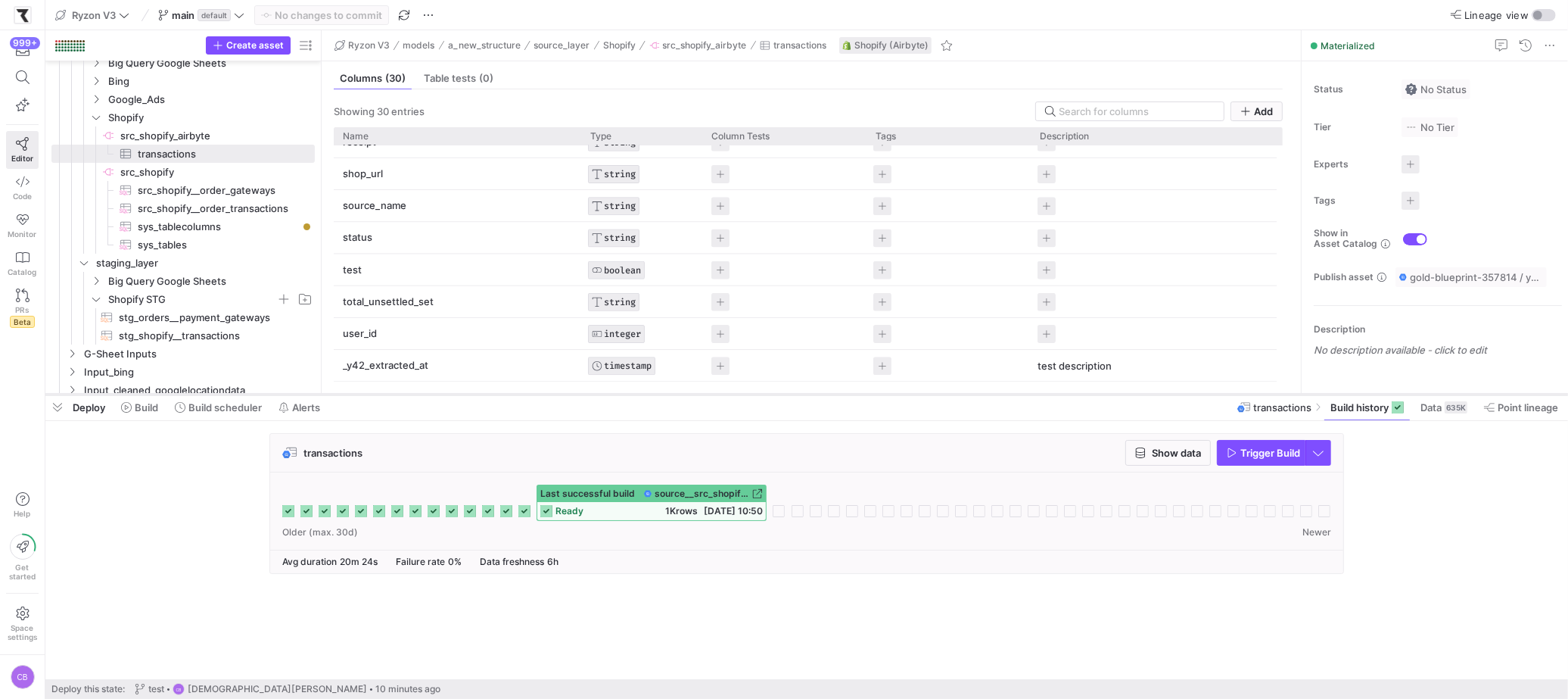
scroll to position [624, 0]
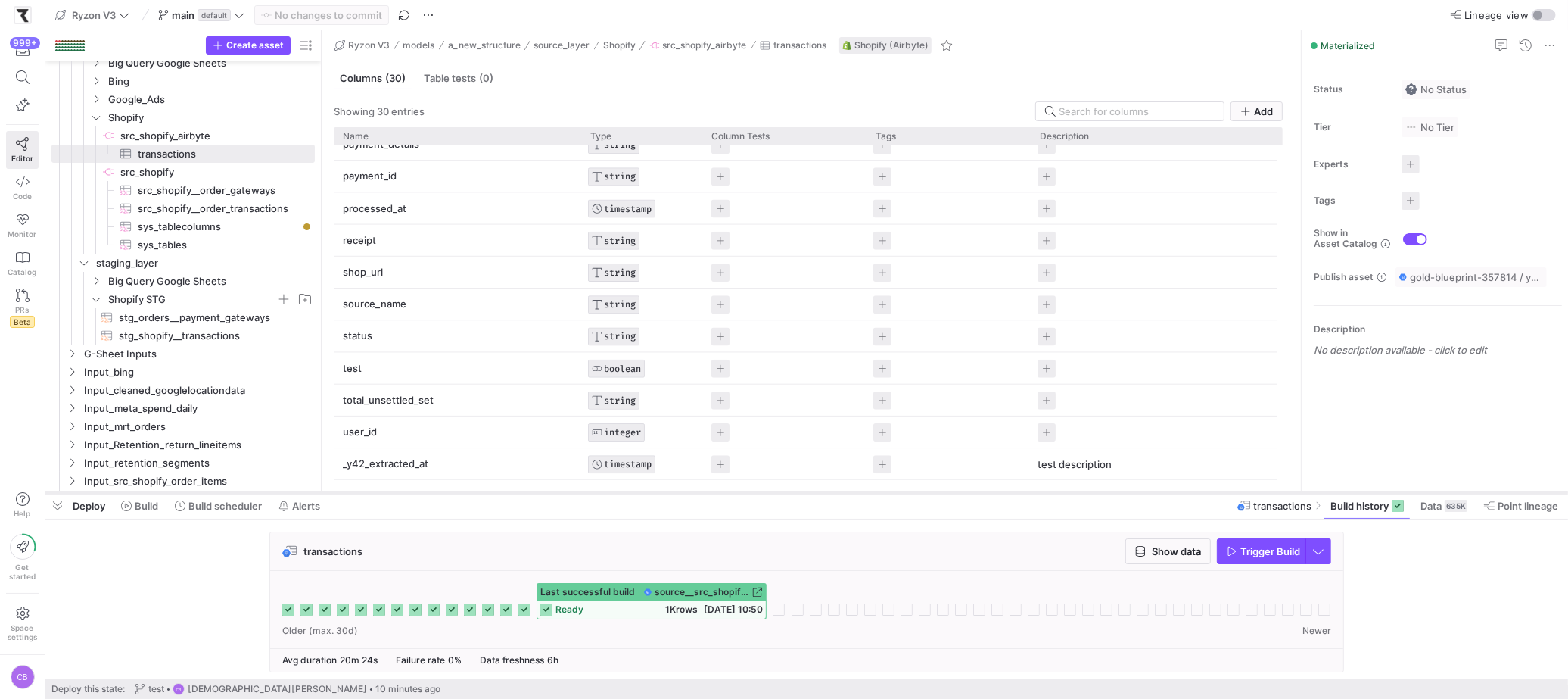
drag, startPoint x: 392, startPoint y: 393, endPoint x: 405, endPoint y: 491, distance: 98.9
click at [405, 491] on div at bounding box center [807, 492] width 1522 height 6
click at [192, 334] on span "stg_shopify__transactions​​​​​​​​​​" at bounding box center [208, 335] width 179 height 18
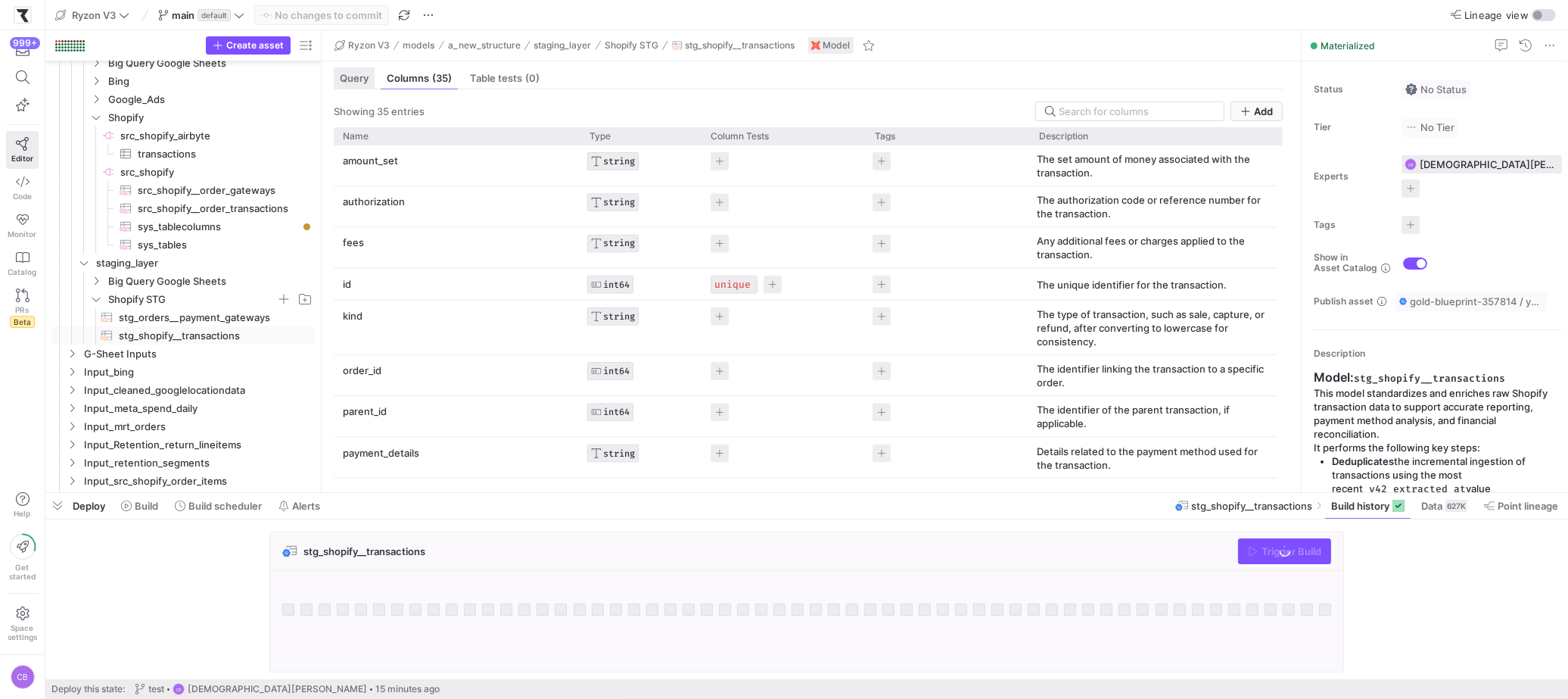
click at [354, 86] on div "Query" at bounding box center [354, 79] width 41 height 22
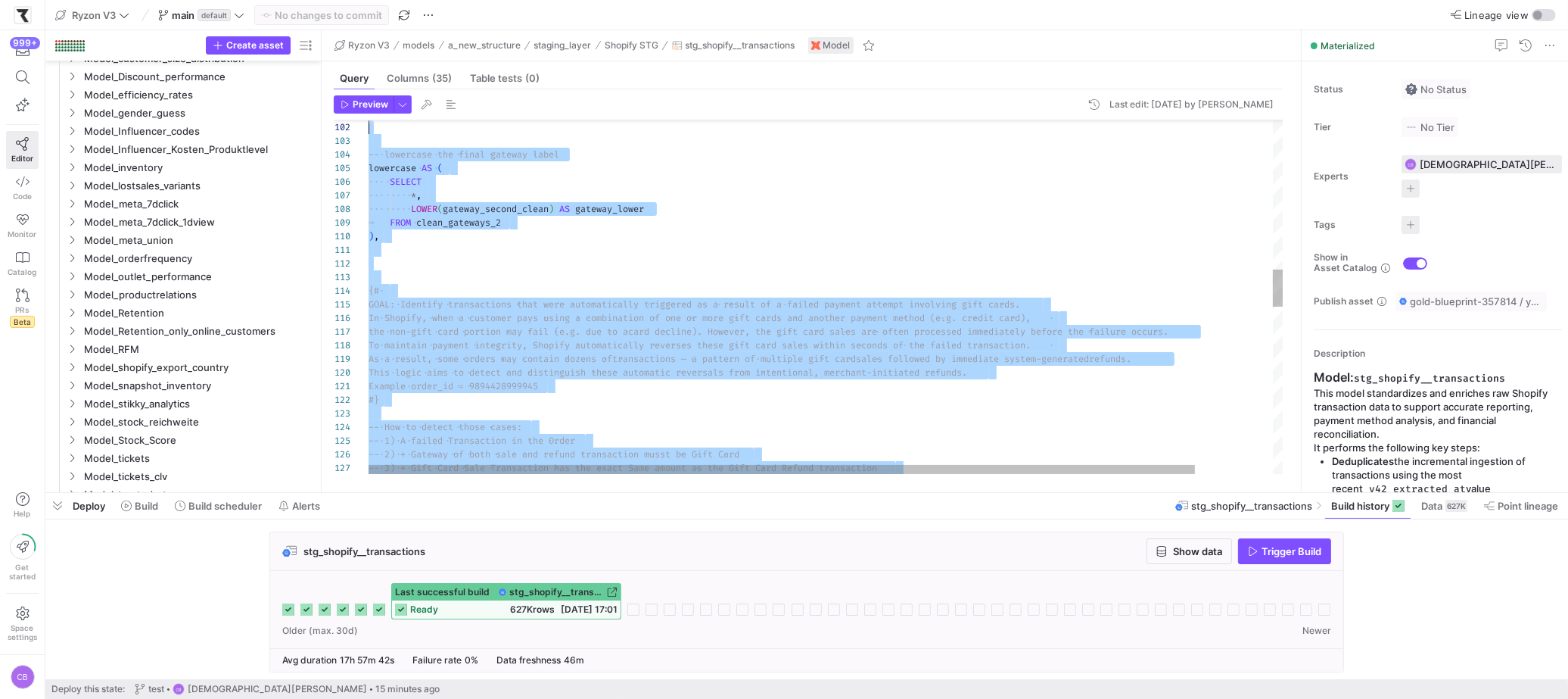
type textarea "-- Shopify Transactions Staging Model -- Purpose: Standardize and enrich raw tr…"
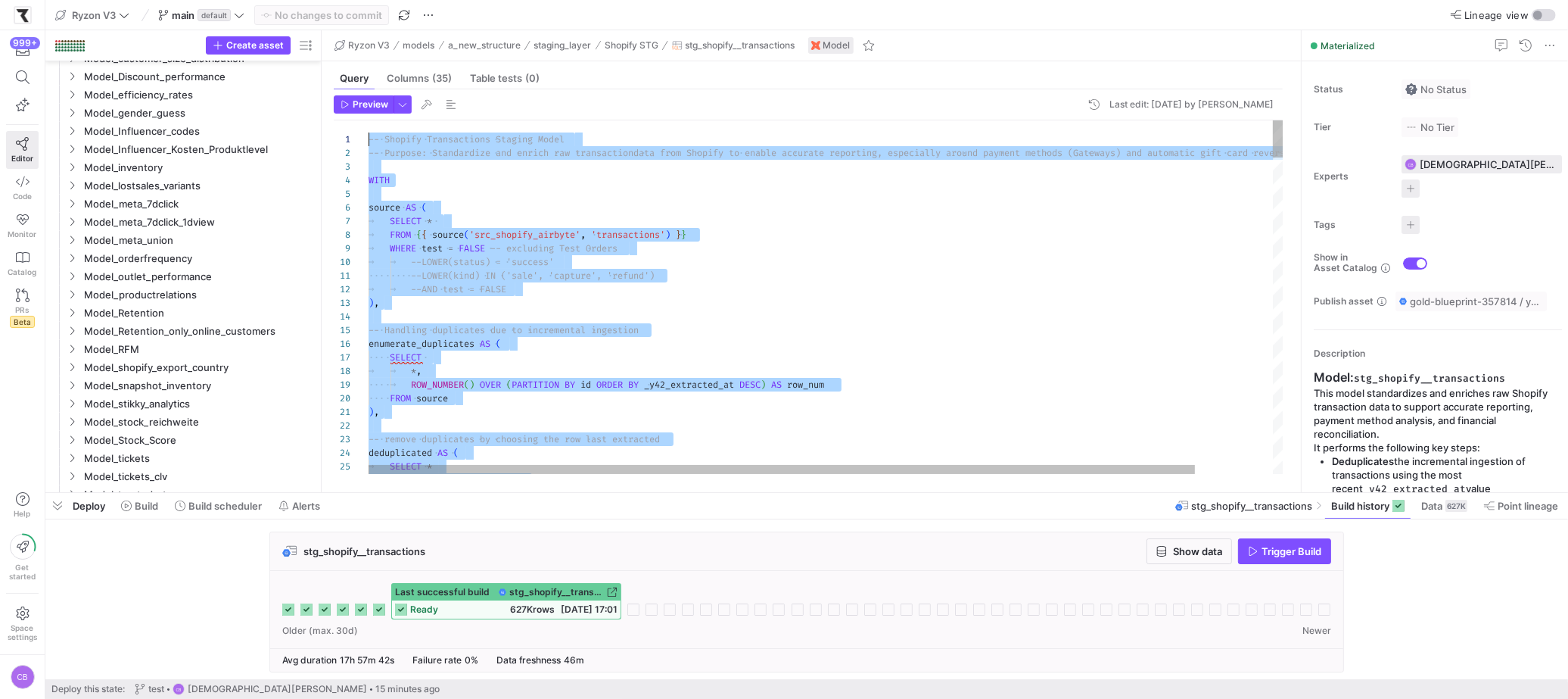
drag, startPoint x: 514, startPoint y: 405, endPoint x: 206, endPoint y: -133, distance: 619.9
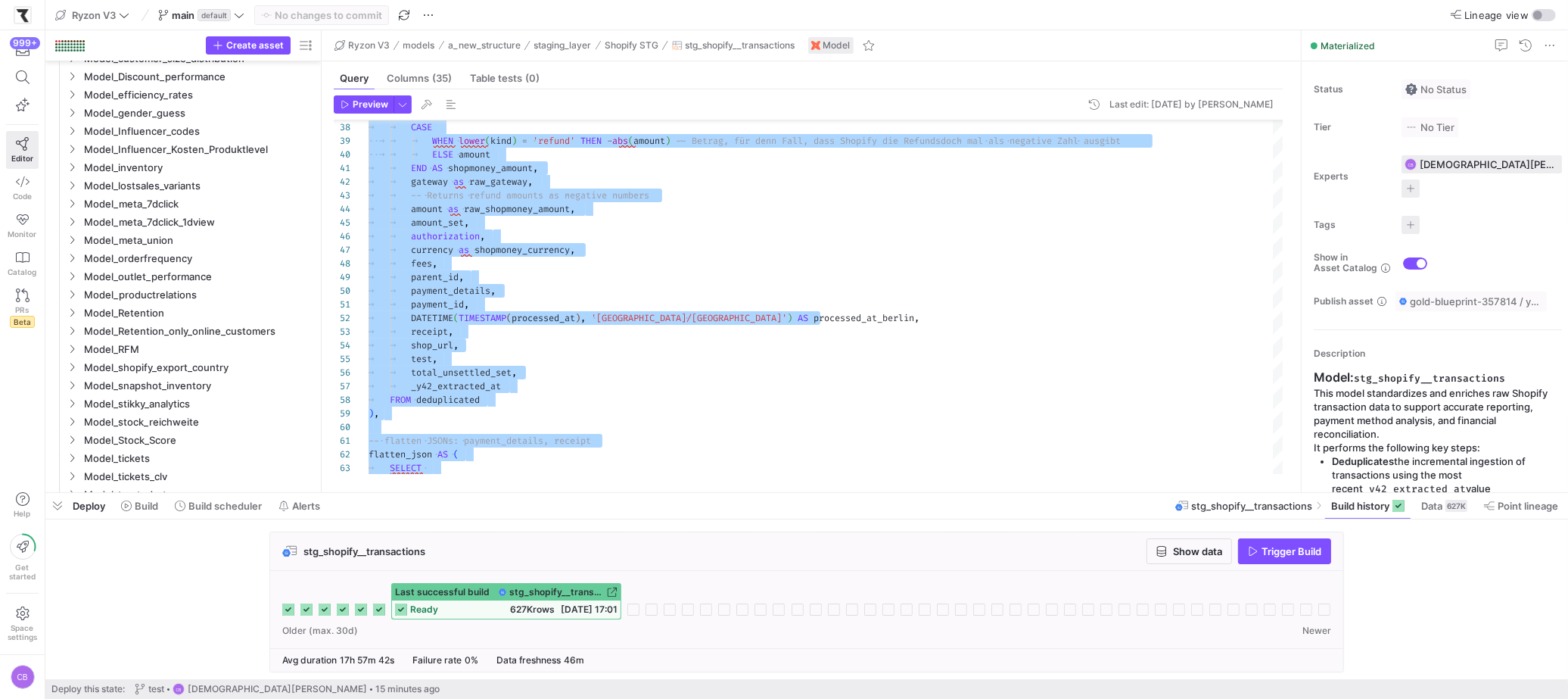
scroll to position [3, 0]
